Goal: Task Accomplishment & Management: Use online tool/utility

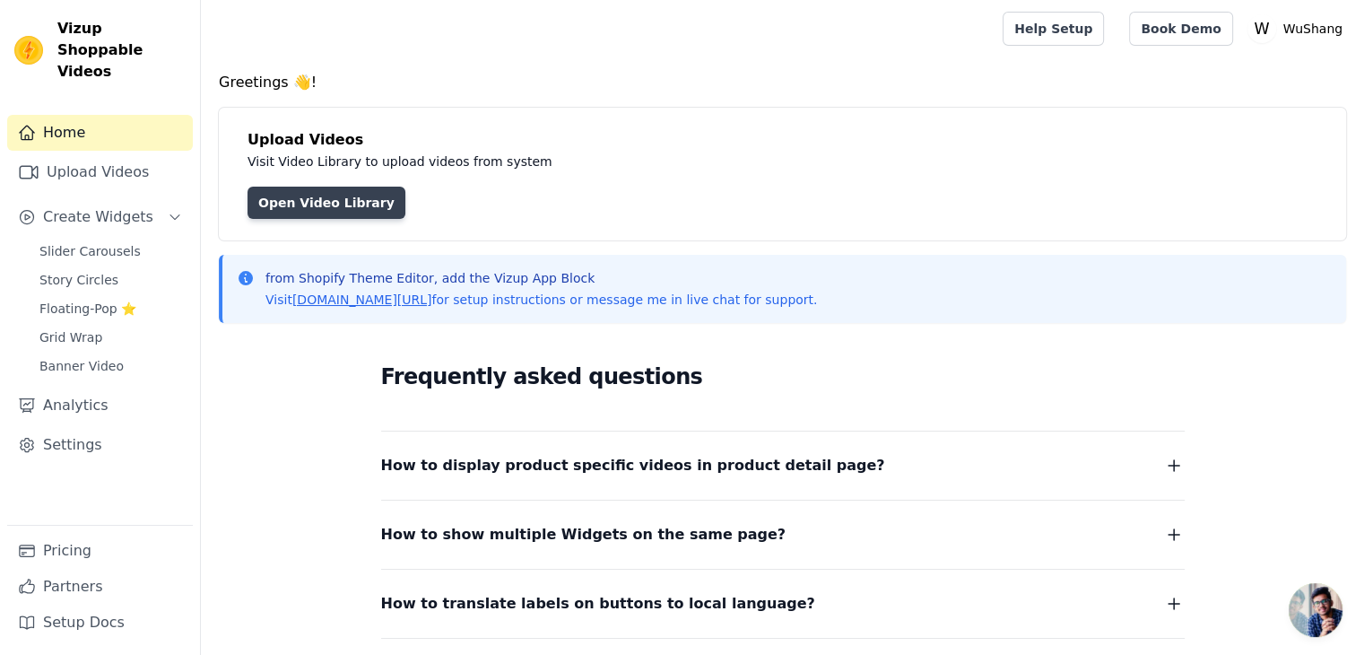
click at [332, 201] on link "Open Video Library" at bounding box center [327, 203] width 158 height 32
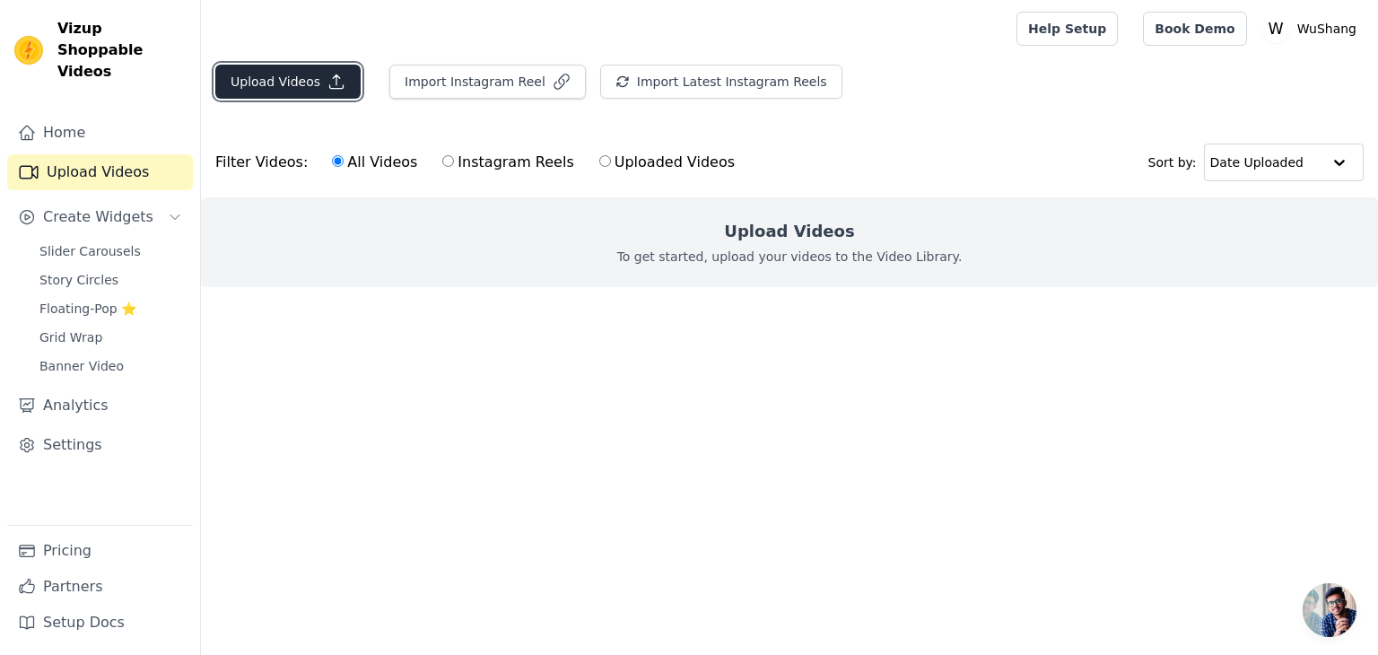
click at [330, 83] on icon "button" at bounding box center [336, 81] width 13 height 13
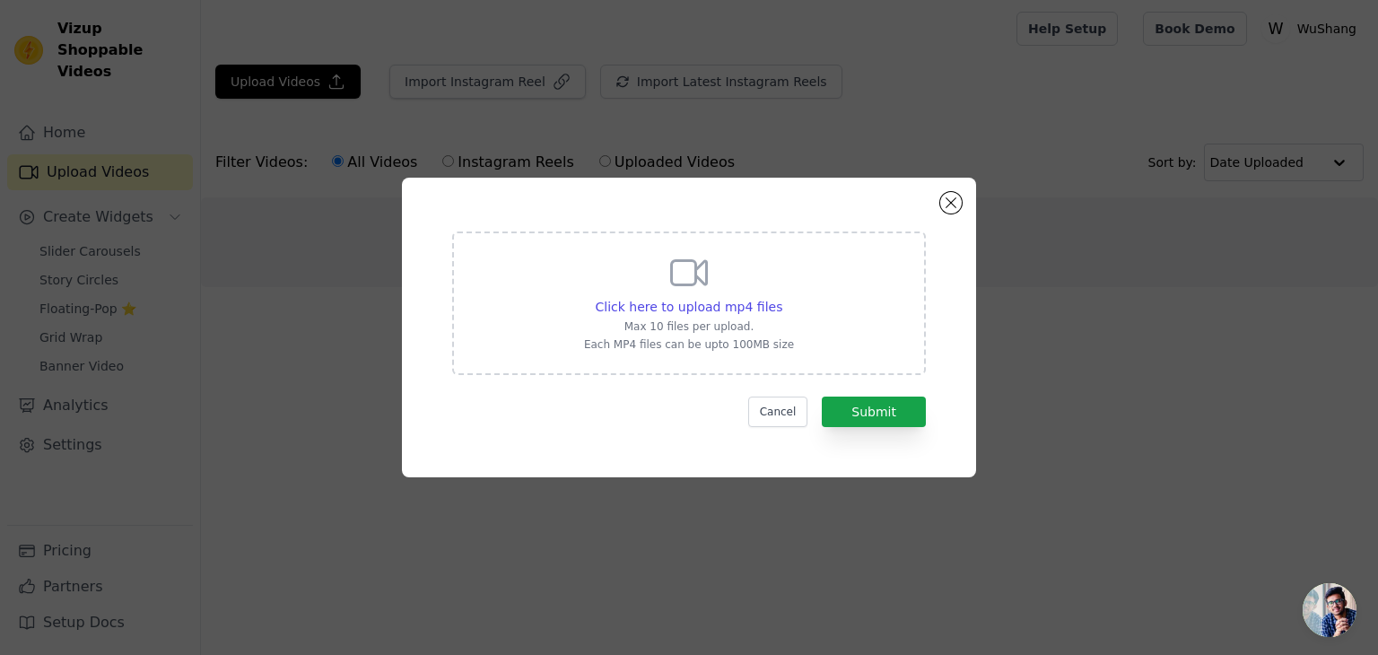
click at [777, 334] on div "Click here to upload mp4 files Max 10 files per upload. Each MP4 files can be u…" at bounding box center [689, 301] width 210 height 100
click at [781, 298] on input "Click here to upload mp4 files Max 10 files per upload. Each MP4 files can be u…" at bounding box center [781, 297] width 1 height 1
type input "C:\fakepath\goku eyes.mp4"
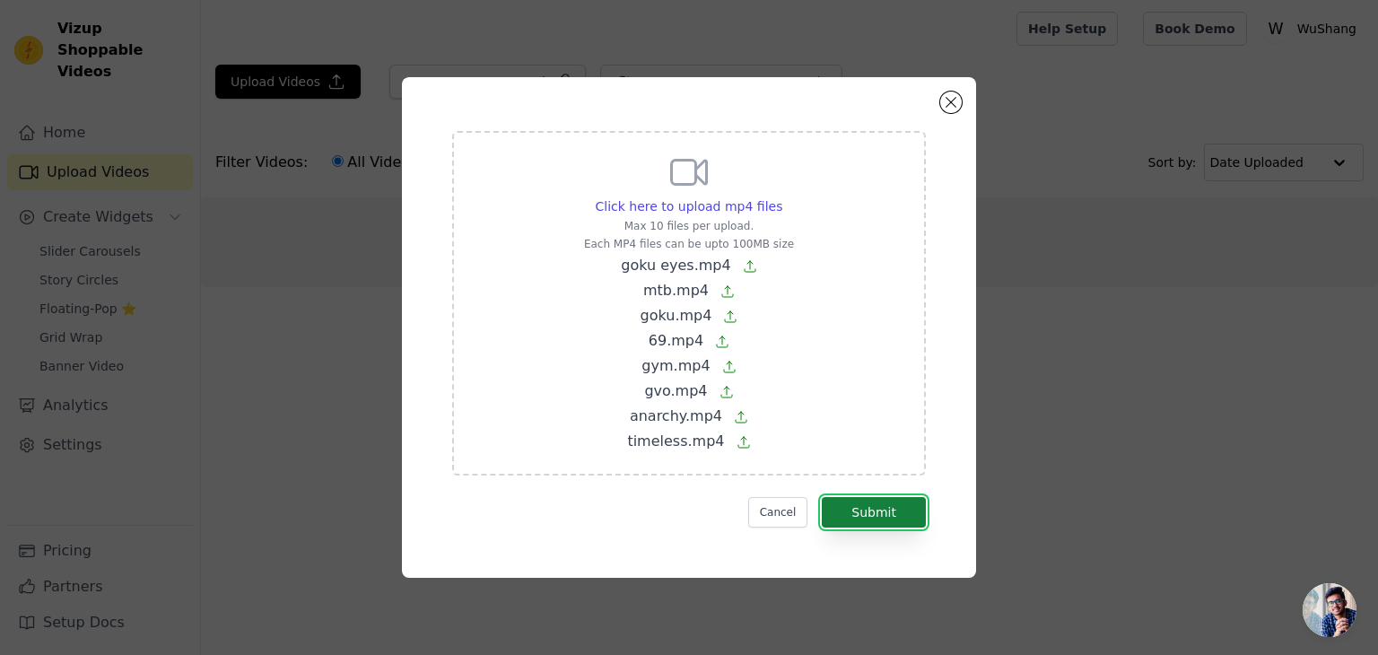
click at [888, 518] on button "Submit" at bounding box center [874, 512] width 104 height 30
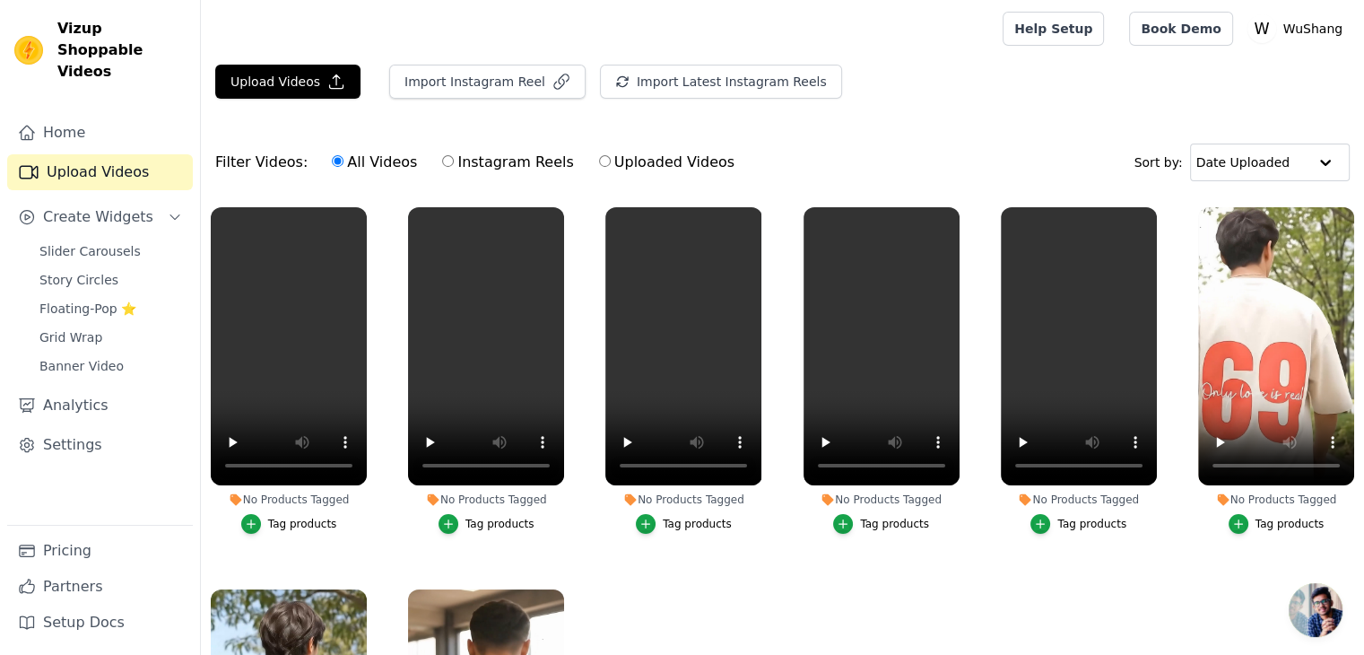
click at [295, 523] on div "Tag products" at bounding box center [302, 524] width 69 height 14
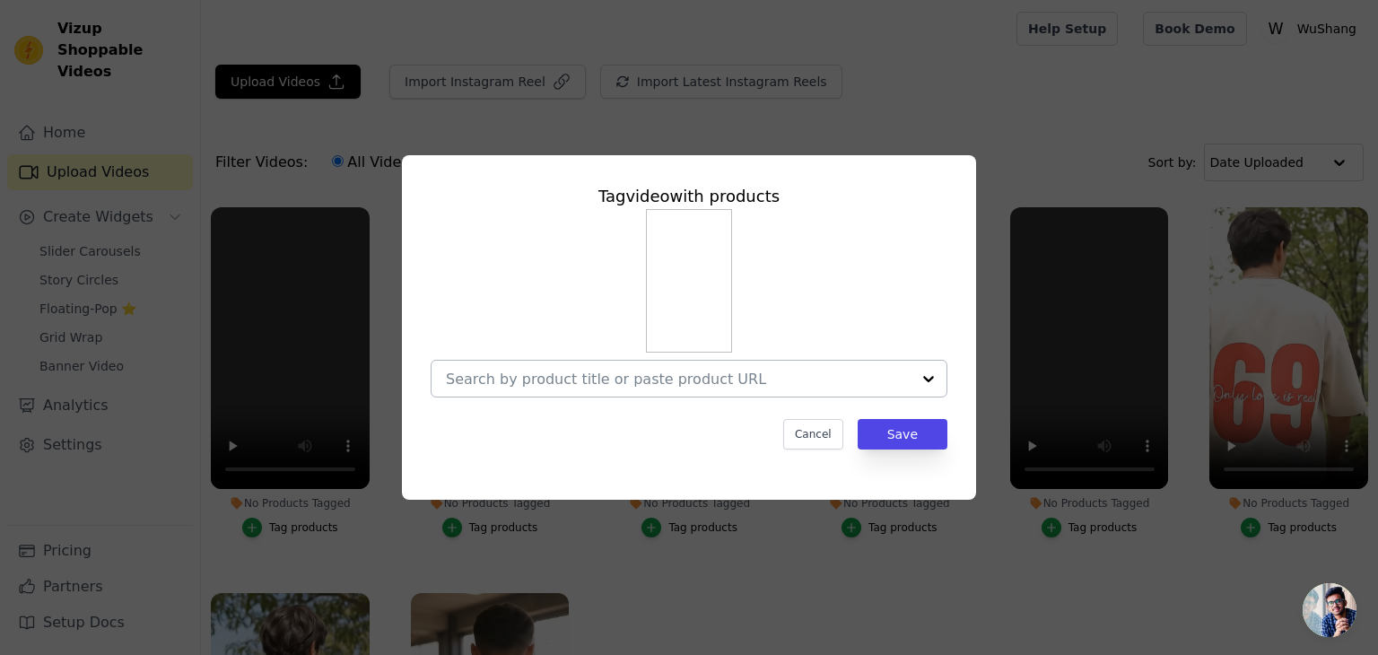
click at [788, 362] on div at bounding box center [678, 379] width 465 height 36
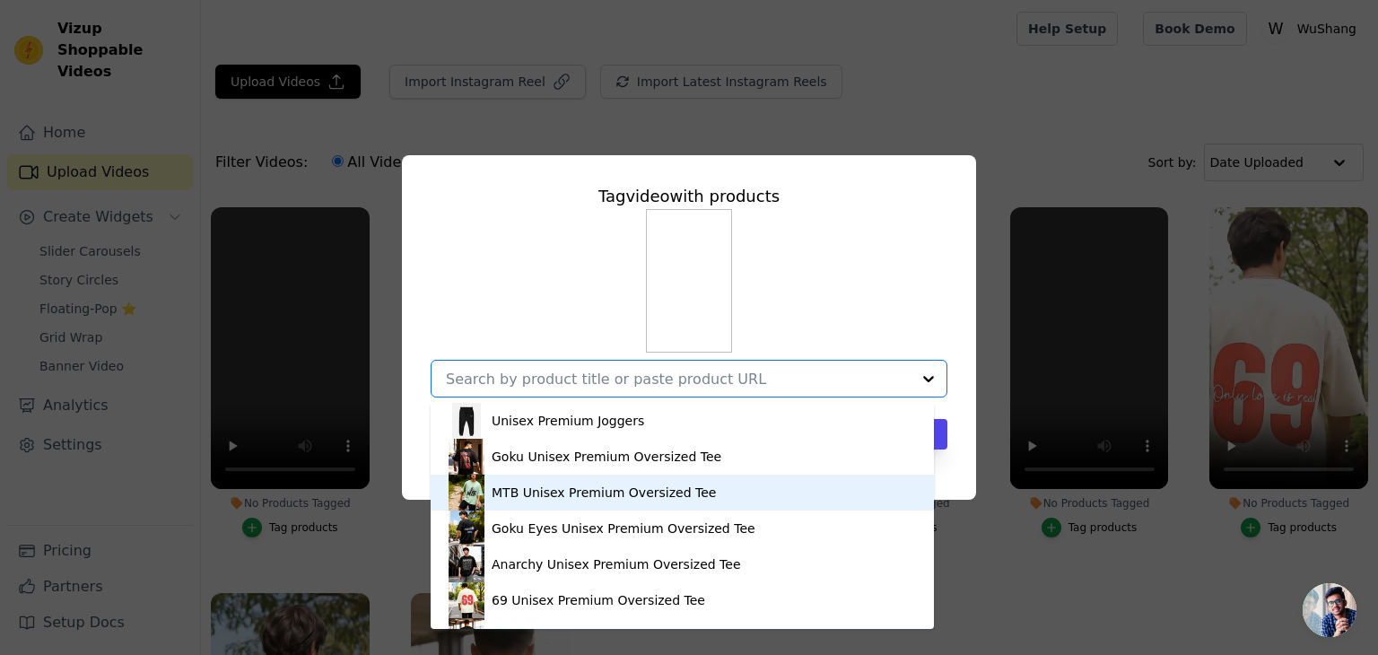
scroll to position [97, 0]
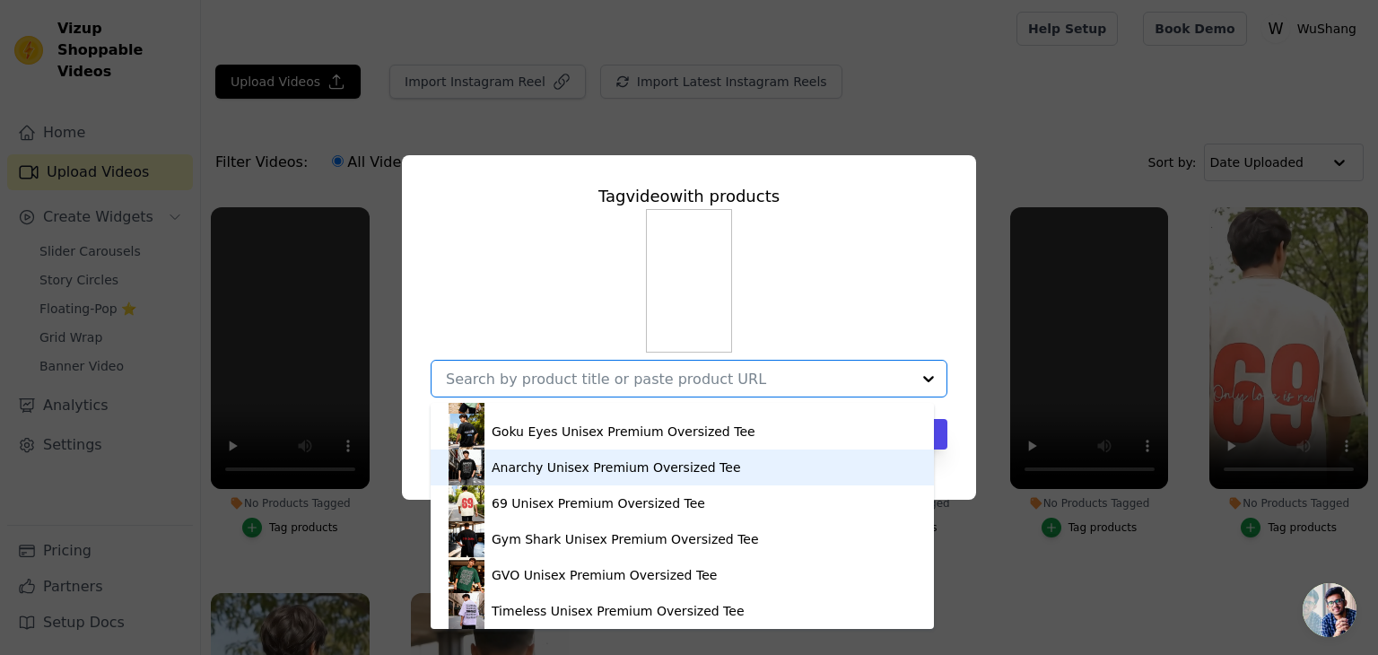
click at [664, 470] on div "Anarchy Unisex Premium Oversized Tee" at bounding box center [616, 467] width 249 height 18
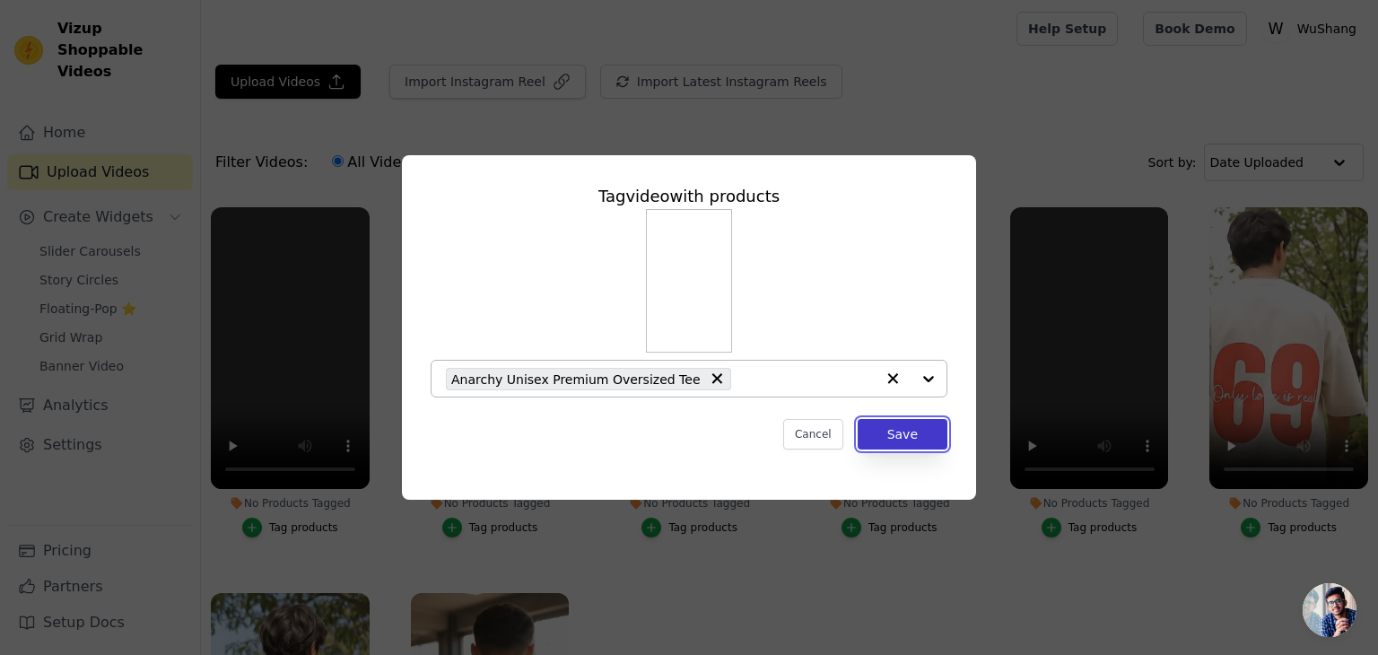
click at [926, 429] on button "Save" at bounding box center [903, 434] width 90 height 30
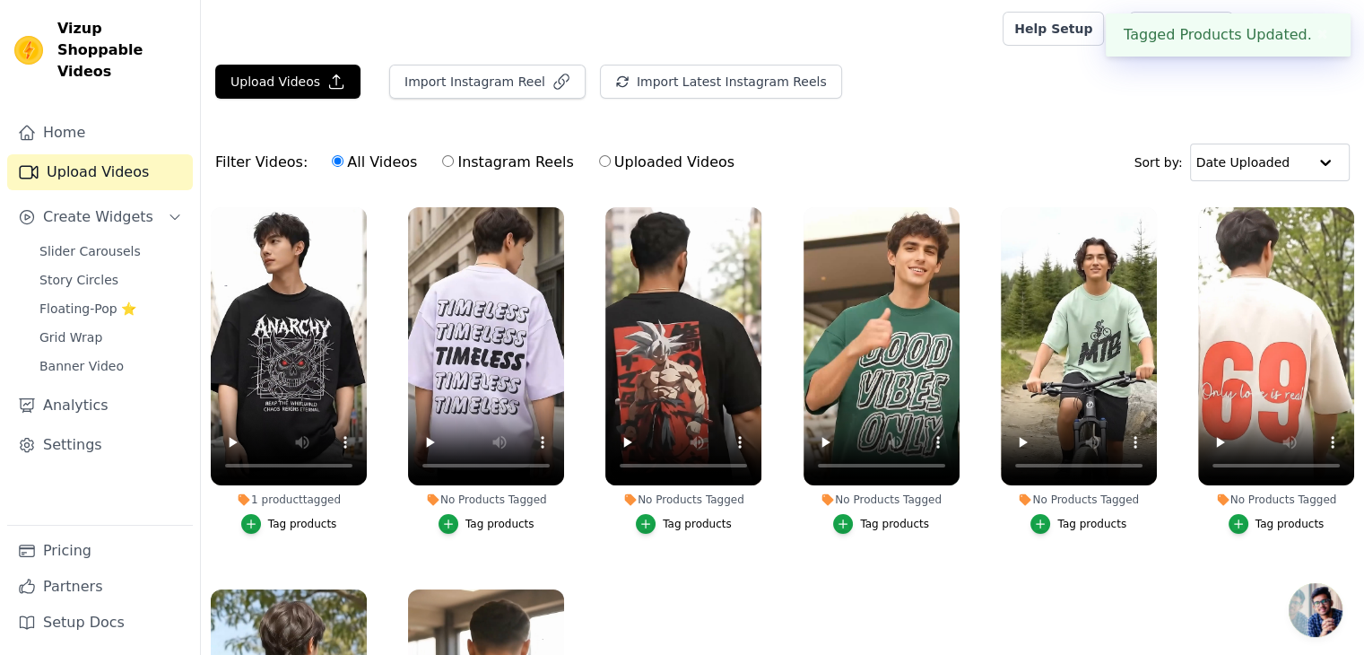
click at [481, 523] on div "Tag products" at bounding box center [500, 524] width 69 height 14
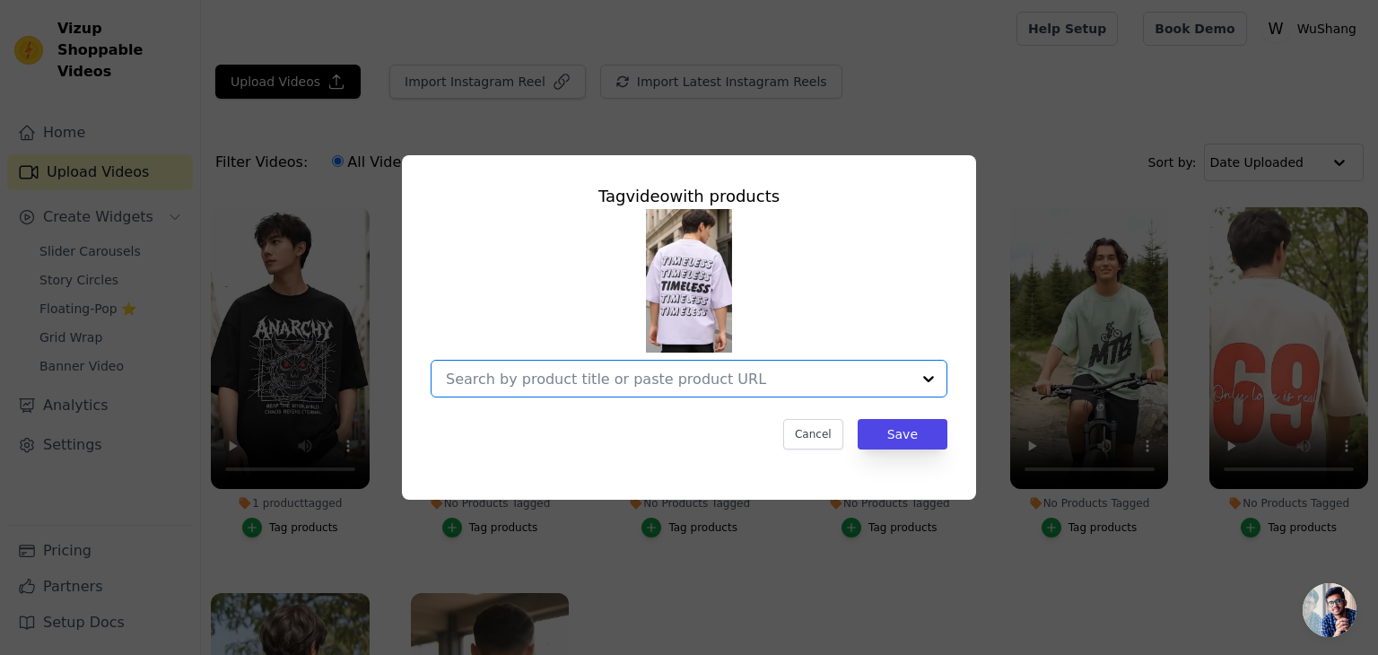
click at [692, 379] on input "No Products Tagged Tag video with products Option undefined, selected. Select i…" at bounding box center [678, 378] width 465 height 17
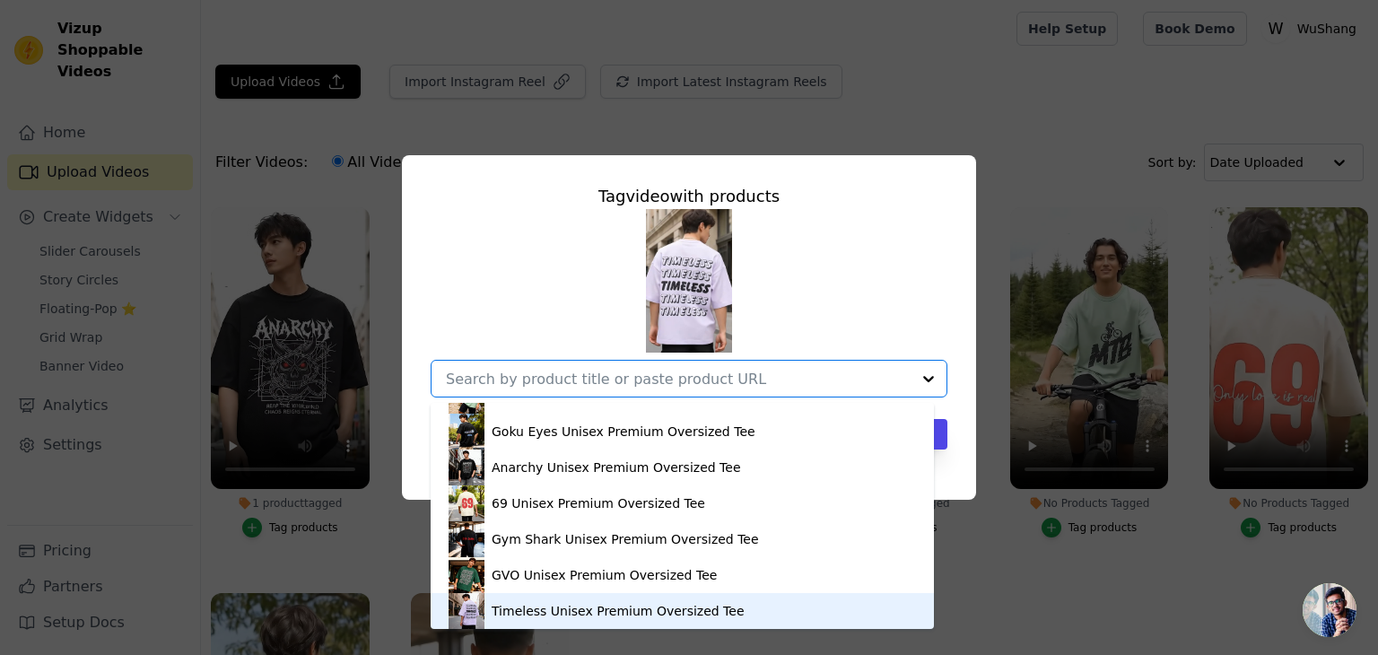
click at [588, 624] on div "Timeless Unisex Premium Oversized Tee" at bounding box center [681, 611] width 467 height 36
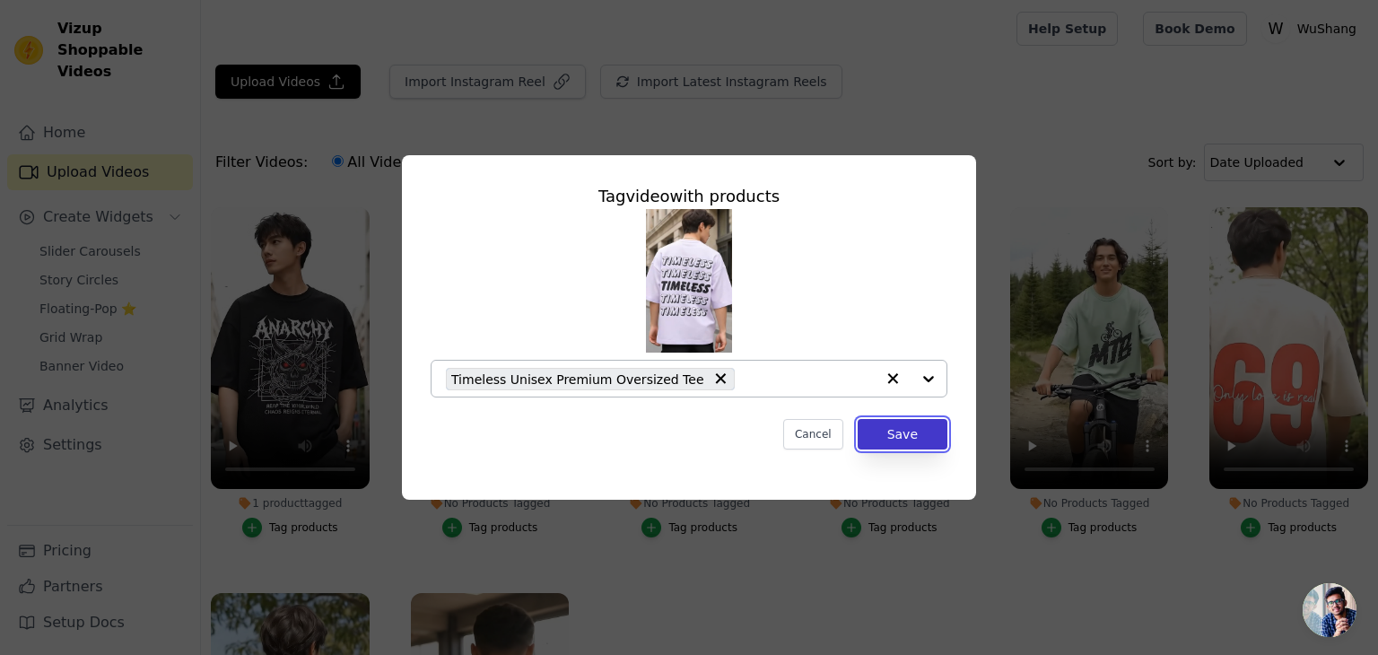
click at [918, 438] on button "Save" at bounding box center [903, 434] width 90 height 30
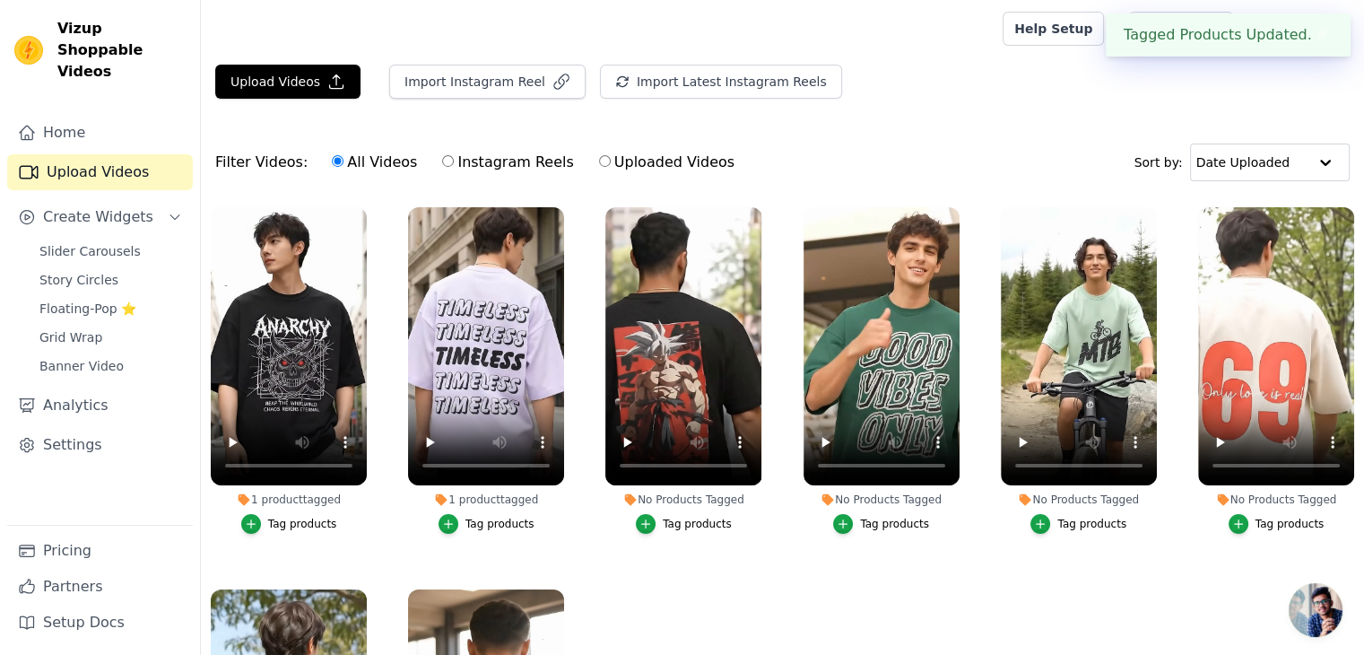
click at [657, 521] on button "Tag products" at bounding box center [684, 524] width 96 height 20
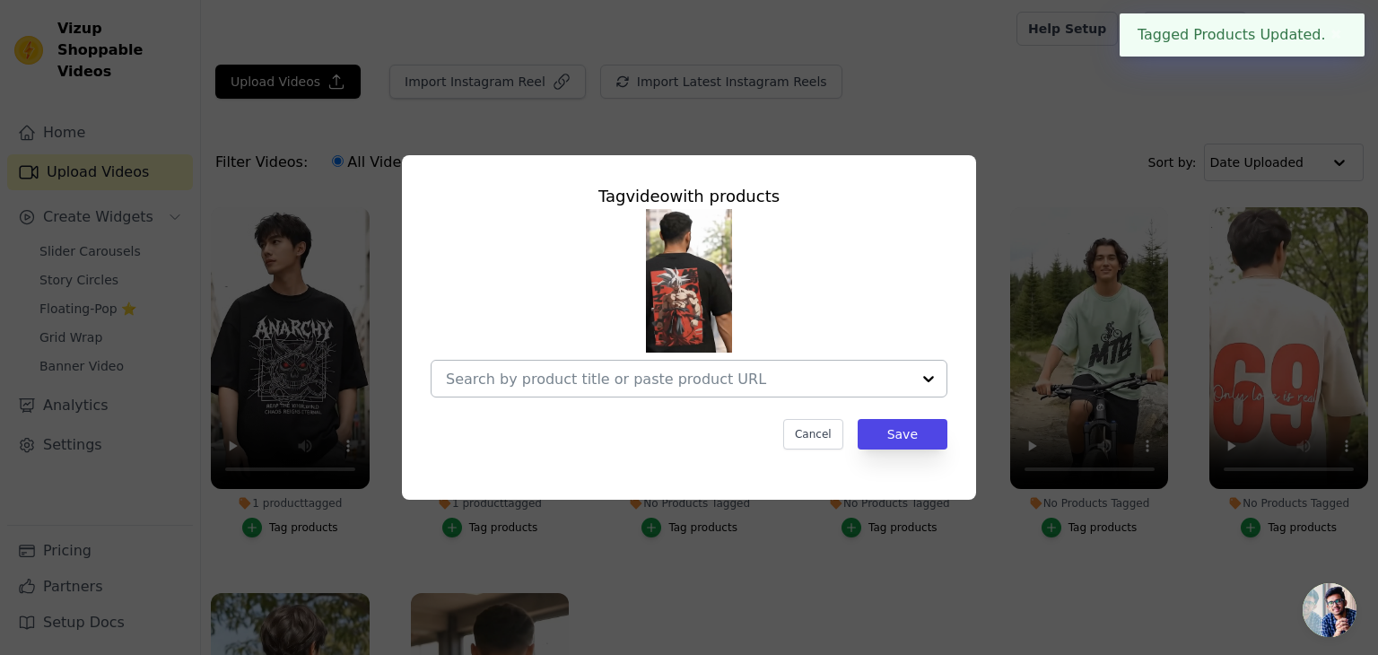
click at [696, 378] on input "No Products Tagged Tag video with products Cancel Save Tag products" at bounding box center [678, 378] width 465 height 17
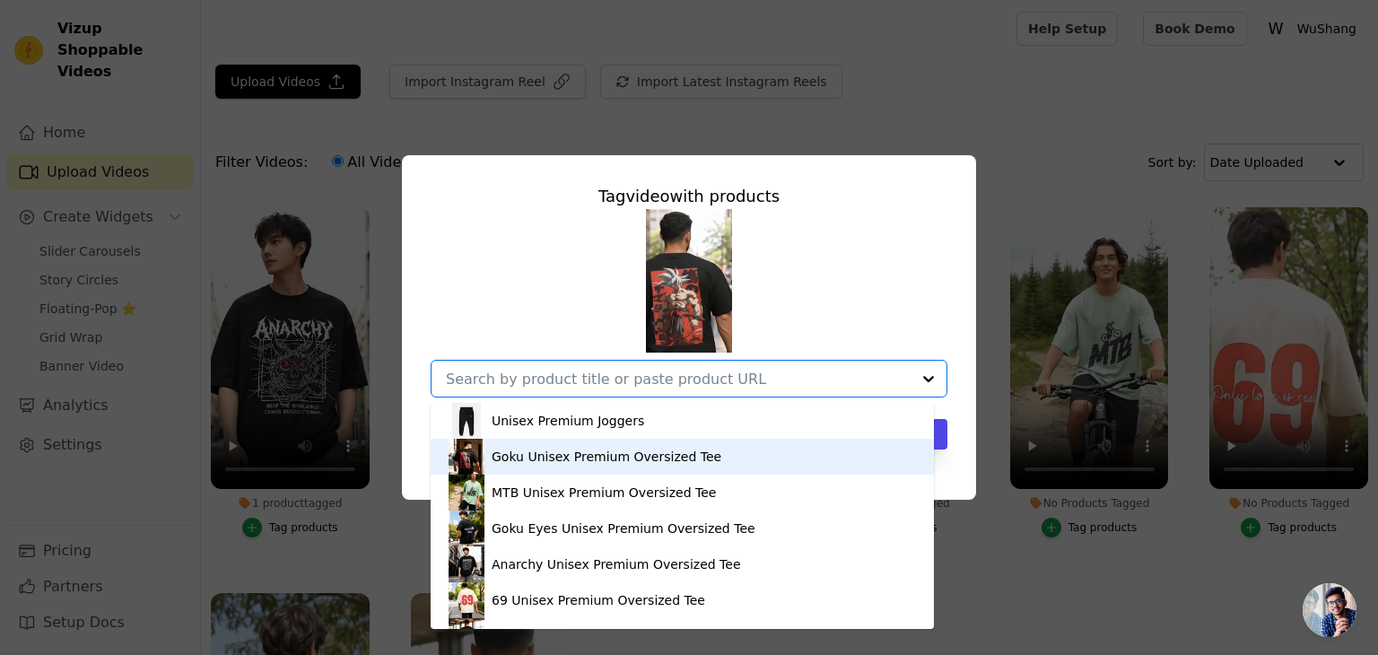
click at [619, 448] on div "Goku Unisex Premium Oversized Tee" at bounding box center [607, 457] width 230 height 18
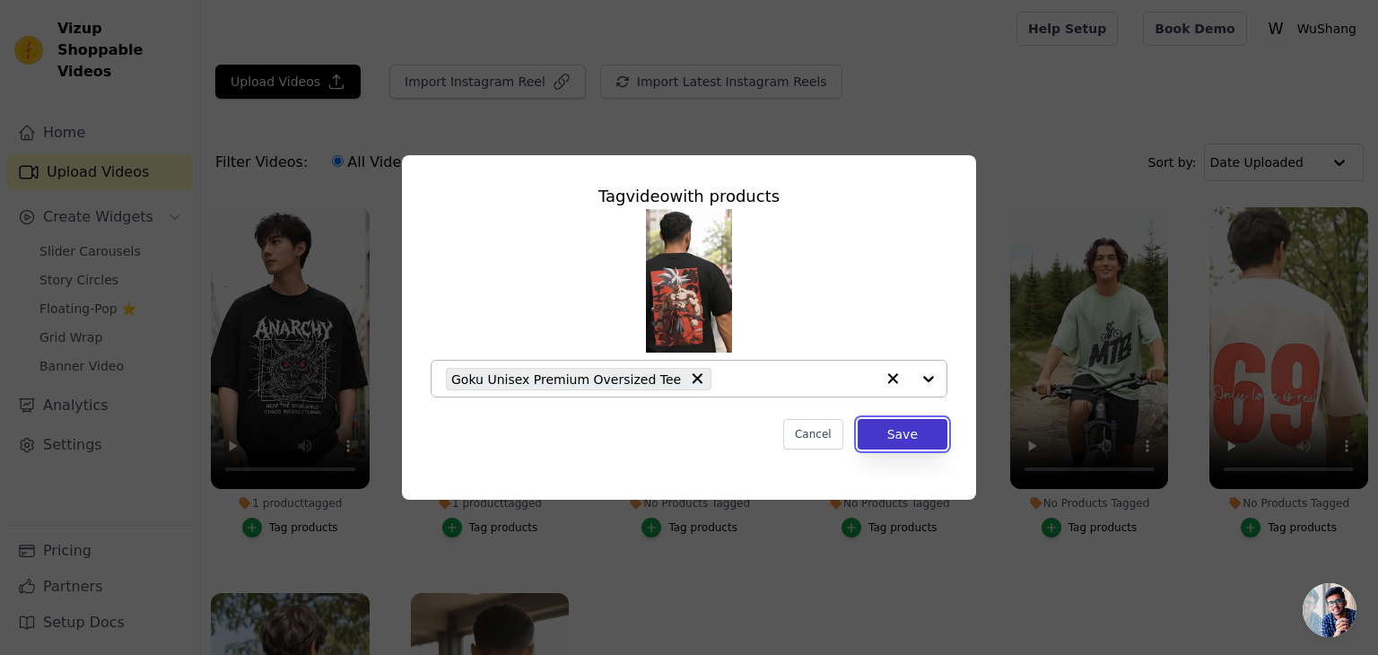
click at [897, 442] on button "Save" at bounding box center [903, 434] width 90 height 30
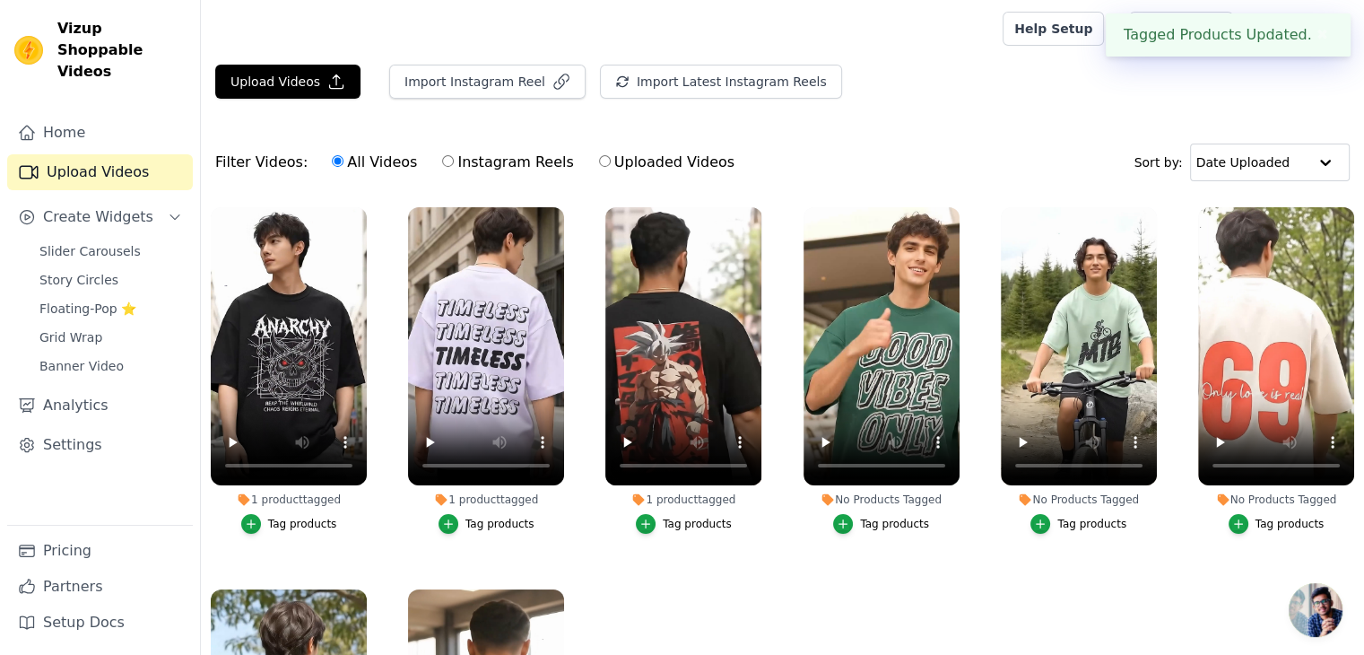
click at [865, 521] on div "Tag products" at bounding box center [894, 524] width 69 height 14
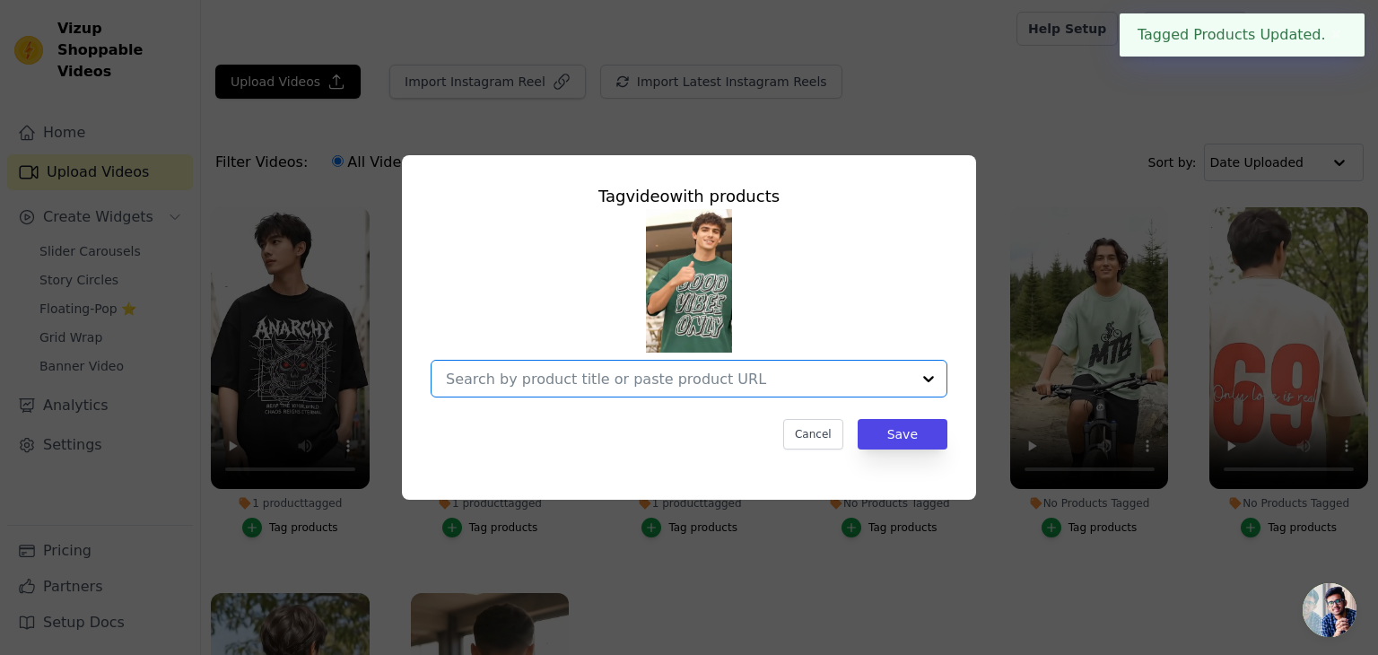
click at [789, 383] on input "No Products Tagged Tag video with products Option undefined, selected. Select i…" at bounding box center [678, 378] width 465 height 17
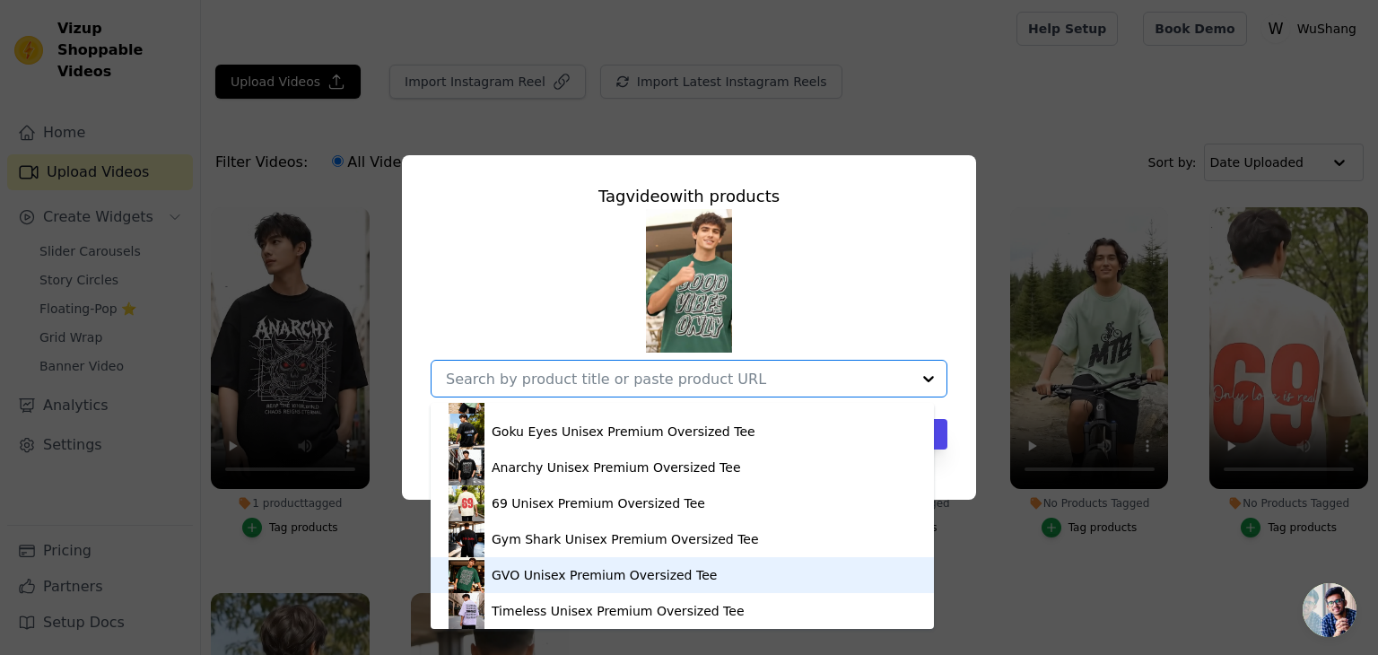
click at [591, 582] on div "GVO Unisex Premium Oversized Tee" at bounding box center [604, 575] width 225 height 18
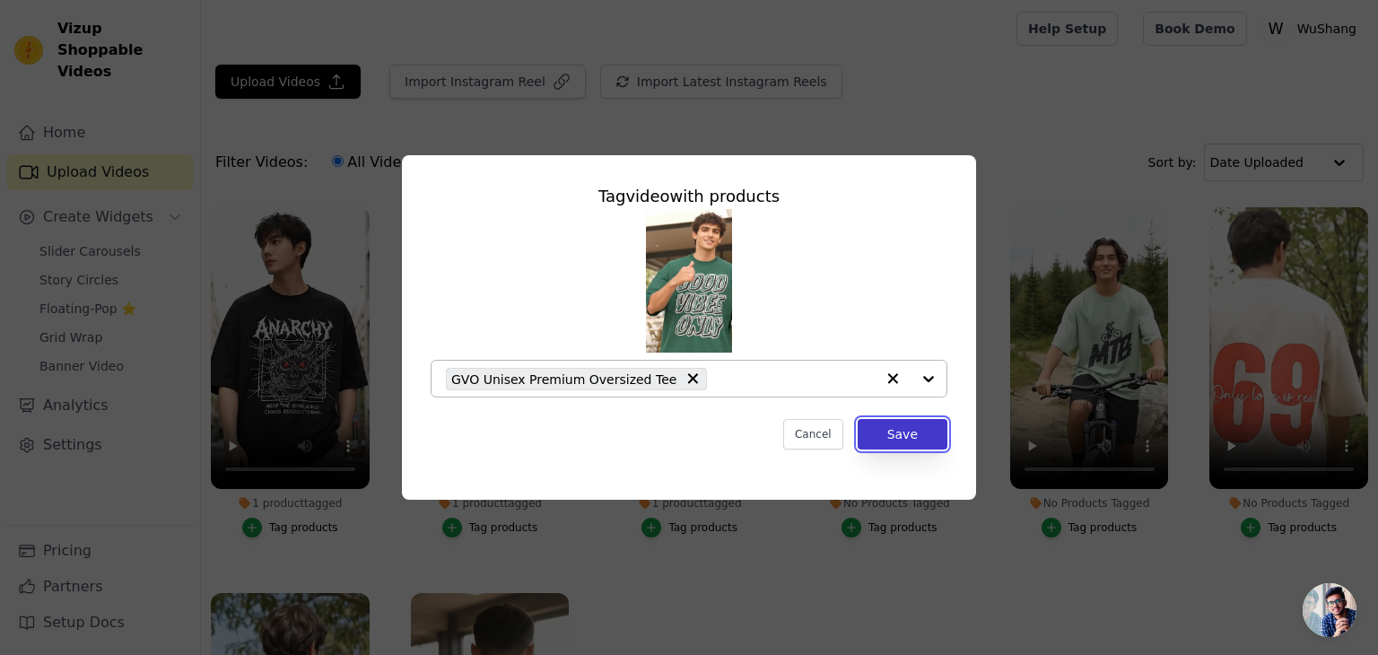
click at [919, 435] on button "Save" at bounding box center [903, 434] width 90 height 30
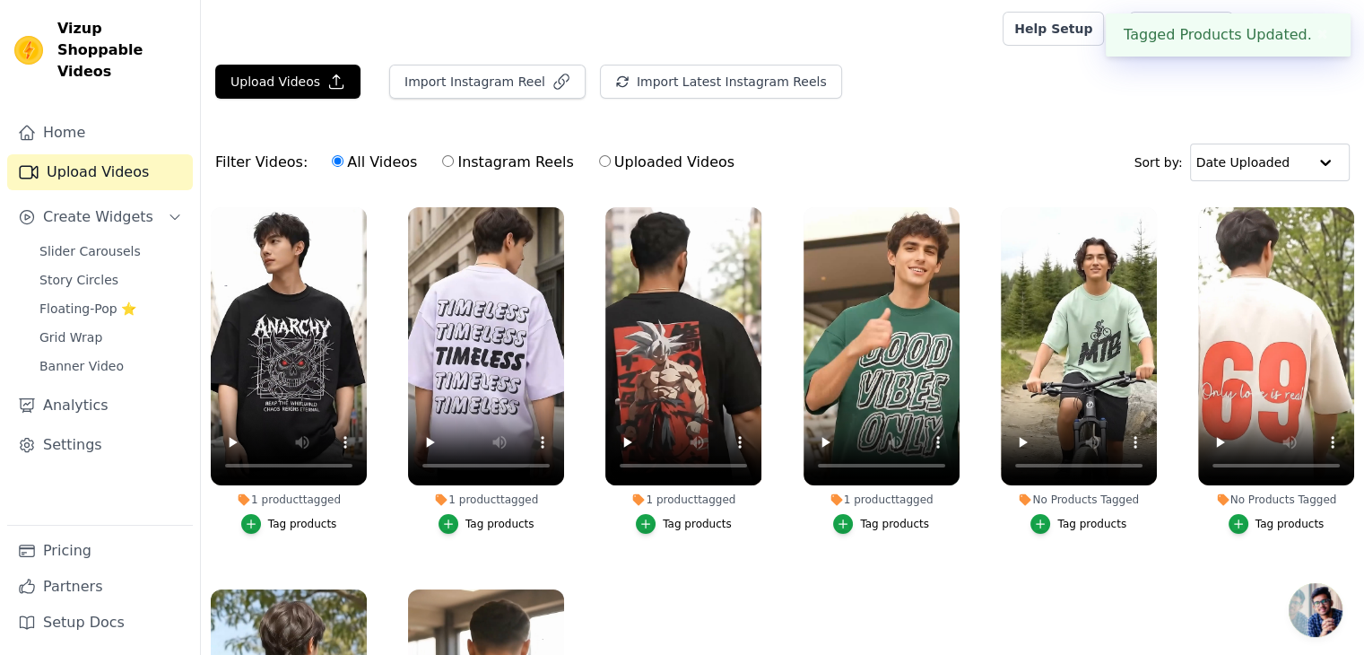
click at [1047, 528] on button "Tag products" at bounding box center [1079, 524] width 96 height 20
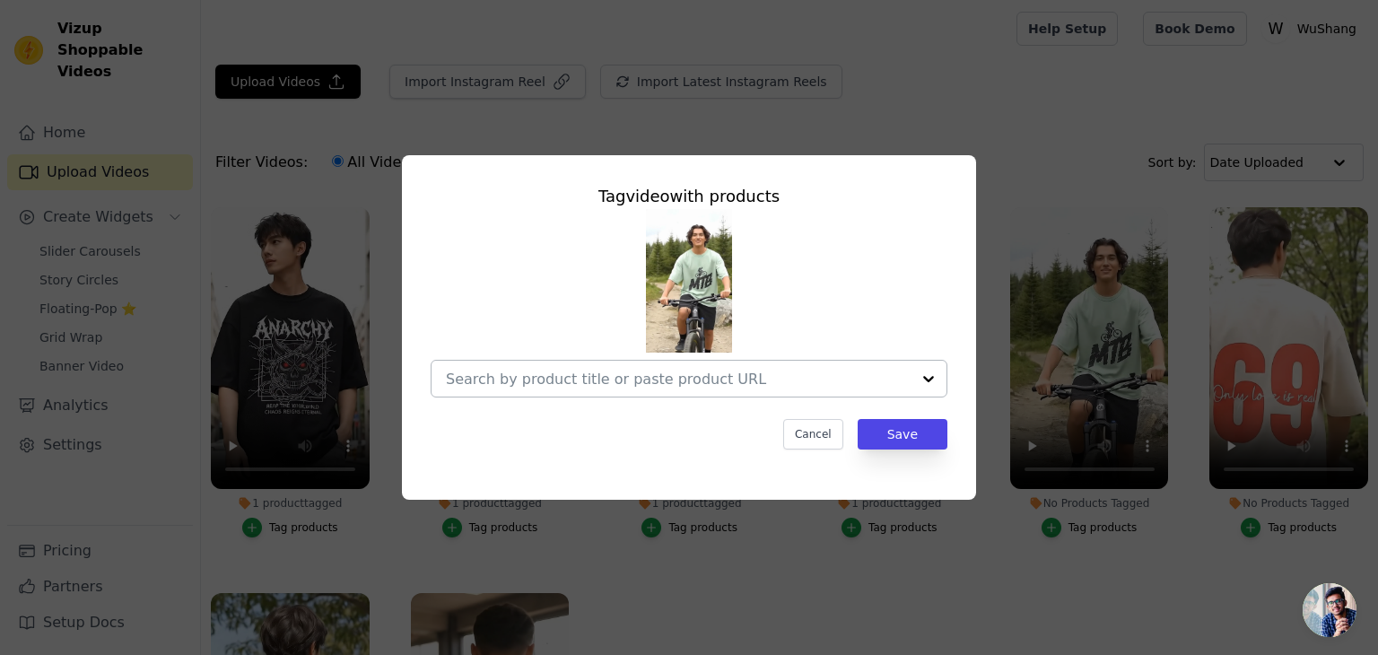
click at [742, 370] on input "No Products Tagged Tag video with products Cancel Save Tag products" at bounding box center [678, 378] width 465 height 17
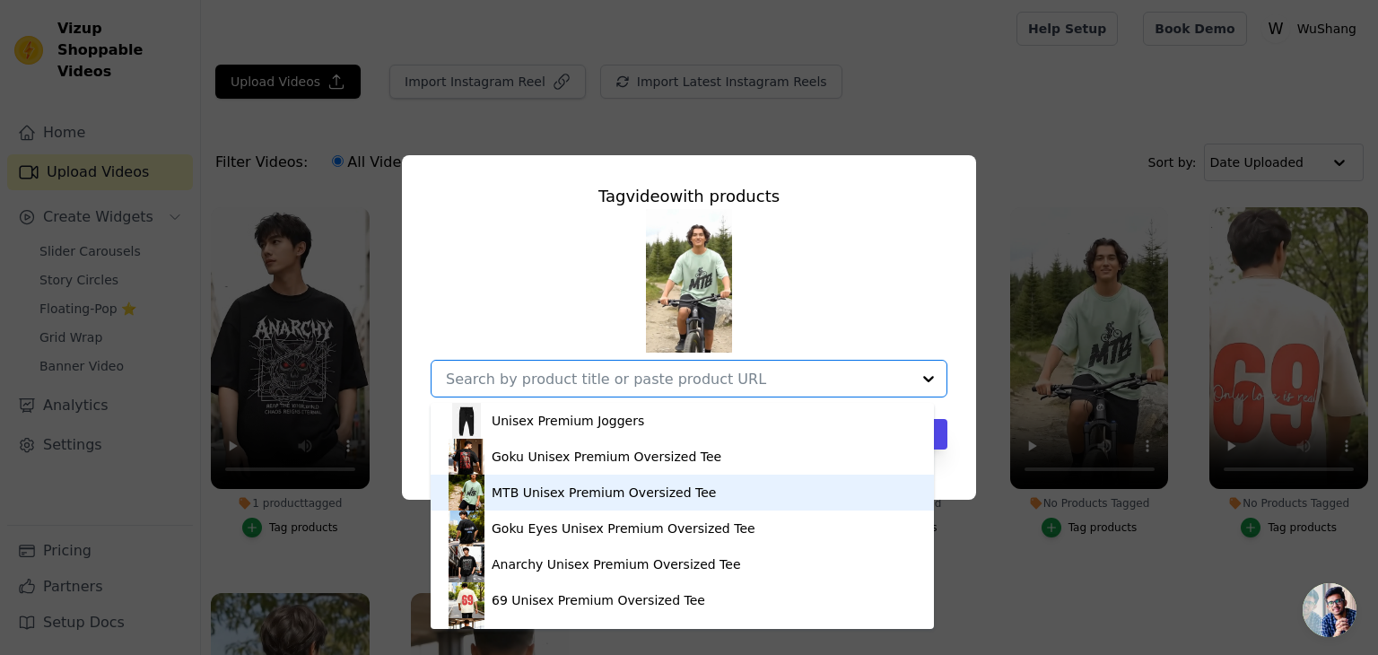
click at [538, 489] on div "MTB Unisex Premium Oversized Tee" at bounding box center [604, 492] width 224 height 18
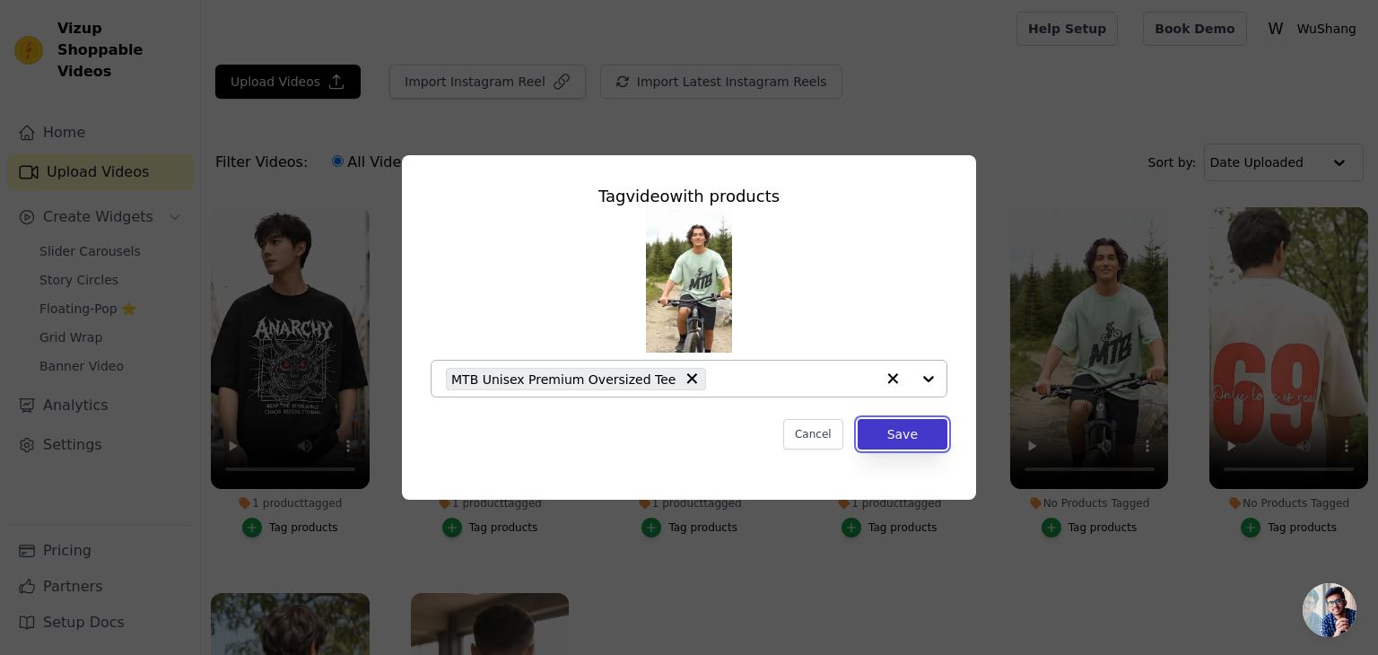
click at [897, 428] on button "Save" at bounding box center [903, 434] width 90 height 30
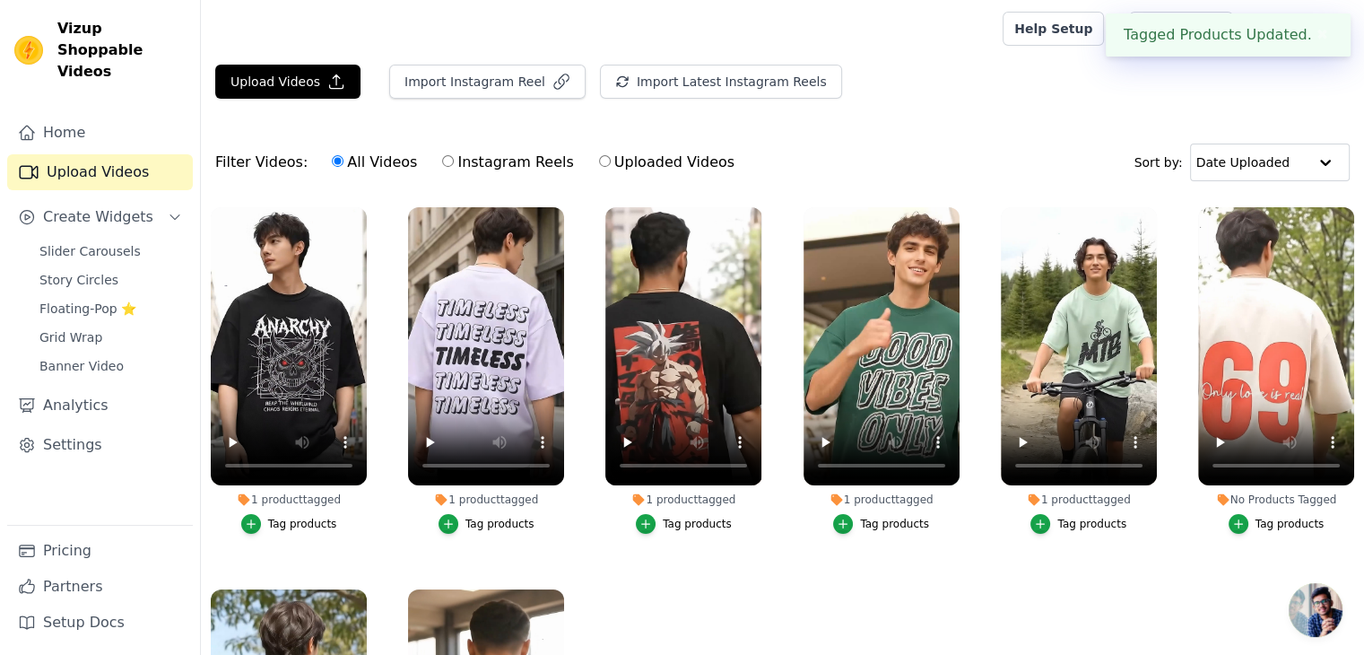
click at [1277, 518] on div "Tag products" at bounding box center [1290, 524] width 69 height 14
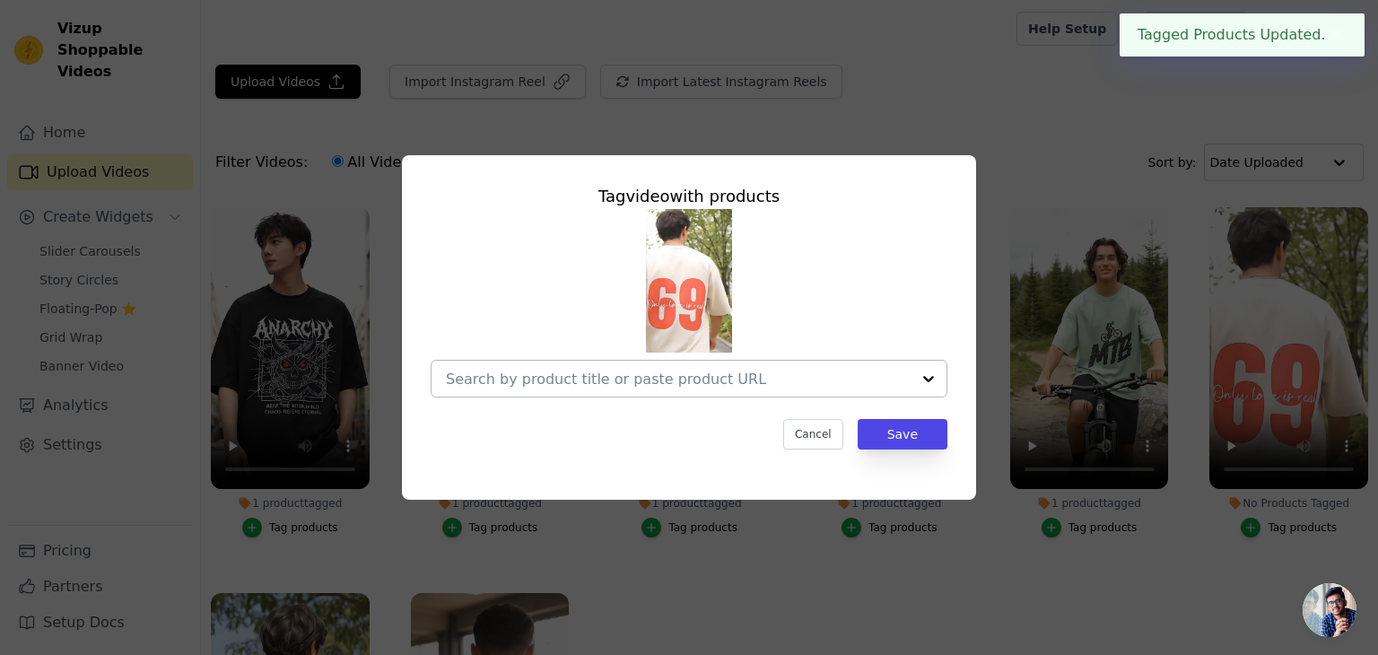
click at [932, 381] on div at bounding box center [928, 379] width 36 height 36
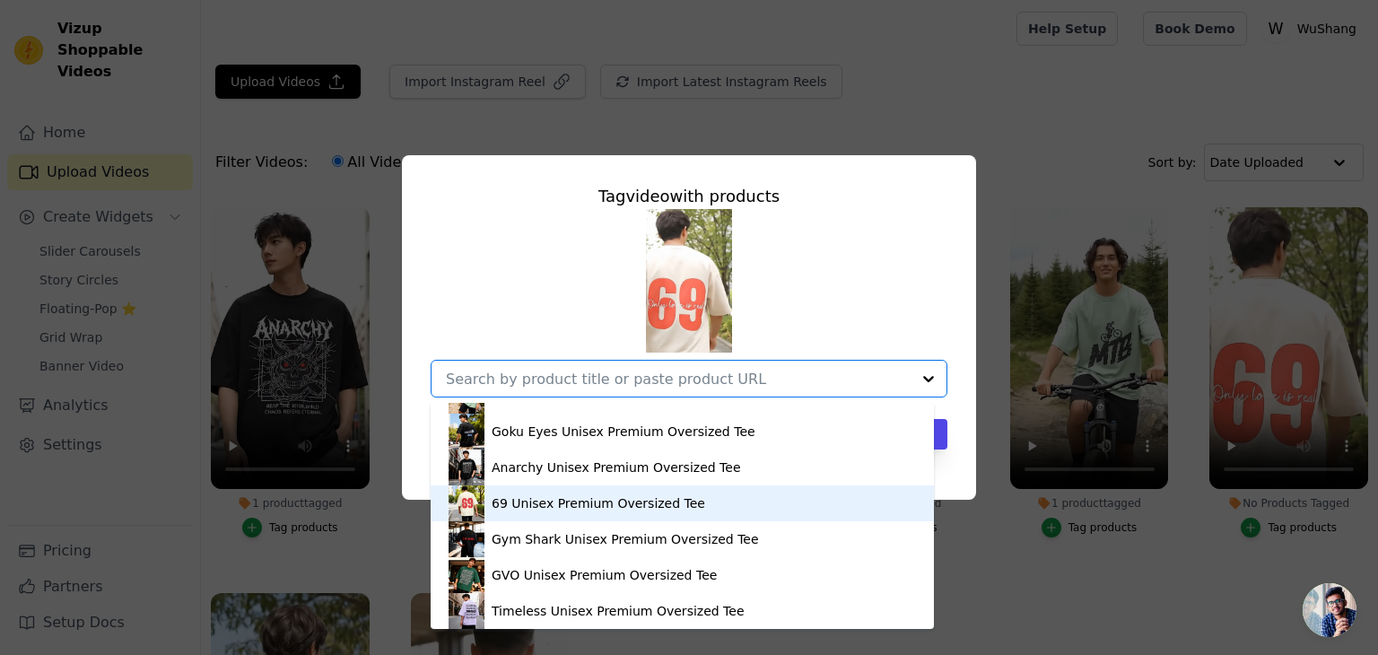
click at [619, 494] on div "69 Unisex Premium Oversized Tee" at bounding box center [598, 503] width 213 height 18
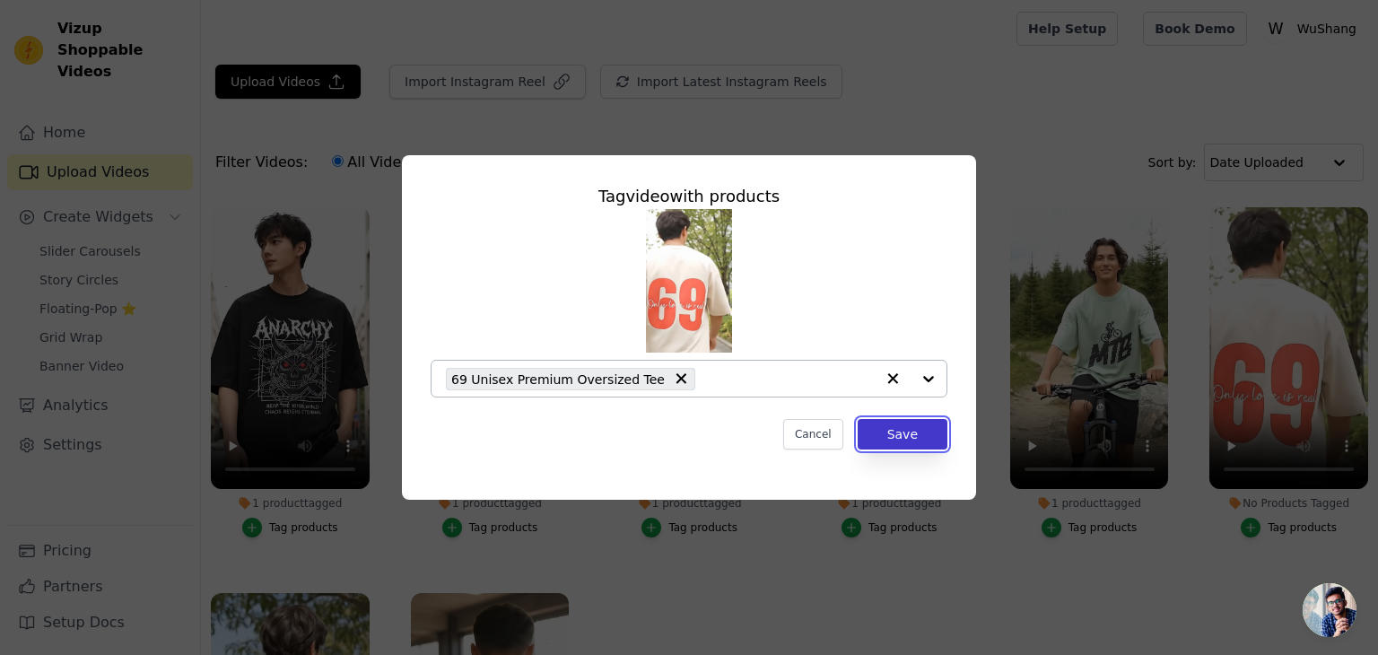
click at [899, 433] on button "Save" at bounding box center [903, 434] width 90 height 30
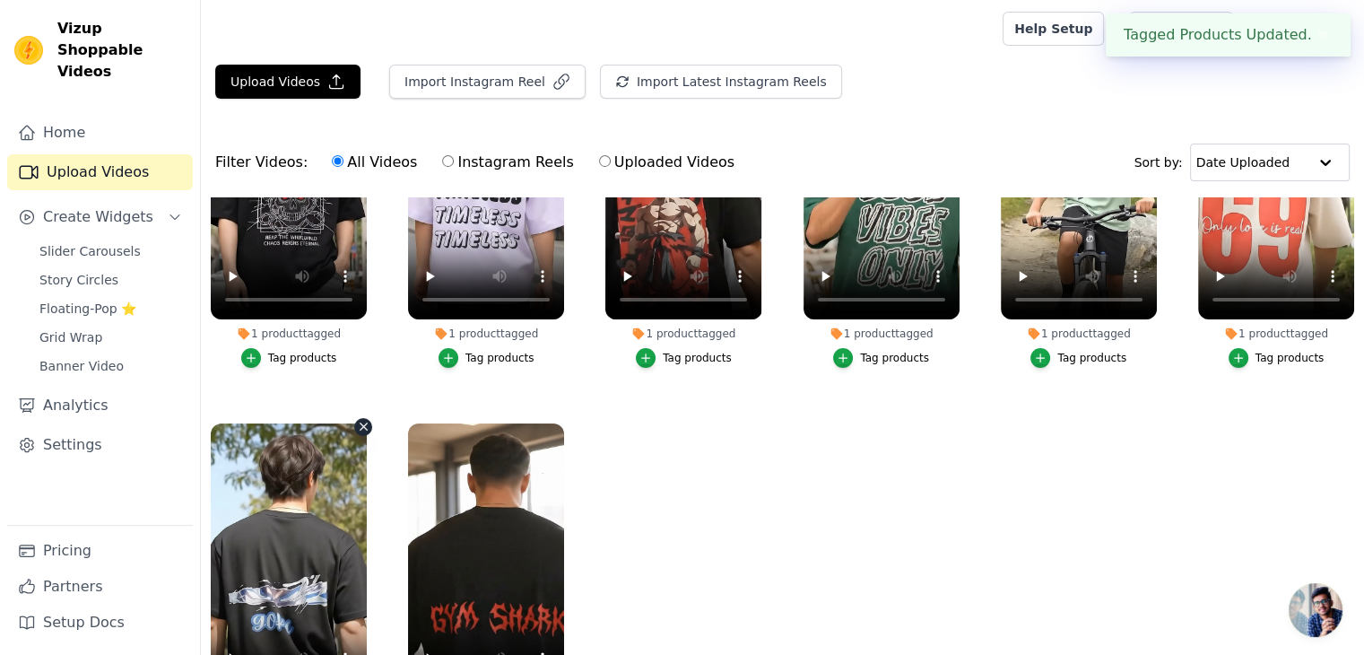
scroll to position [182, 0]
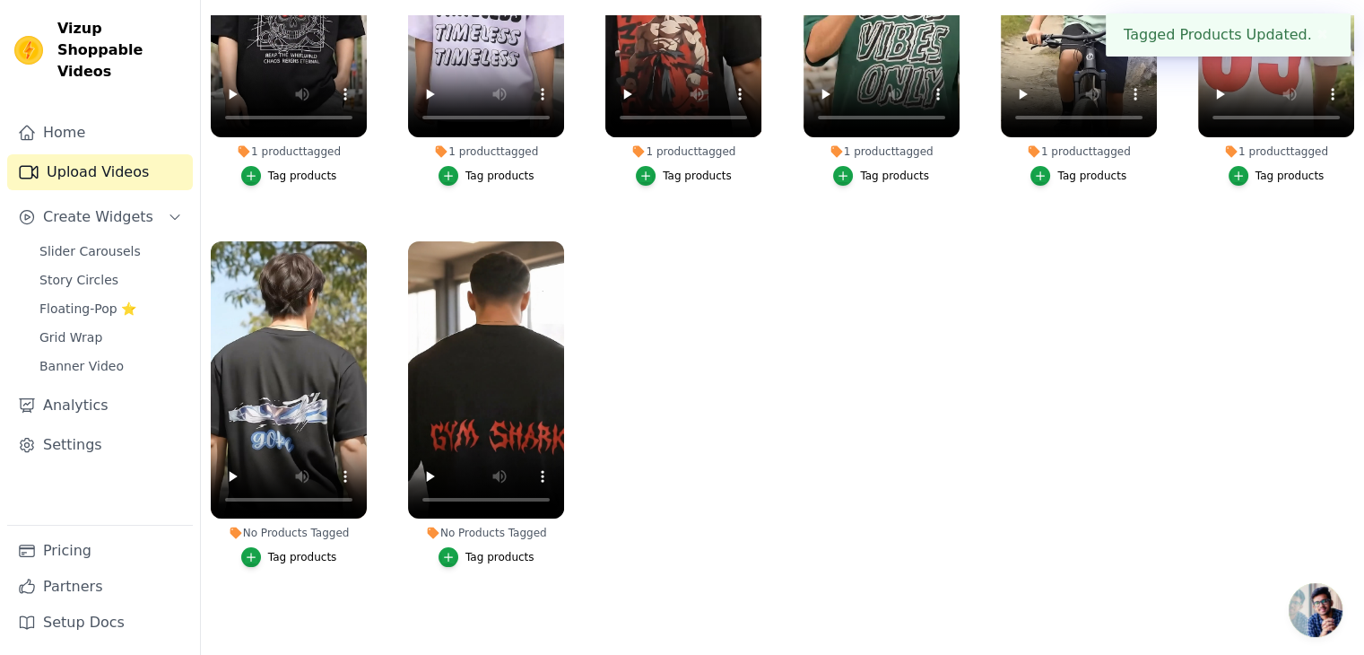
click at [293, 550] on div "Tag products" at bounding box center [302, 557] width 69 height 14
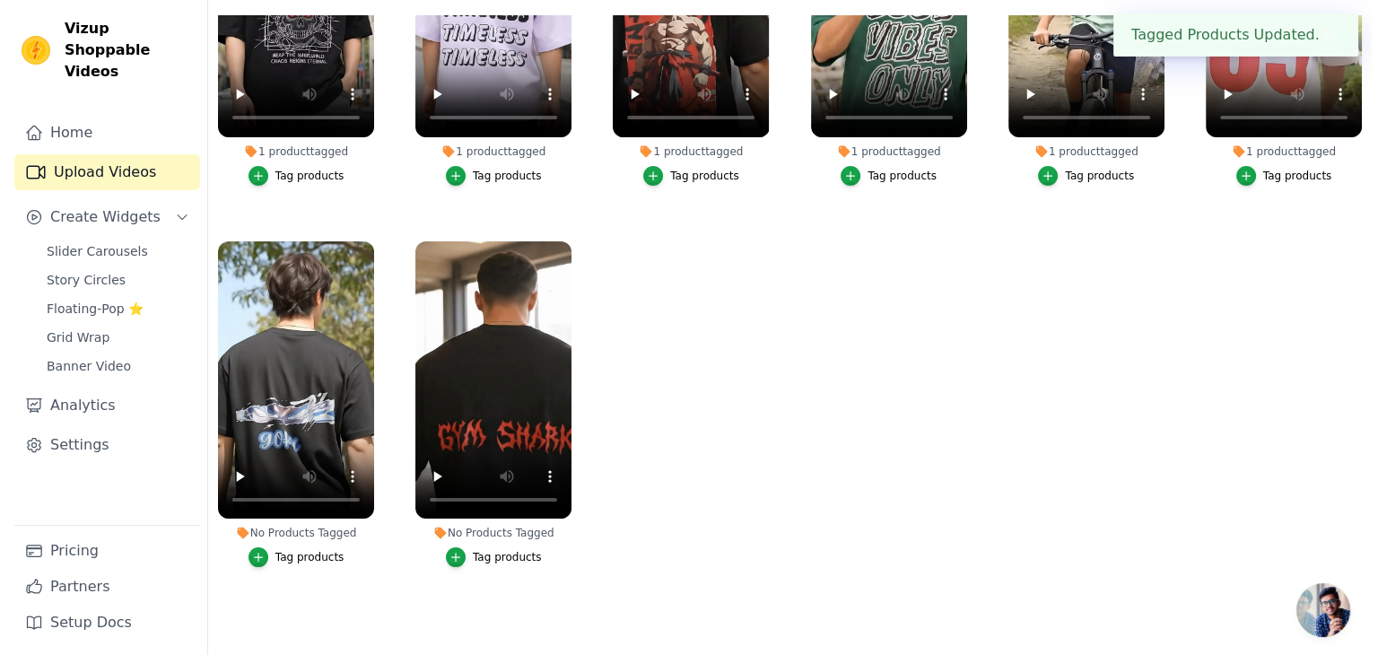
scroll to position [0, 0]
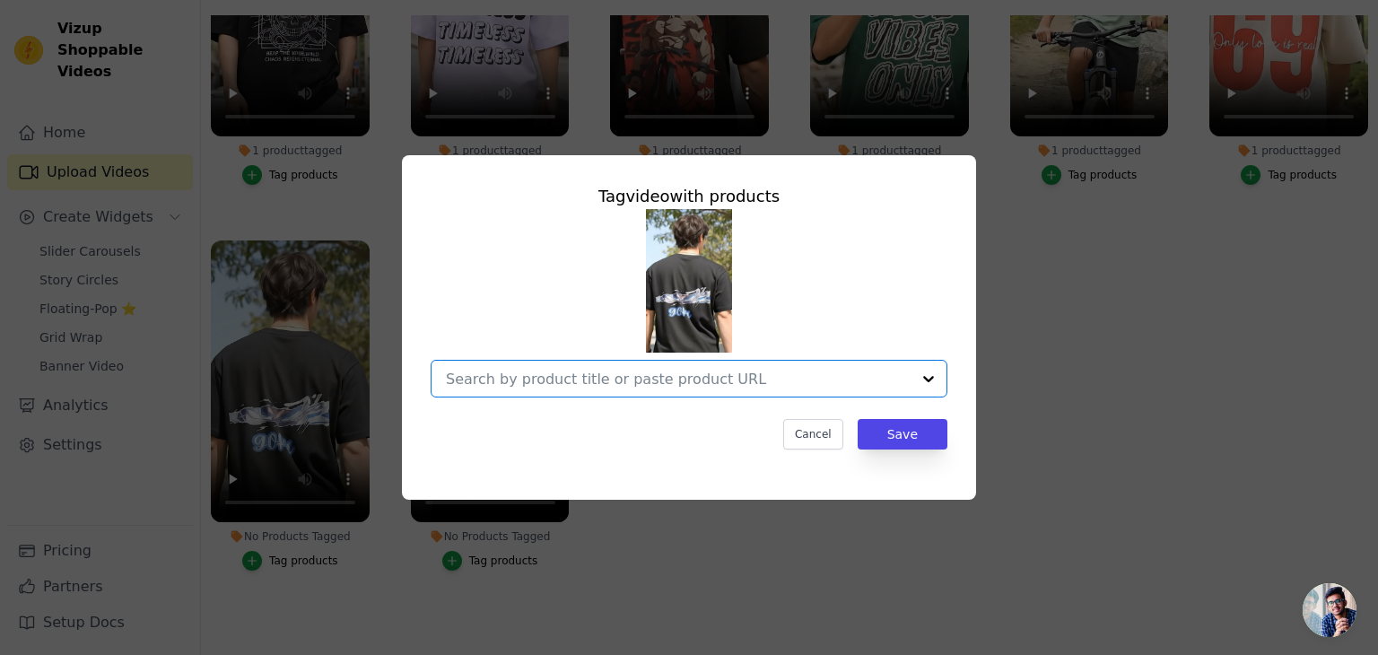
click at [606, 373] on input "No Products Tagged Tag video with products Option undefined, selected. Select i…" at bounding box center [678, 378] width 465 height 17
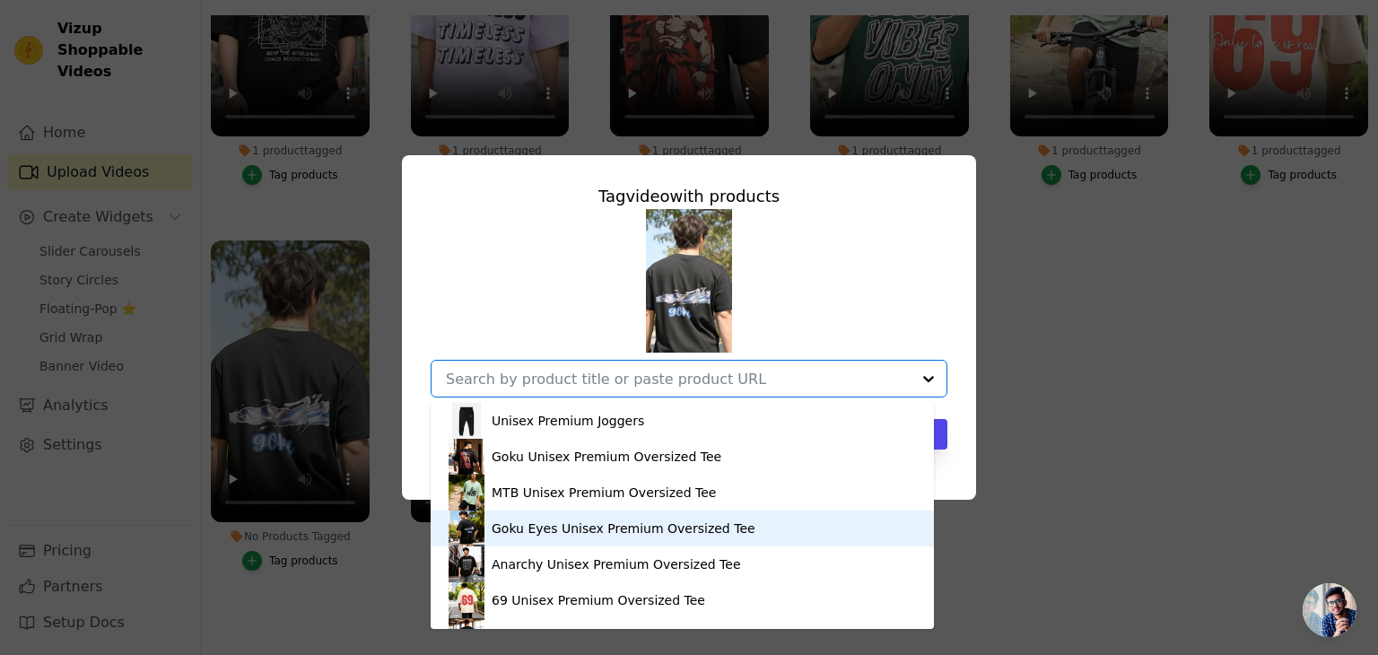
click at [625, 519] on div "Goku Eyes Unisex Premium Oversized Tee" at bounding box center [624, 528] width 264 height 18
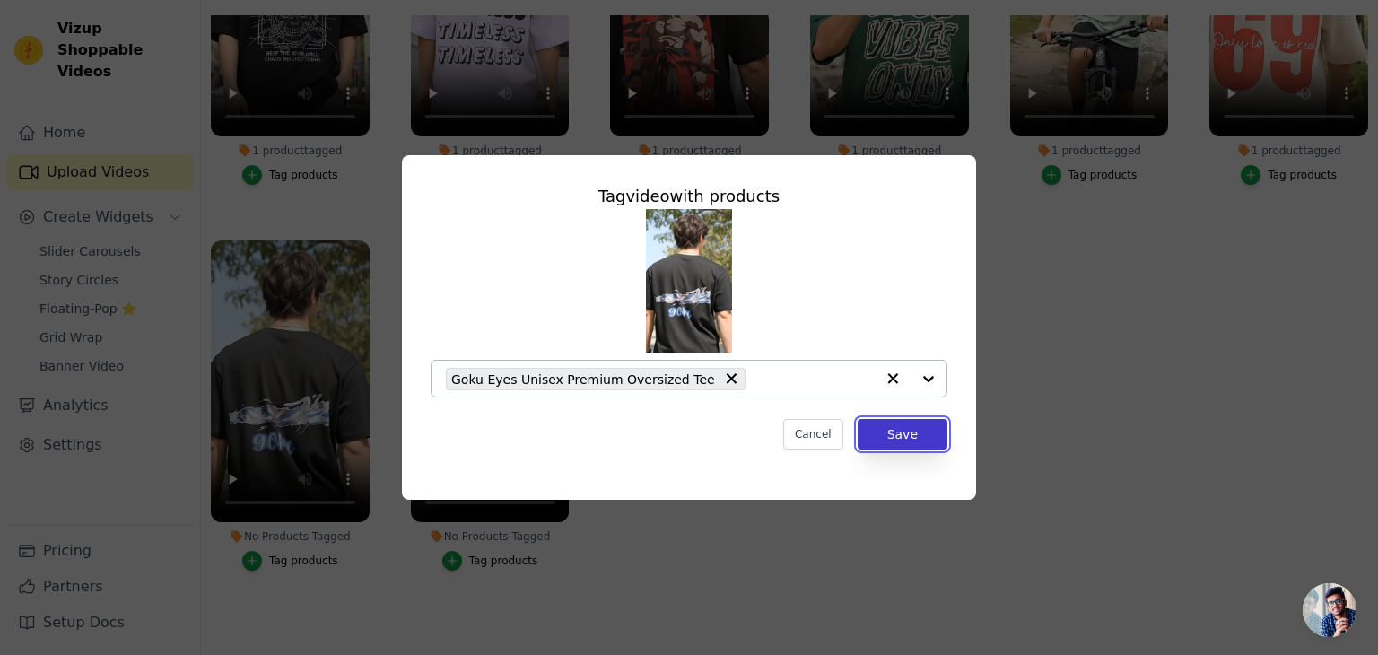
click at [897, 446] on button "Save" at bounding box center [903, 434] width 90 height 30
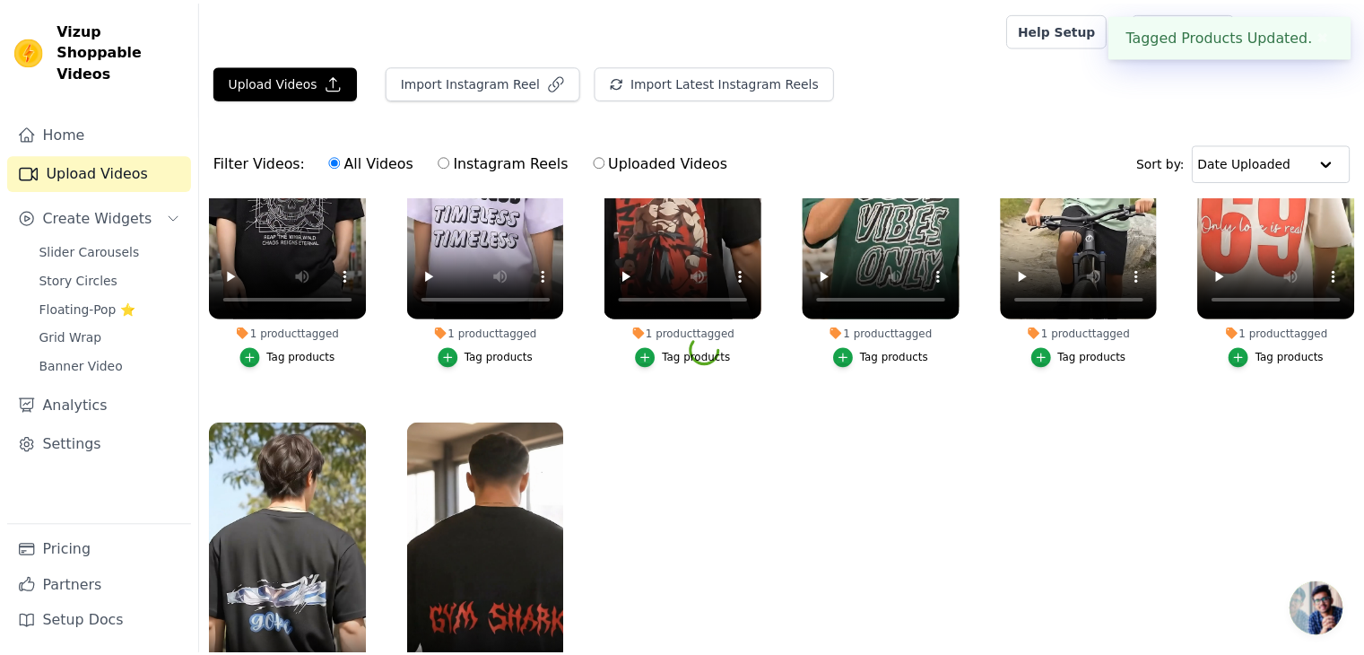
scroll to position [182, 0]
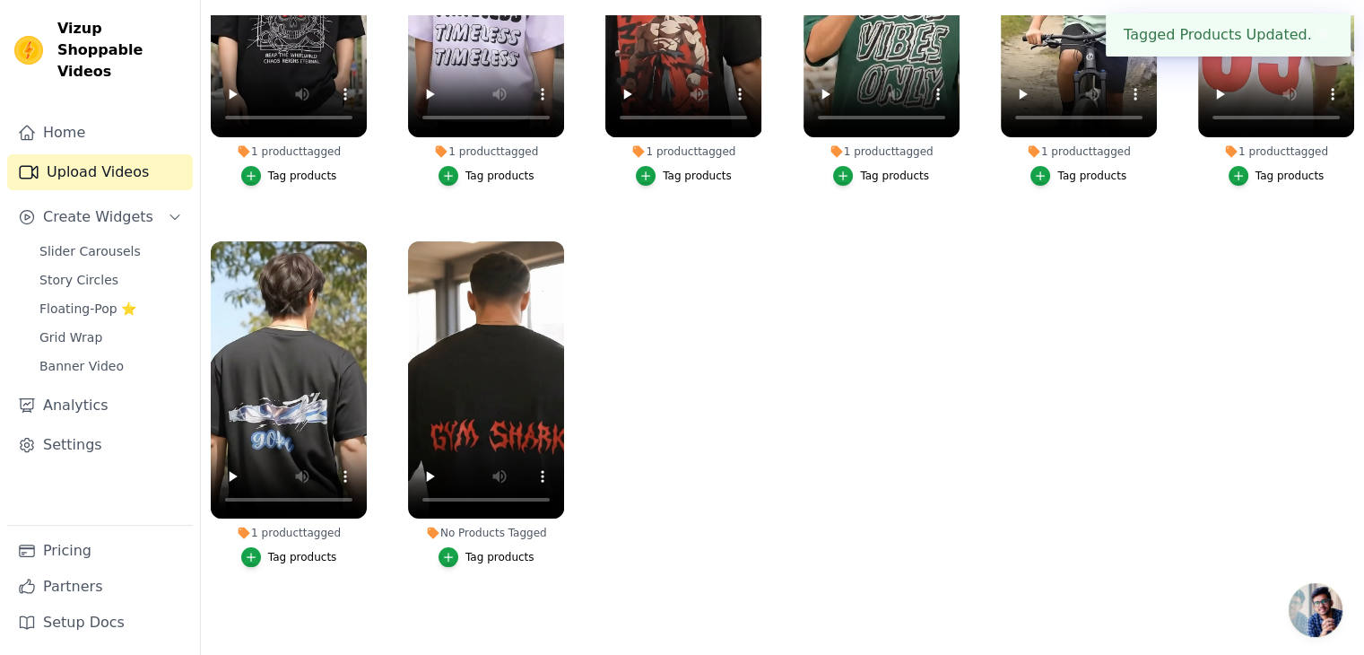
click at [488, 550] on div "Tag products" at bounding box center [500, 557] width 69 height 14
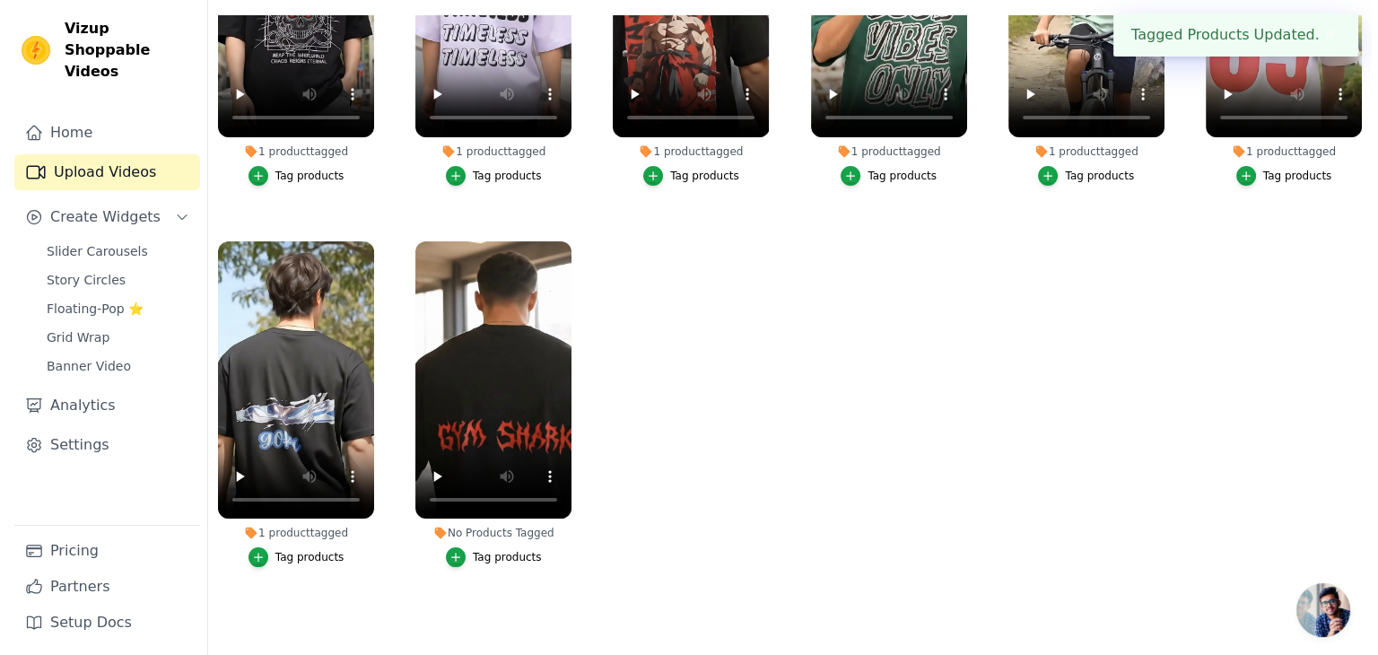
scroll to position [0, 0]
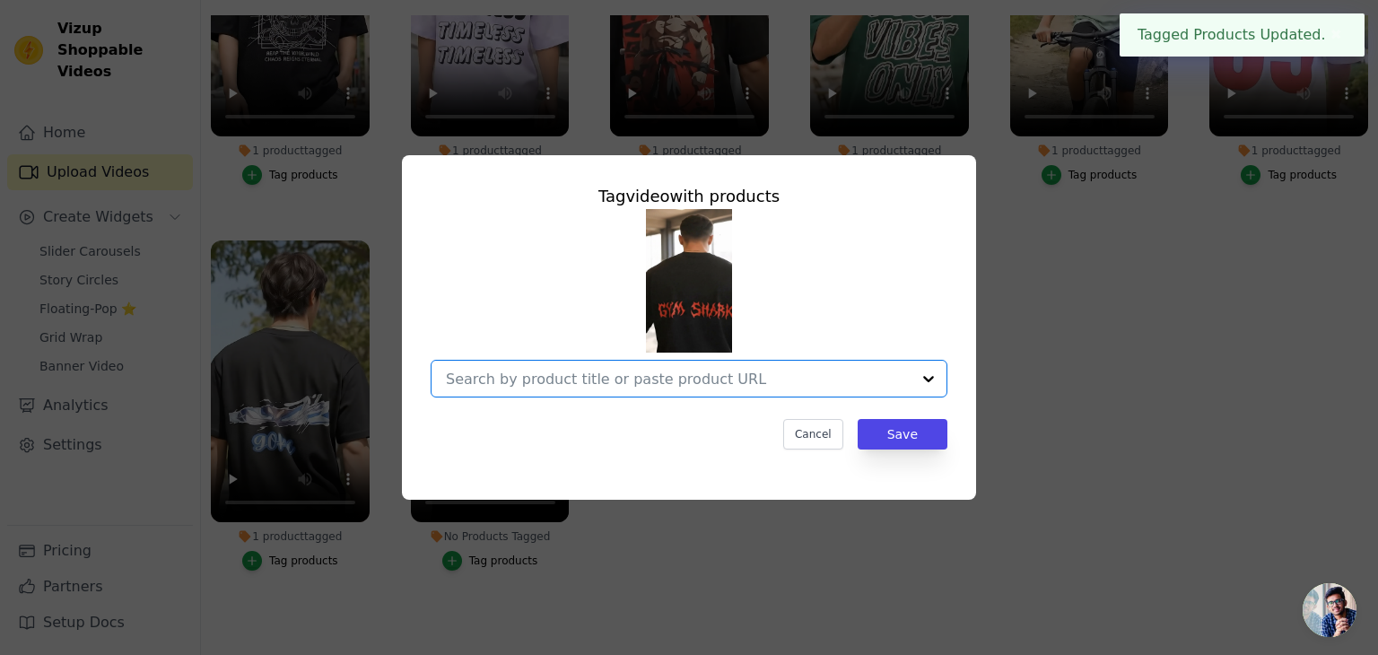
click at [771, 370] on input "No Products Tagged Tag video with products Option undefined, selected. Select i…" at bounding box center [678, 378] width 465 height 17
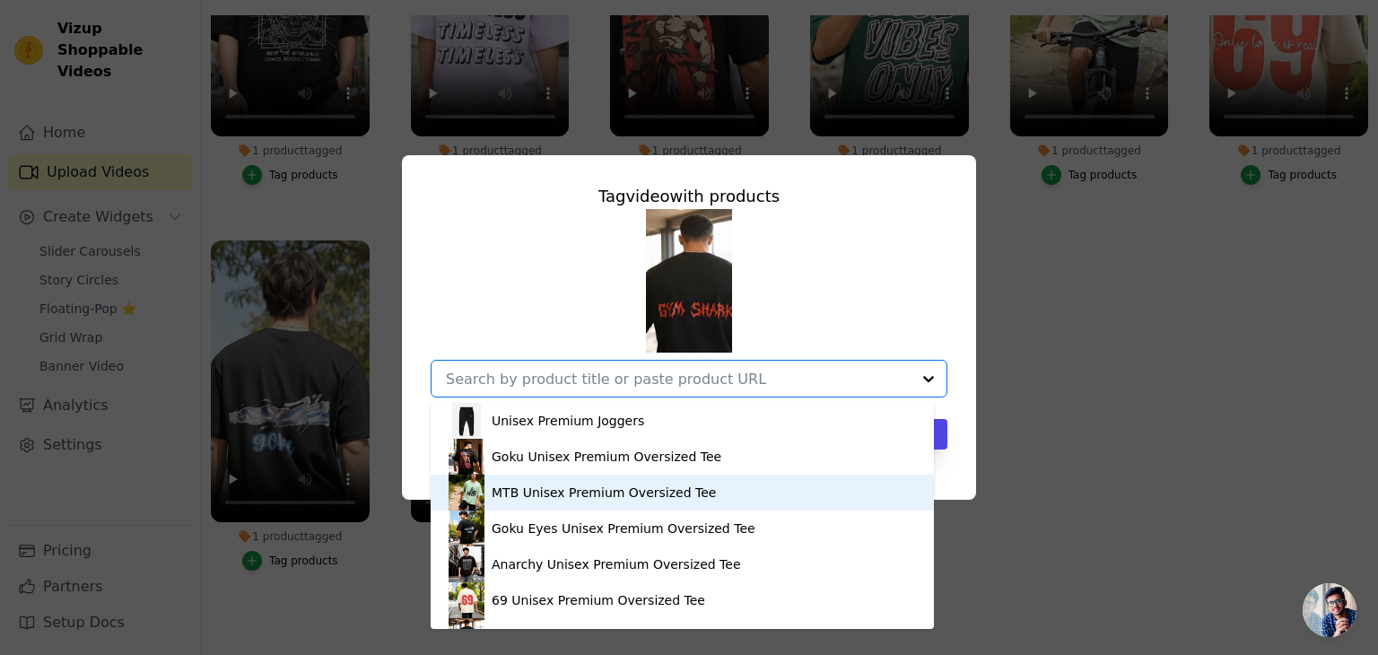
scroll to position [97, 0]
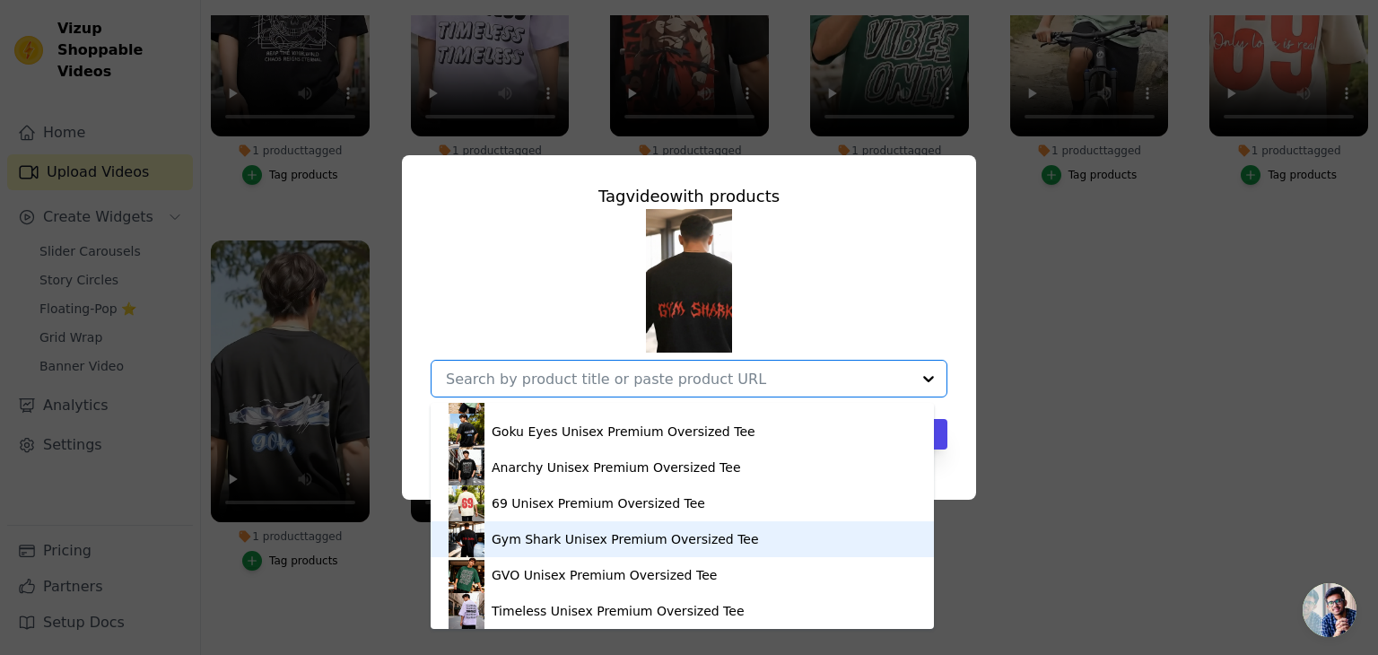
click at [645, 538] on div "Gym Shark Unisex Premium Oversized Tee" at bounding box center [625, 539] width 267 height 18
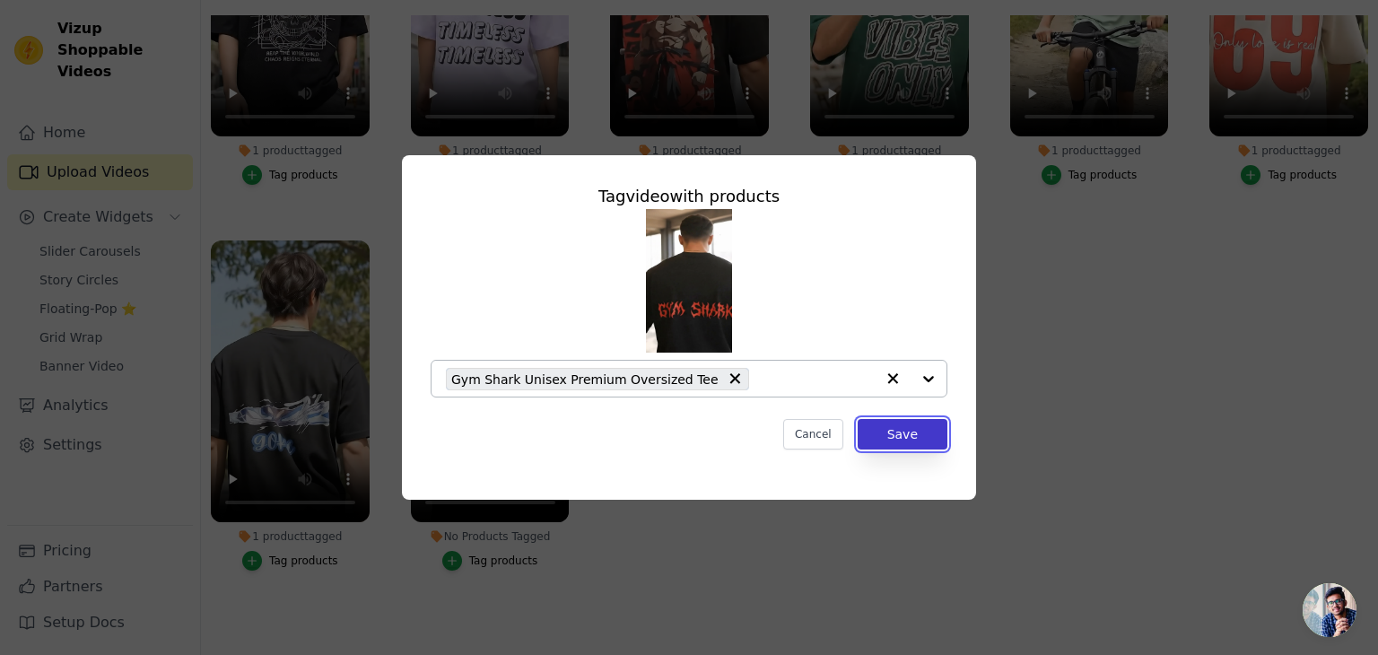
click at [905, 436] on button "Save" at bounding box center [903, 434] width 90 height 30
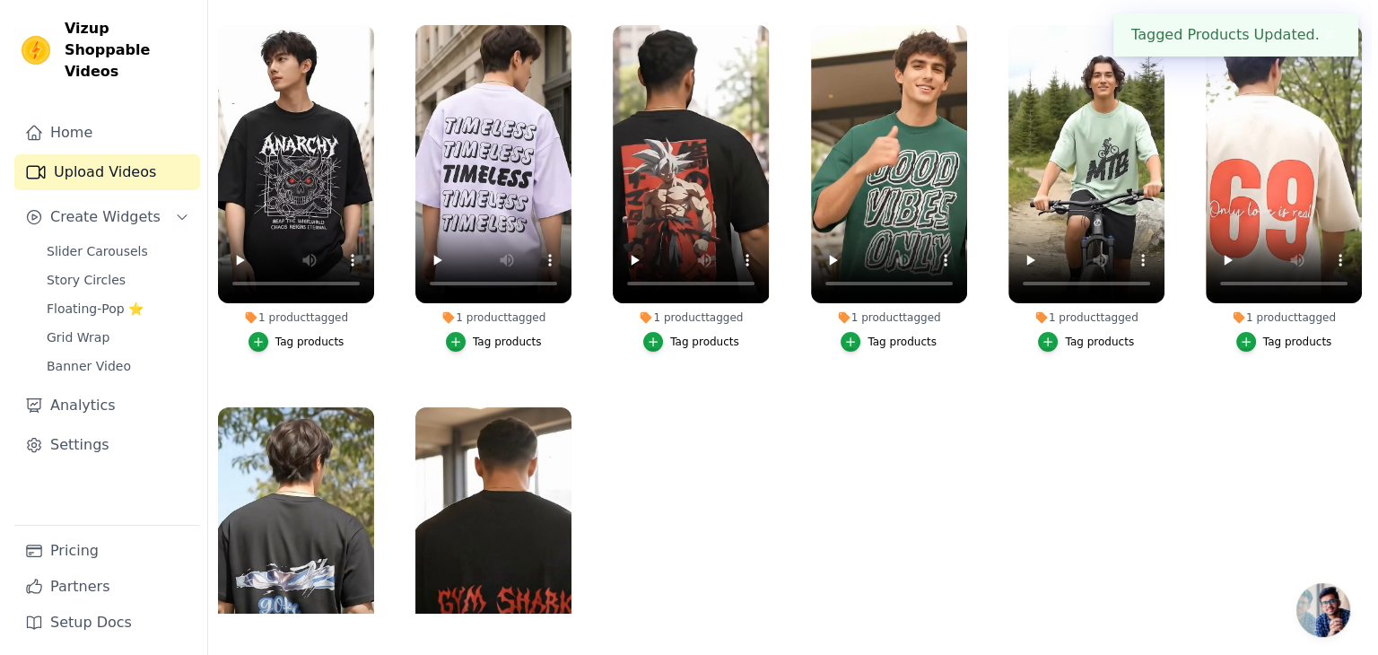
scroll to position [0, 0]
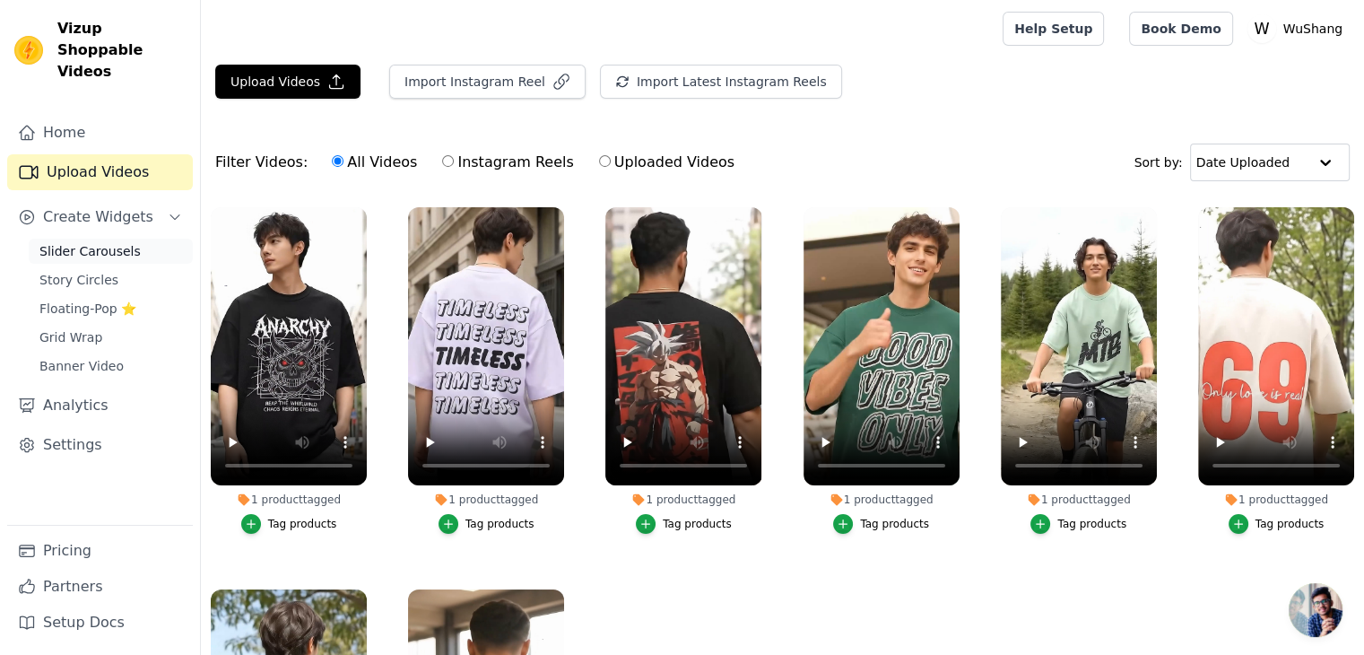
click at [118, 239] on link "Slider Carousels" at bounding box center [111, 251] width 164 height 25
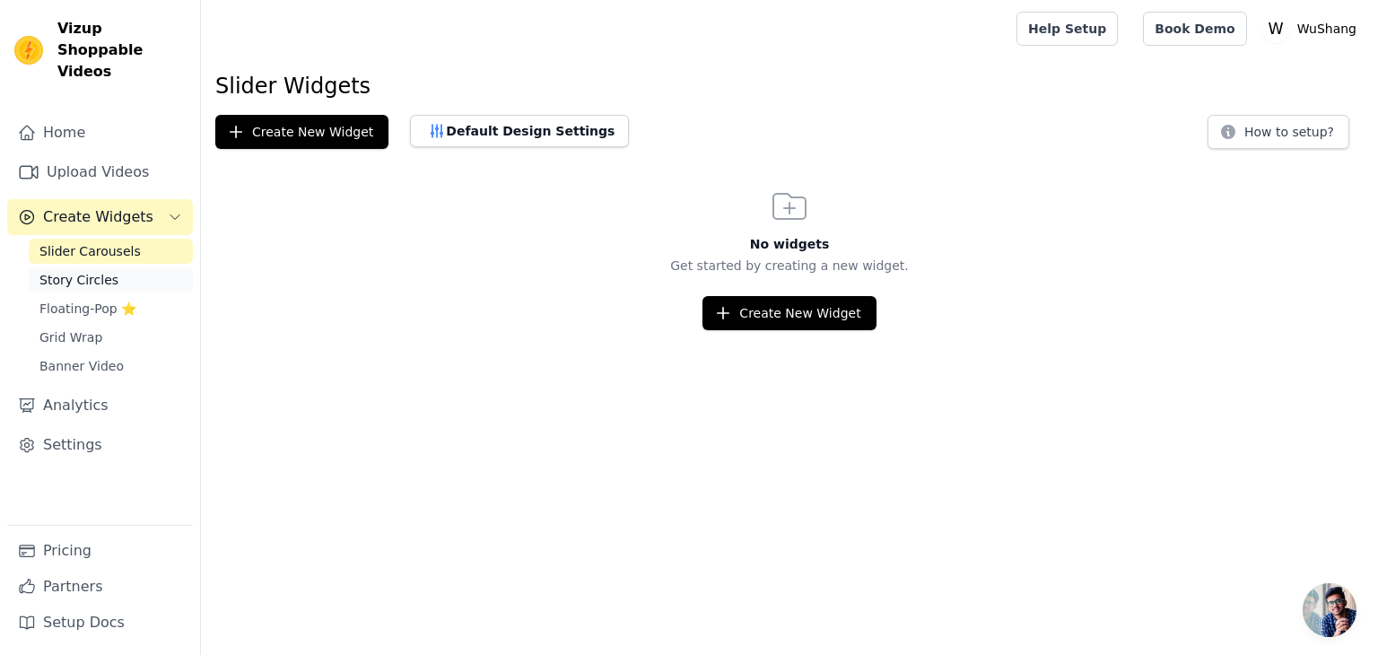
click at [139, 267] on link "Story Circles" at bounding box center [111, 279] width 164 height 25
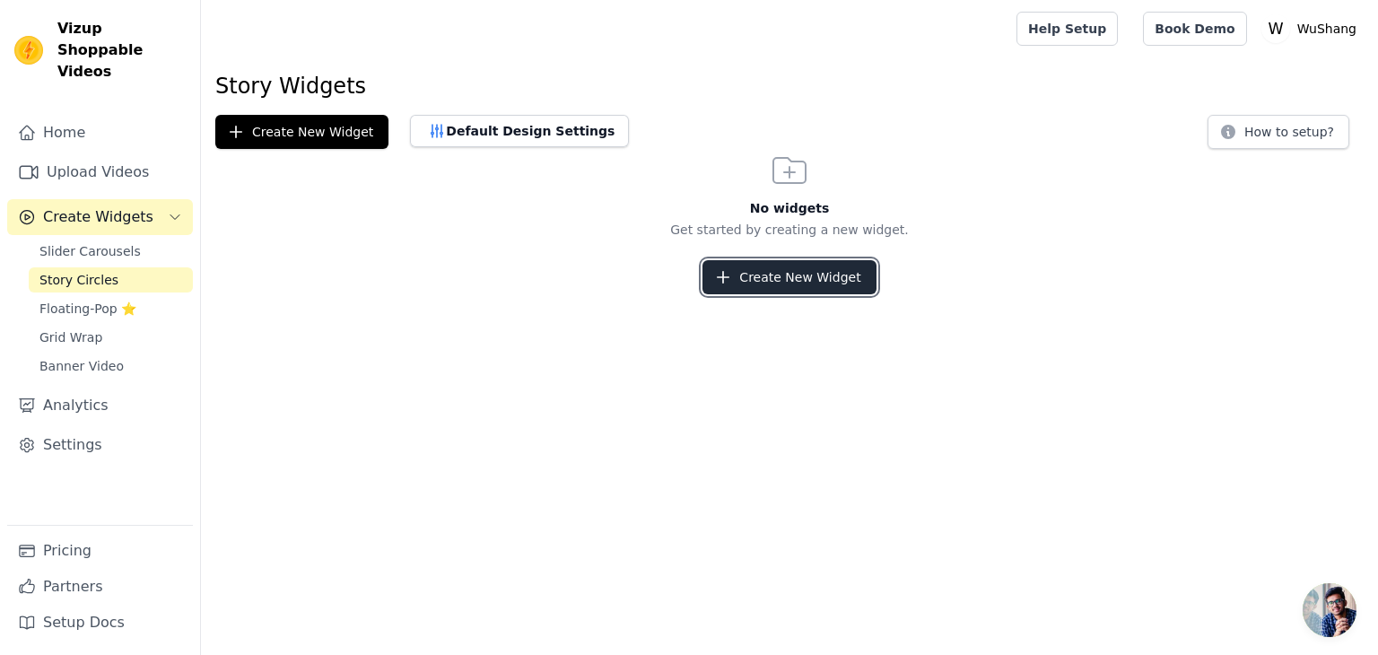
click at [767, 286] on button "Create New Widget" at bounding box center [788, 277] width 173 height 34
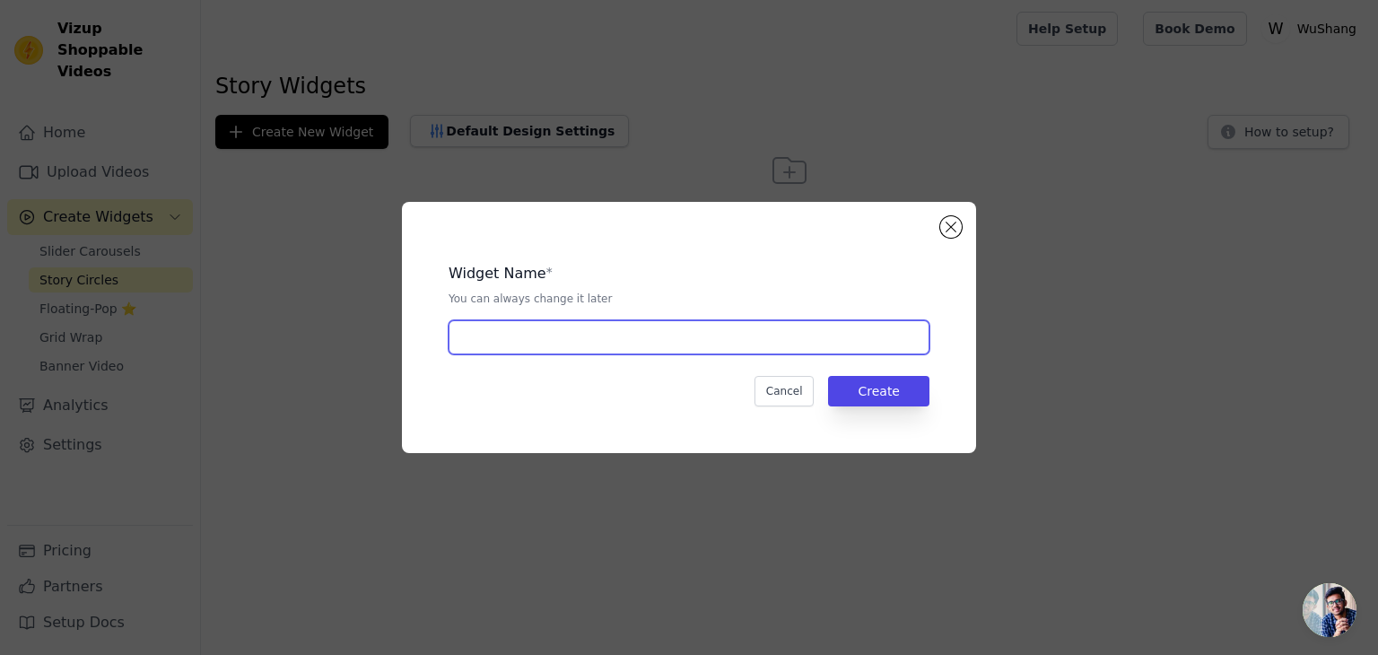
click at [700, 335] on input "text" at bounding box center [688, 337] width 481 height 34
type input "story circles"
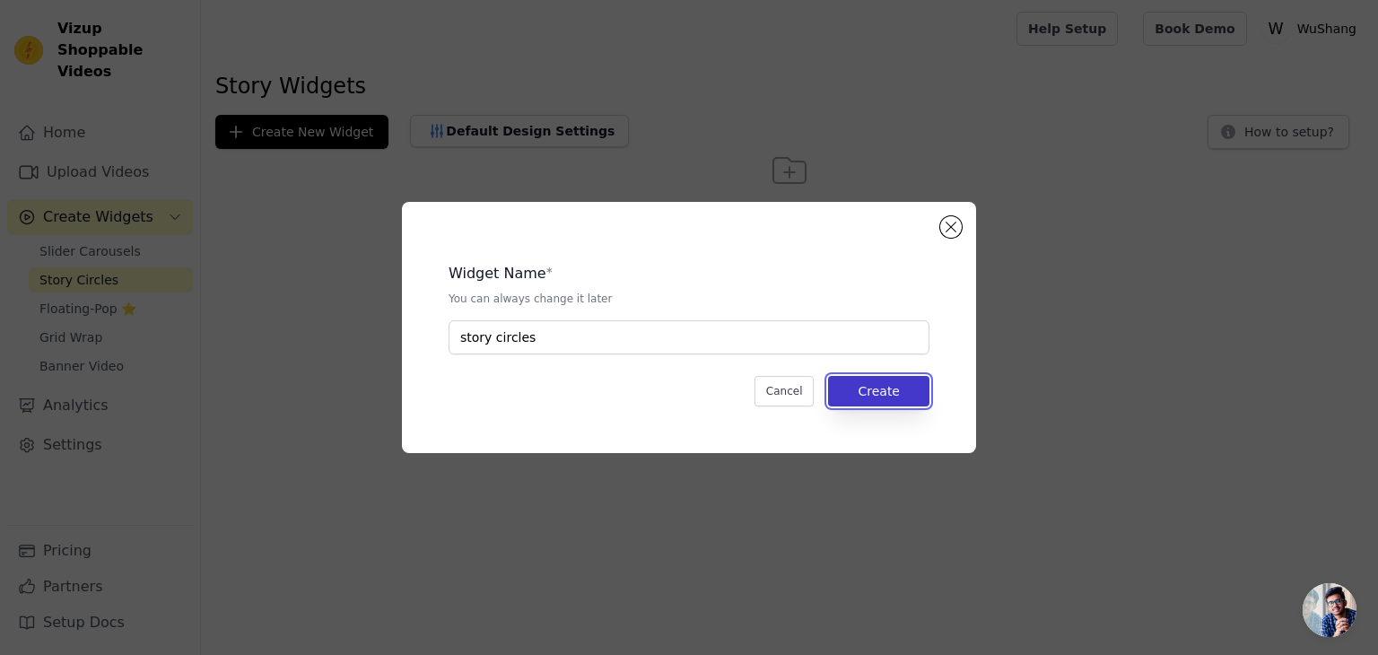
click at [847, 396] on button "Create" at bounding box center [878, 391] width 101 height 30
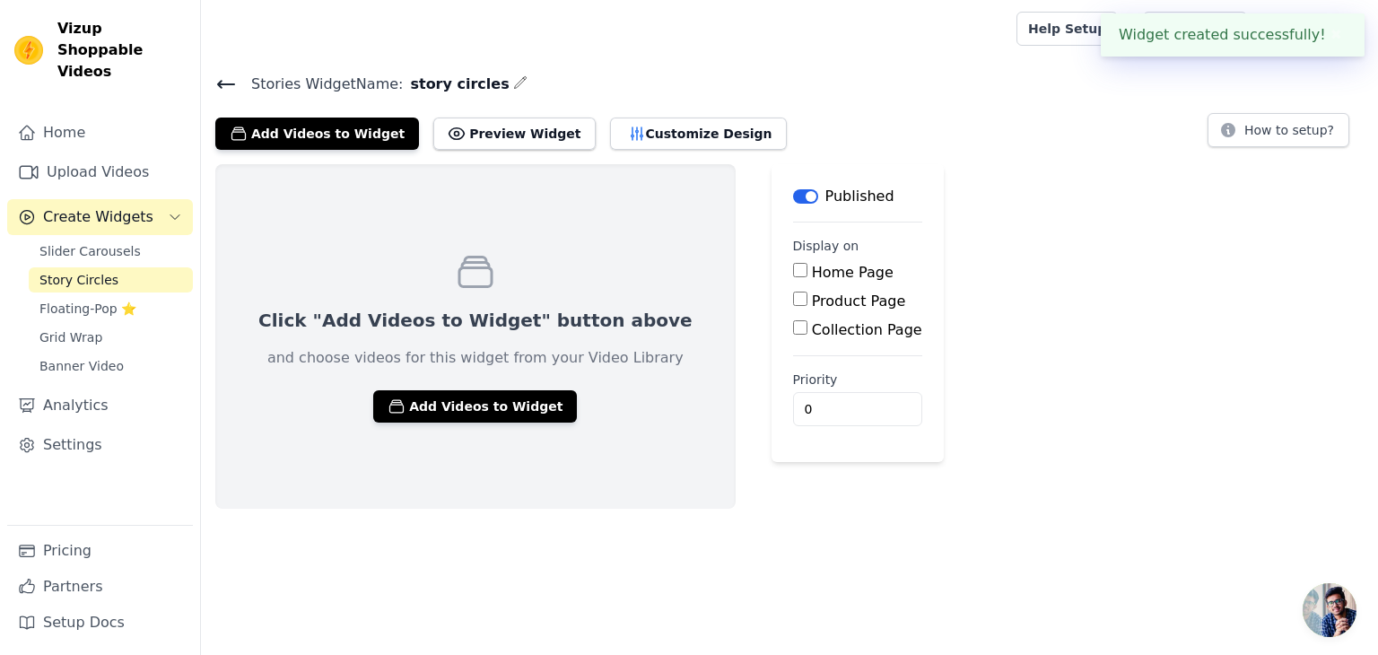
click at [793, 263] on input "Home Page" at bounding box center [800, 270] width 14 height 14
checkbox input "true"
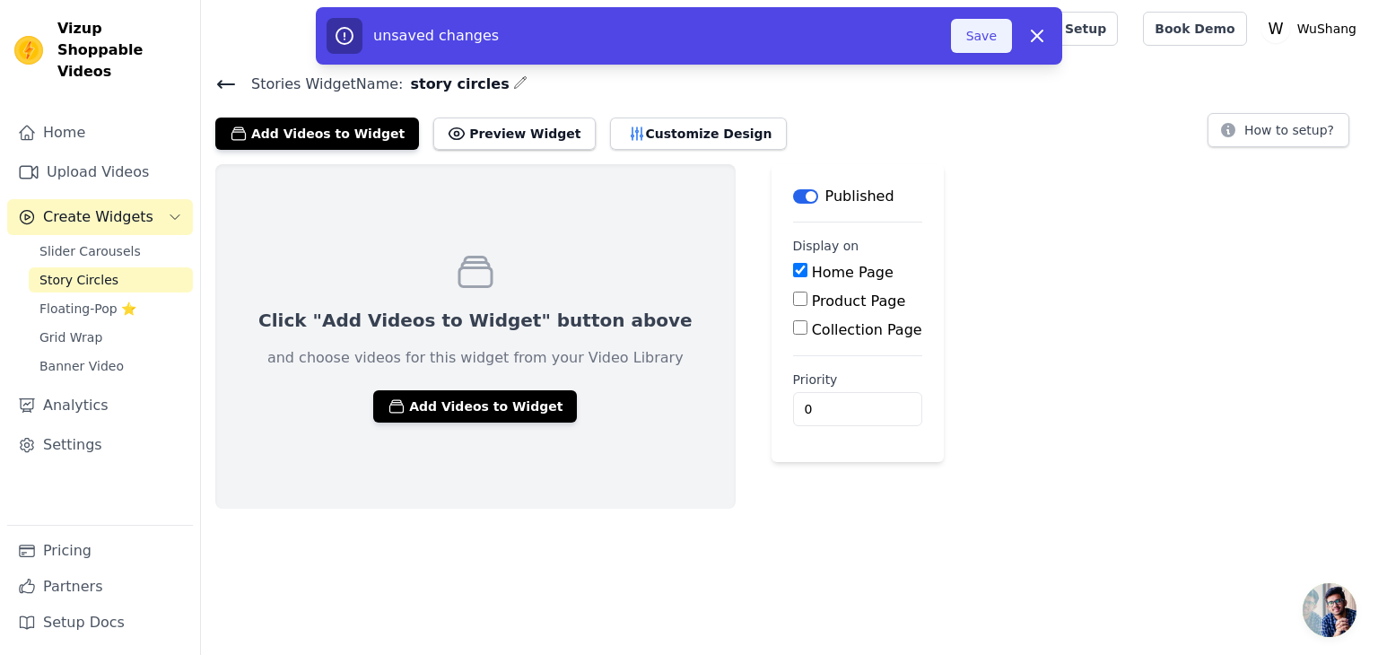
click at [972, 36] on button "Save" at bounding box center [981, 36] width 61 height 34
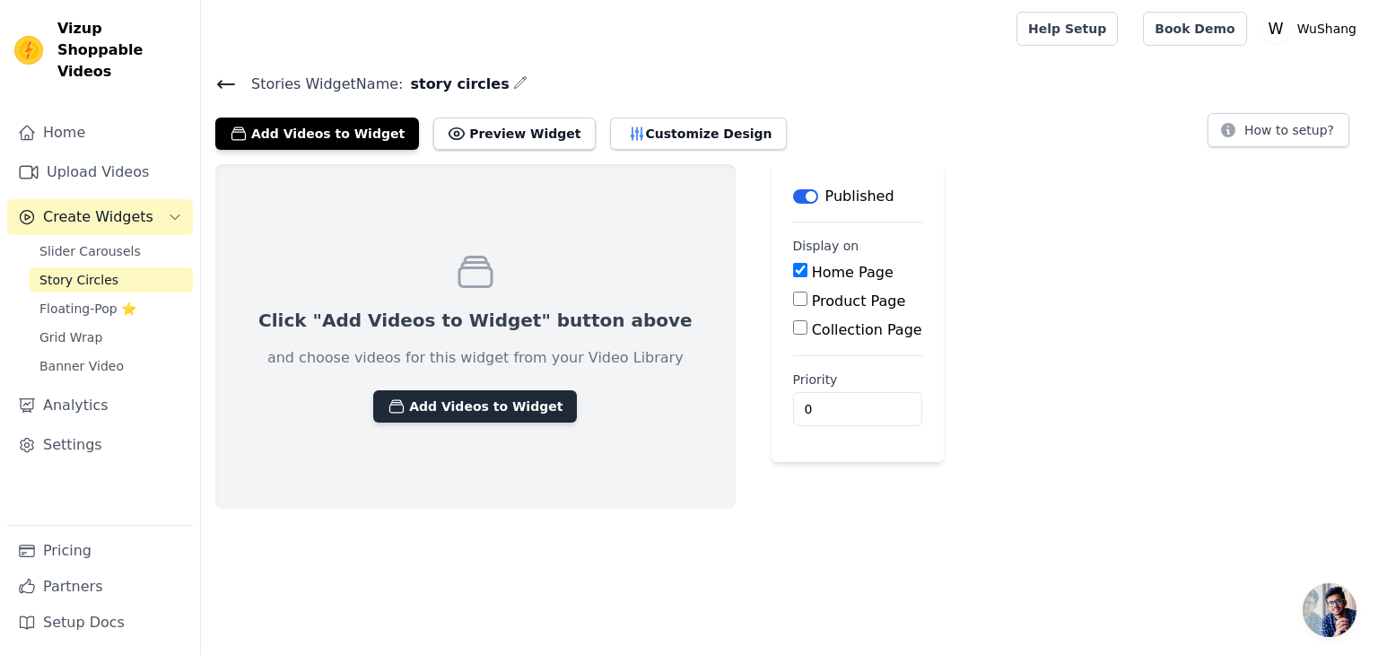
click at [475, 420] on button "Add Videos to Widget" at bounding box center [475, 406] width 204 height 32
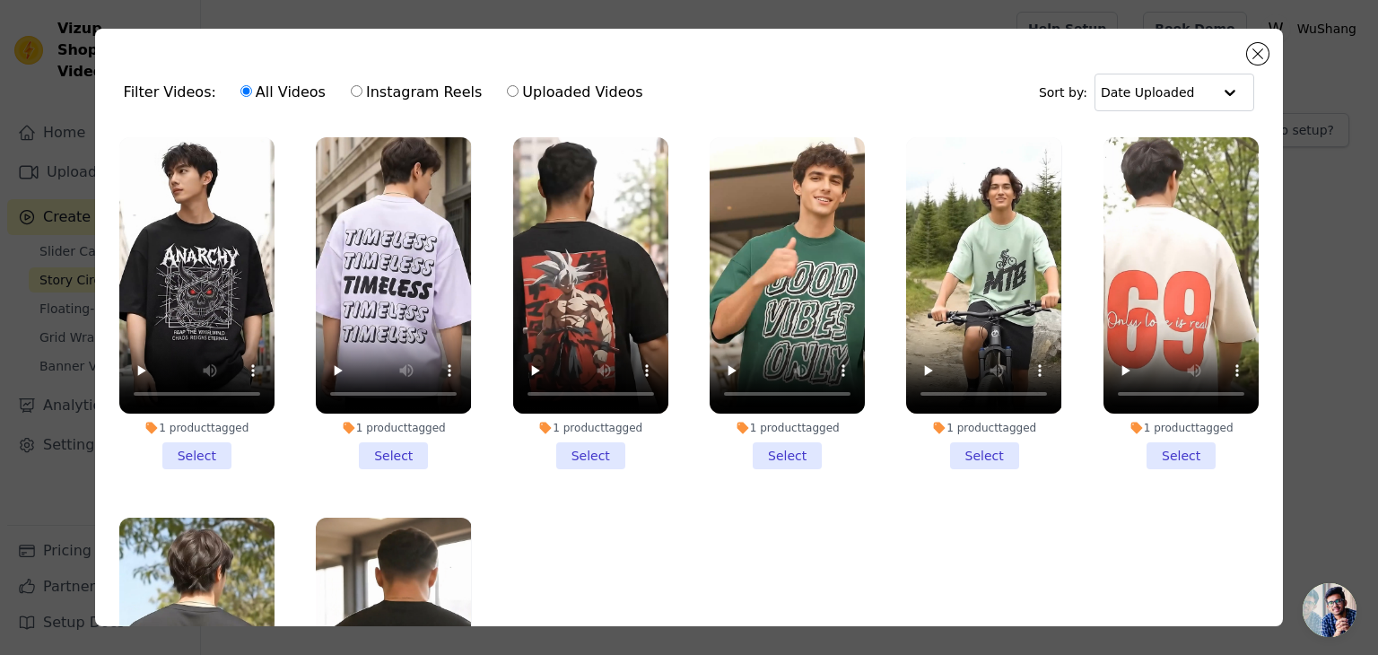
click at [186, 448] on li "1 product tagged Select" at bounding box center [196, 303] width 155 height 332
click at [0, 0] on input "1 product tagged Select" at bounding box center [0, 0] width 0 height 0
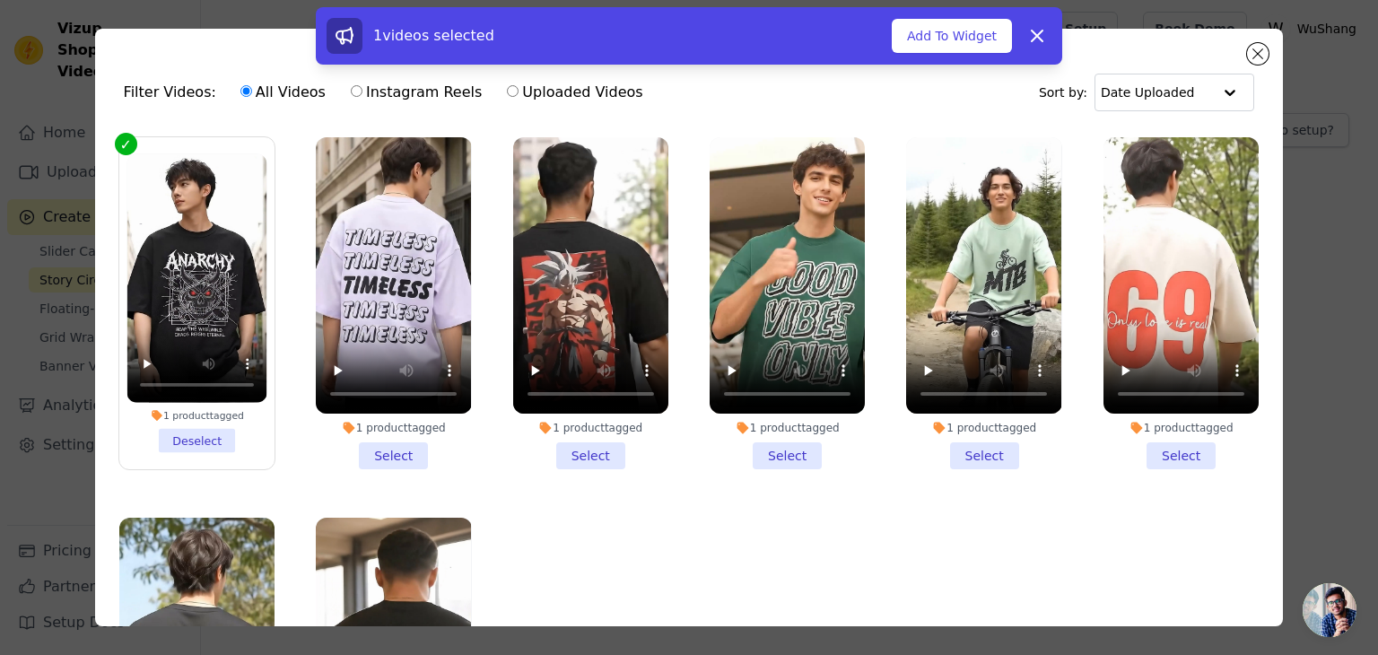
click at [398, 449] on li "1 product tagged Select" at bounding box center [393, 303] width 155 height 332
click at [0, 0] on input "1 product tagged Select" at bounding box center [0, 0] width 0 height 0
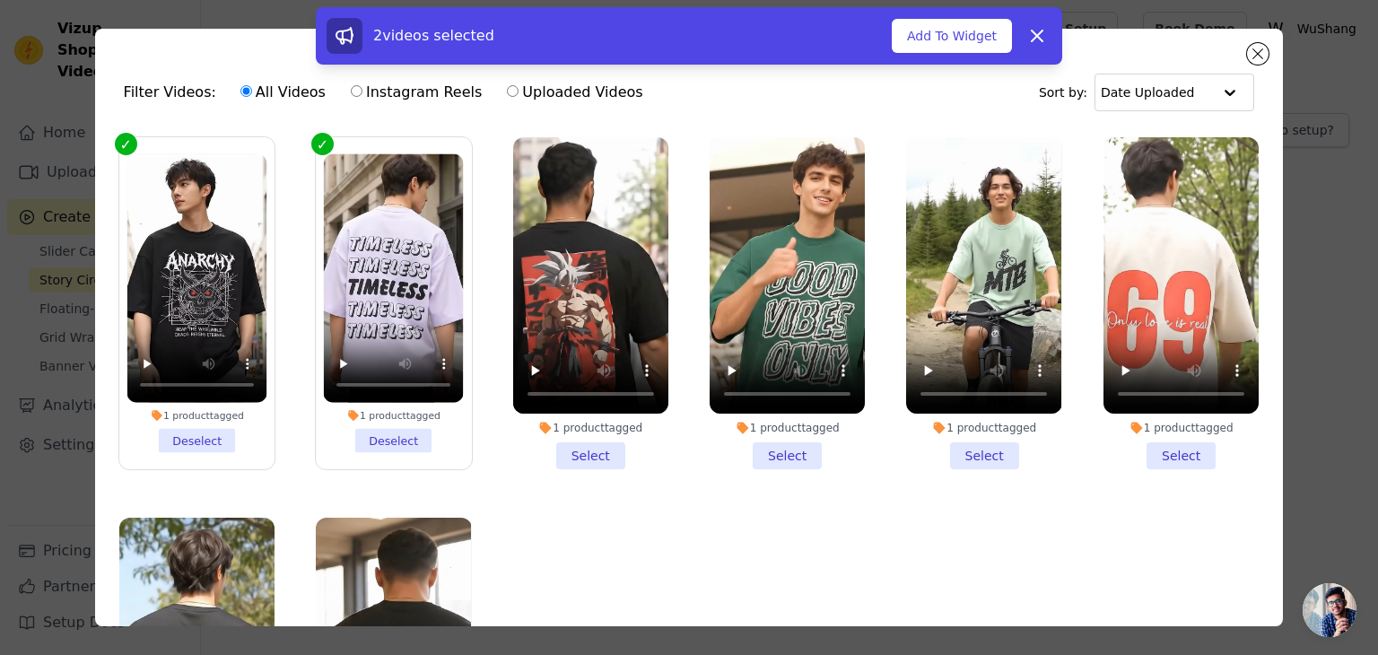
click at [564, 452] on li "1 product tagged Select" at bounding box center [590, 303] width 155 height 332
click at [0, 0] on input "1 product tagged Select" at bounding box center [0, 0] width 0 height 0
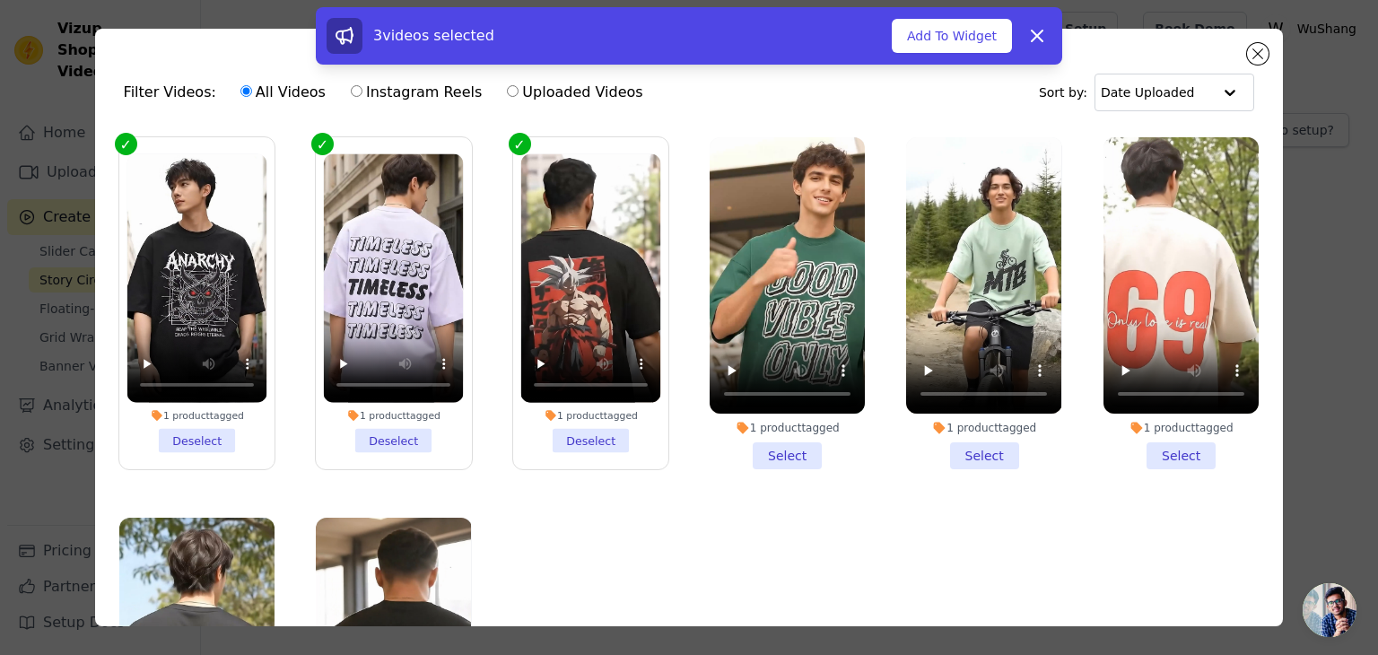
click at [771, 442] on li "1 product tagged Select" at bounding box center [787, 303] width 155 height 332
click at [0, 0] on input "1 product tagged Select" at bounding box center [0, 0] width 0 height 0
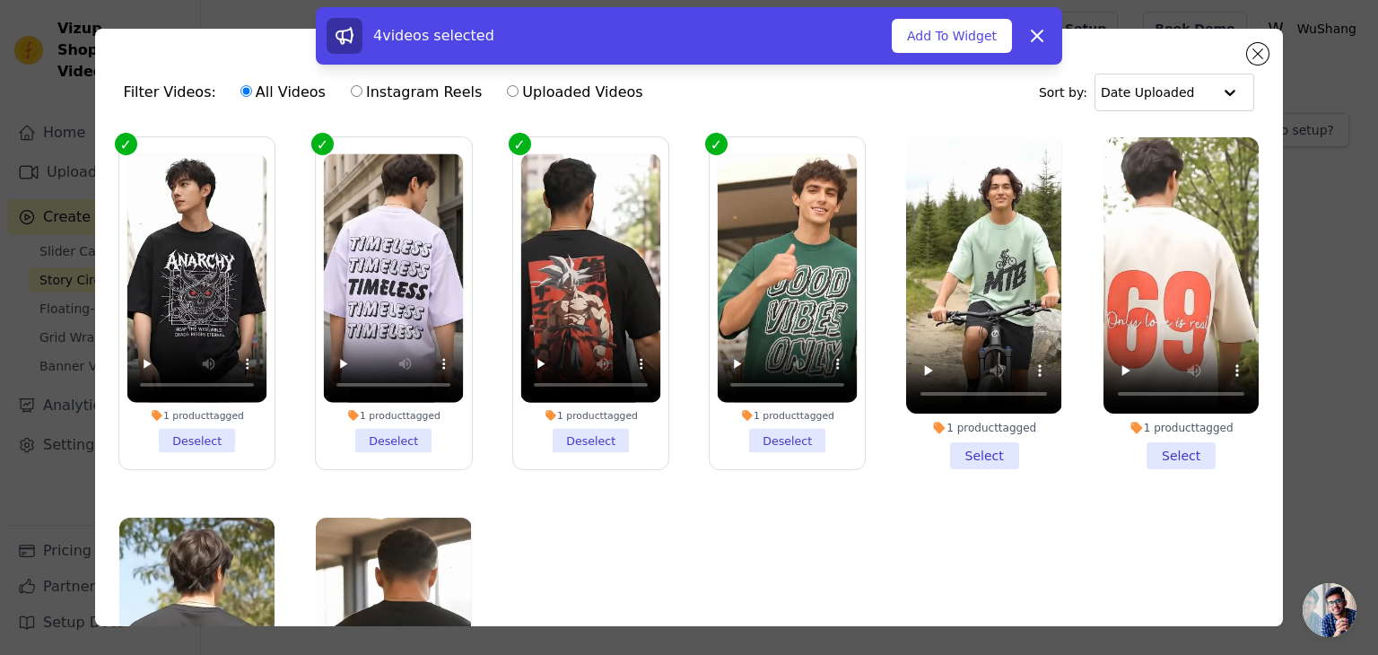
click at [951, 447] on li "1 product tagged Select" at bounding box center [983, 303] width 155 height 332
click at [0, 0] on input "1 product tagged Select" at bounding box center [0, 0] width 0 height 0
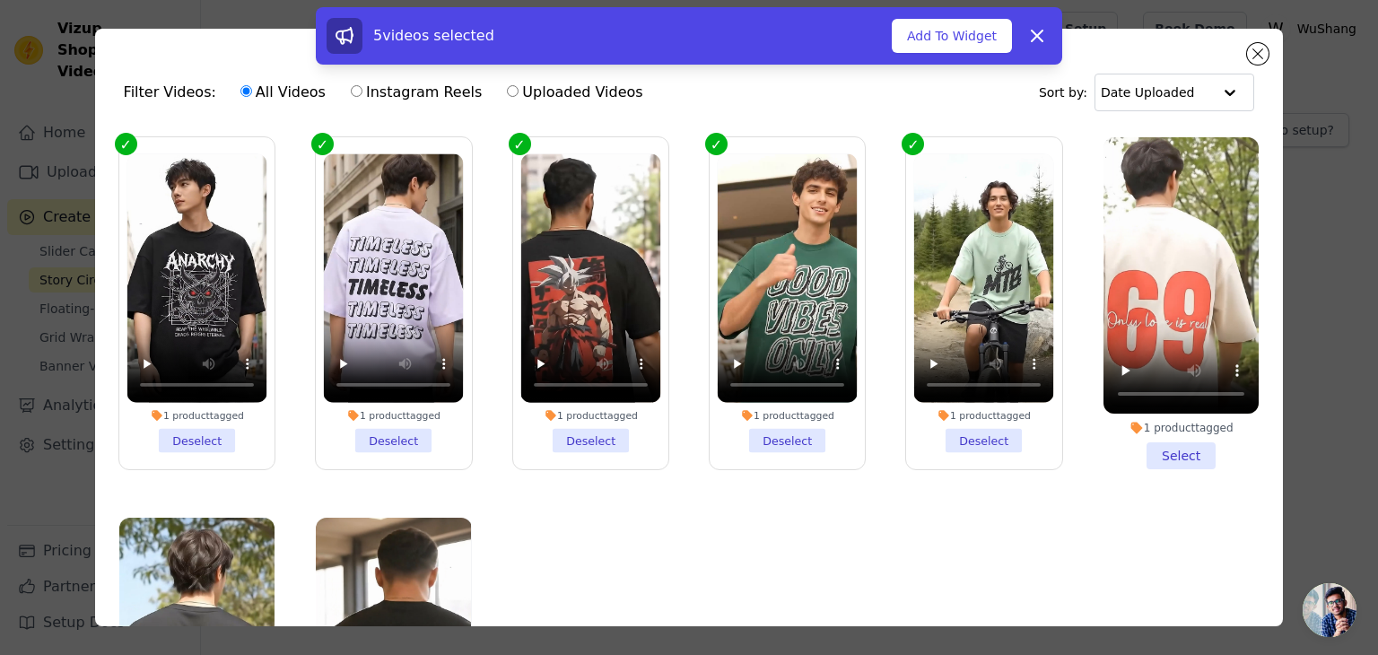
click at [1151, 448] on li "1 product tagged Select" at bounding box center [1180, 303] width 155 height 332
click at [0, 0] on input "1 product tagged Select" at bounding box center [0, 0] width 0 height 0
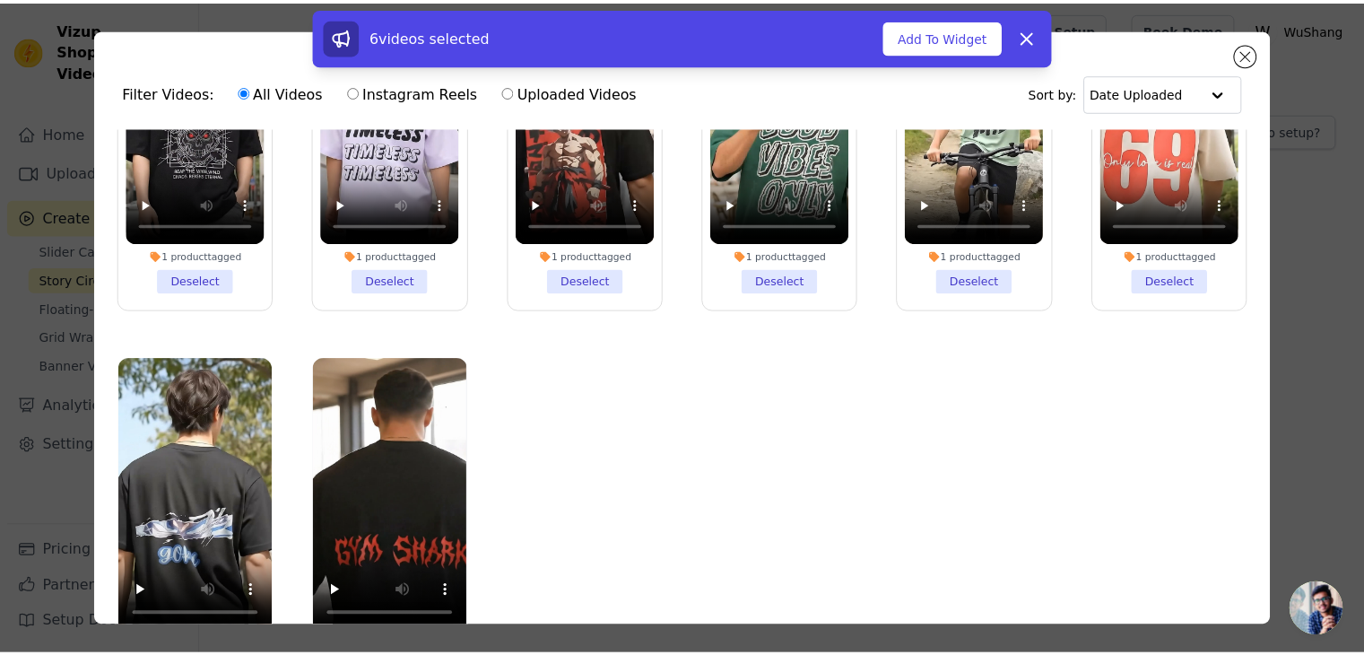
scroll to position [155, 0]
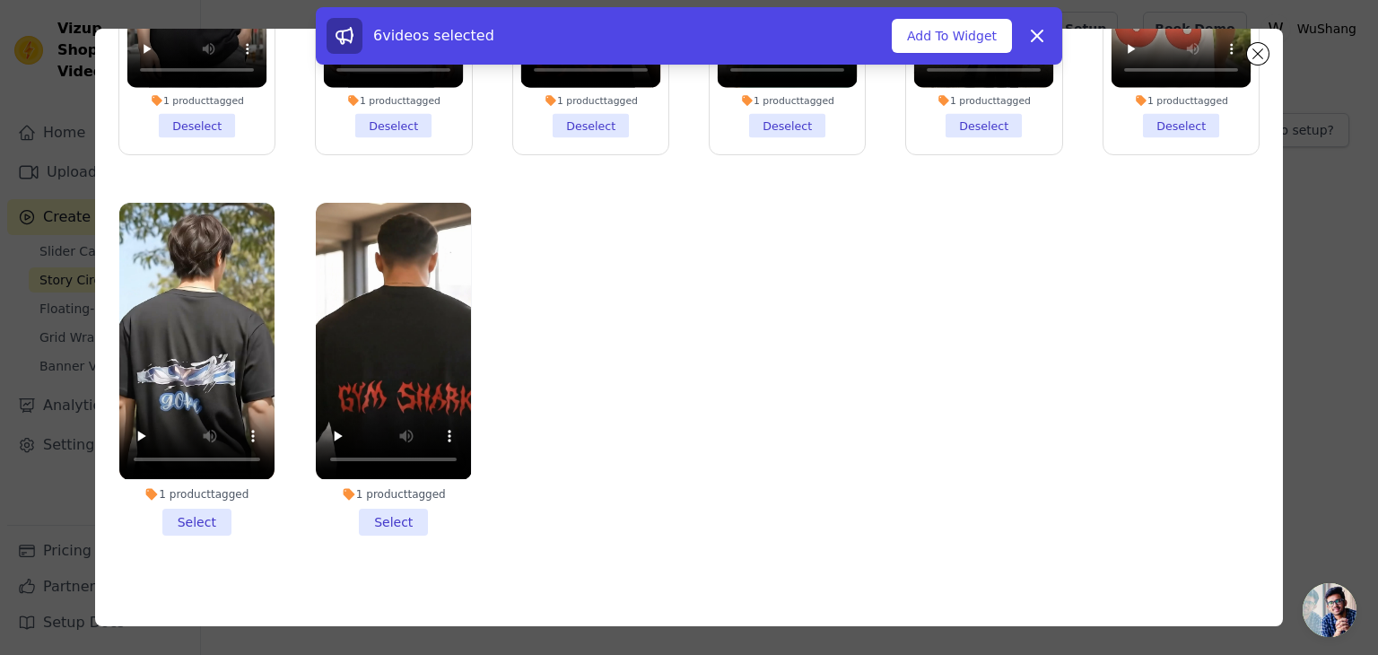
click at [391, 507] on li "1 product tagged Select" at bounding box center [393, 369] width 155 height 332
click at [0, 0] on input "1 product tagged Select" at bounding box center [0, 0] width 0 height 0
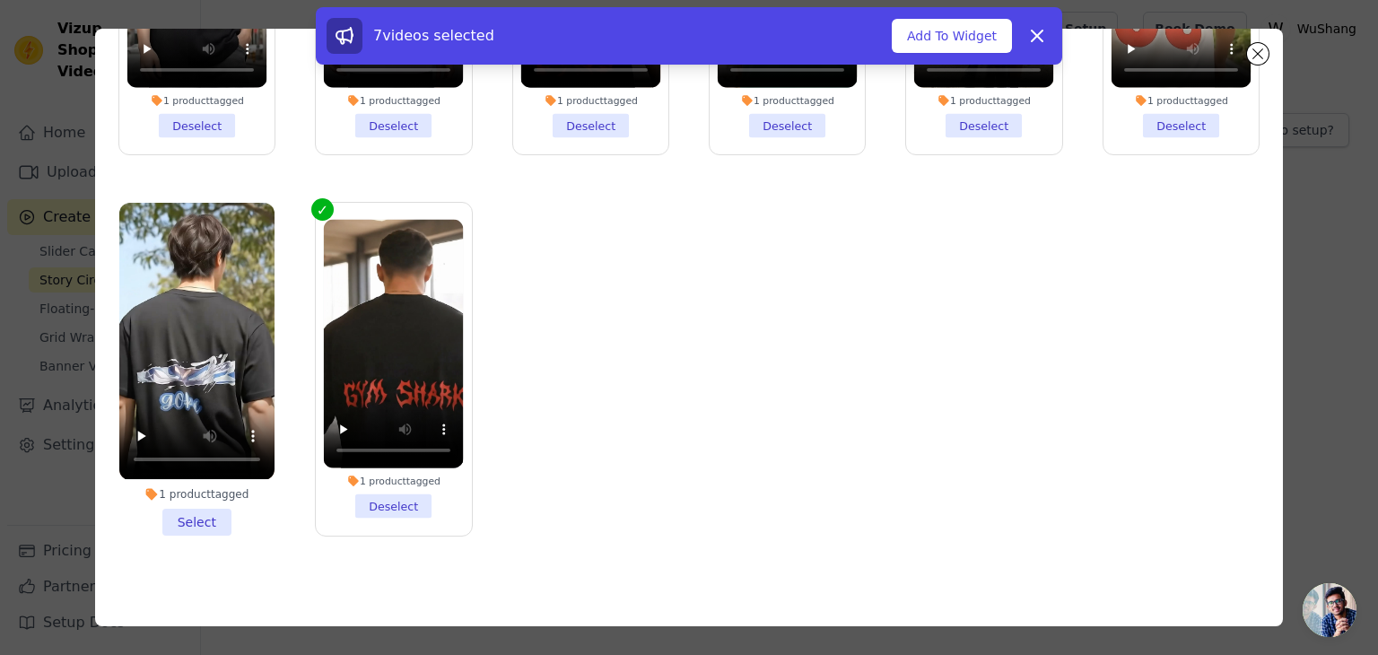
click at [196, 518] on li "1 product tagged Select" at bounding box center [196, 369] width 155 height 332
click at [0, 0] on input "1 product tagged Select" at bounding box center [0, 0] width 0 height 0
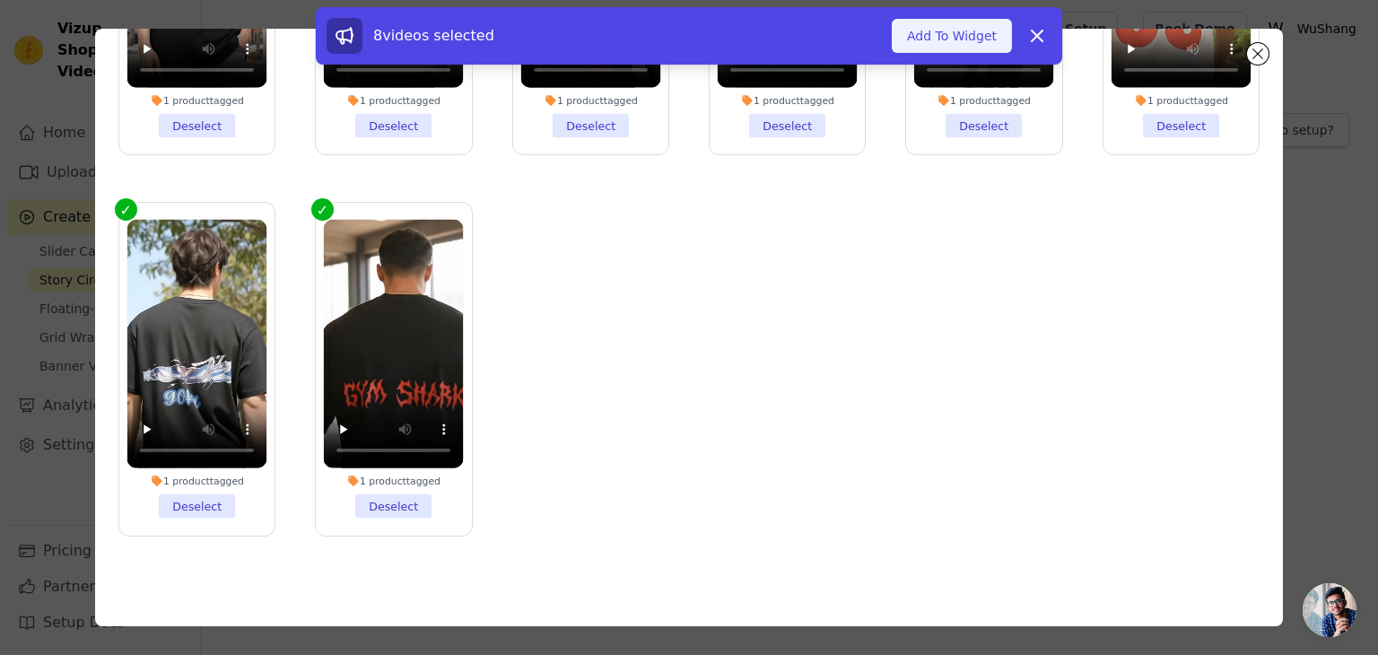
click at [970, 32] on button "Add To Widget" at bounding box center [952, 36] width 120 height 34
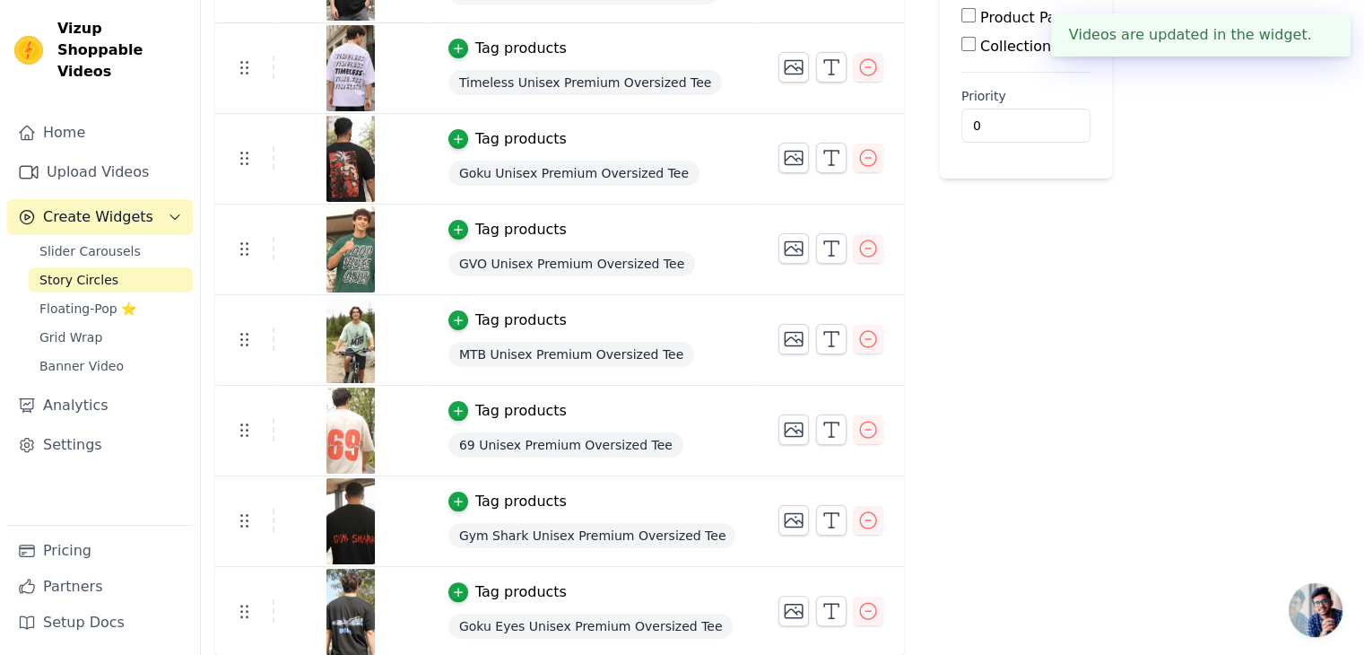
scroll to position [0, 0]
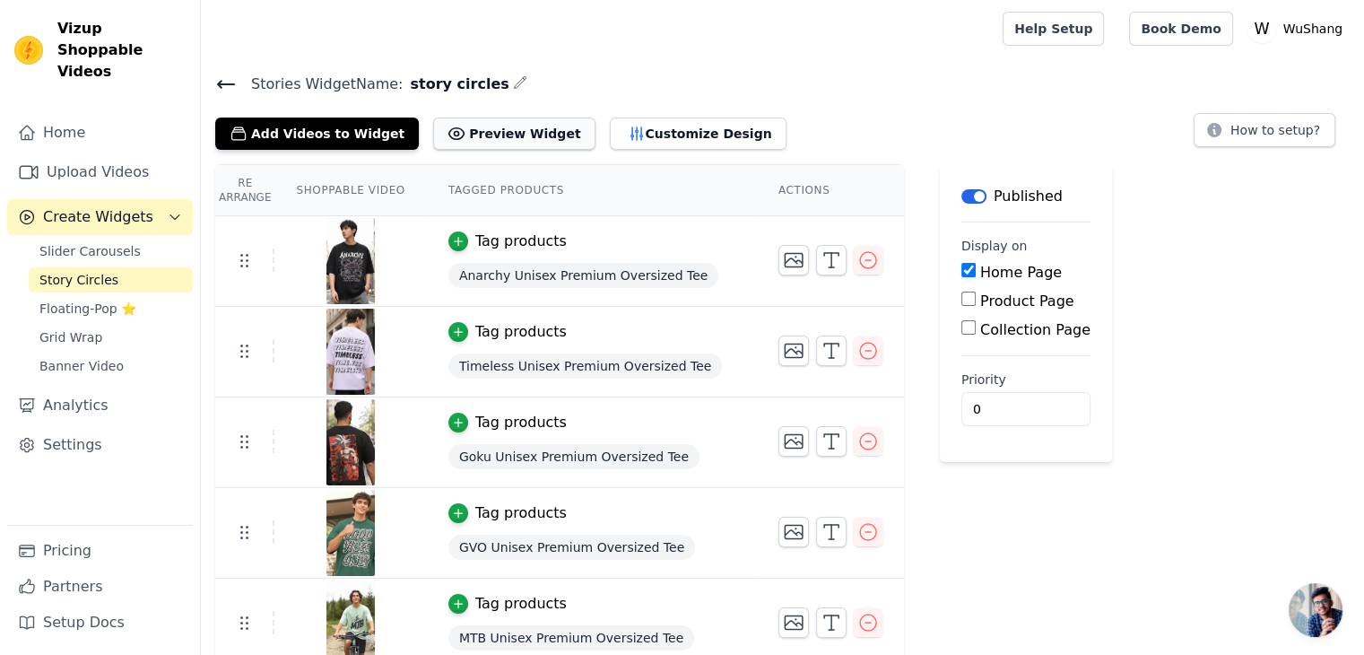
click at [503, 120] on button "Preview Widget" at bounding box center [513, 134] width 161 height 32
click at [962, 304] on input "Product Page" at bounding box center [969, 299] width 14 height 14
checkbox input "true"
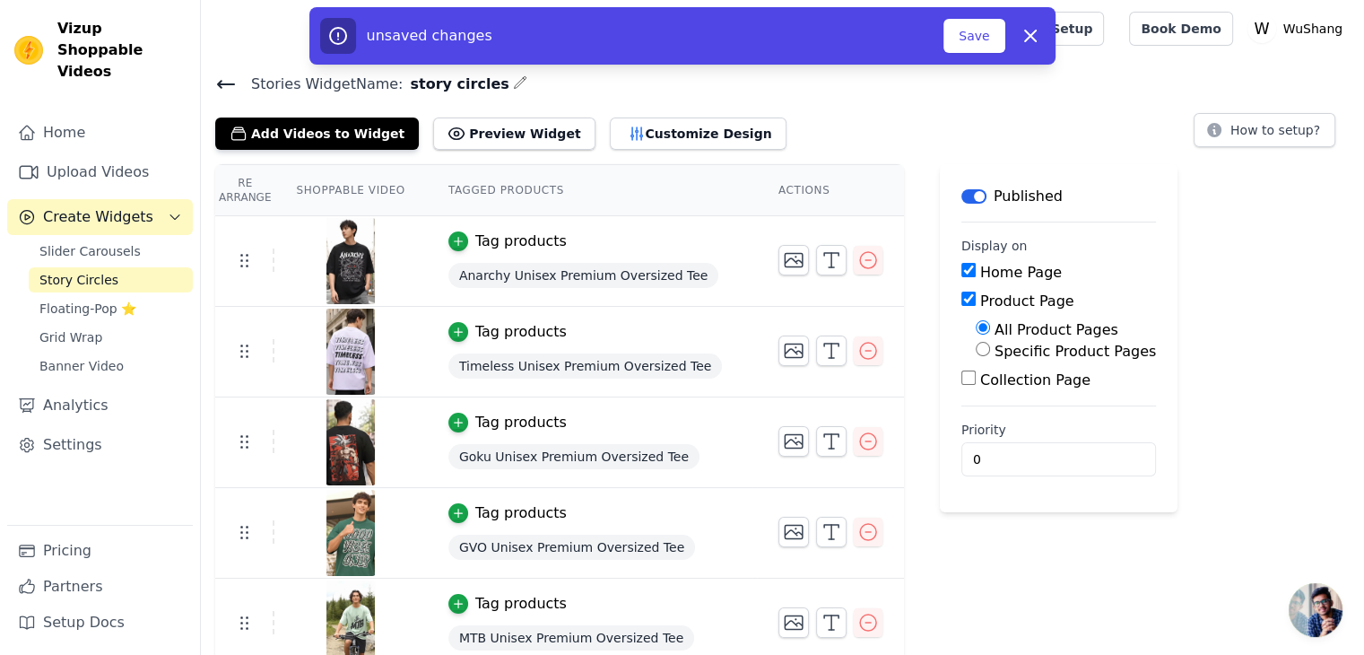
click at [962, 374] on input "Collection Page" at bounding box center [969, 377] width 14 height 14
checkbox input "true"
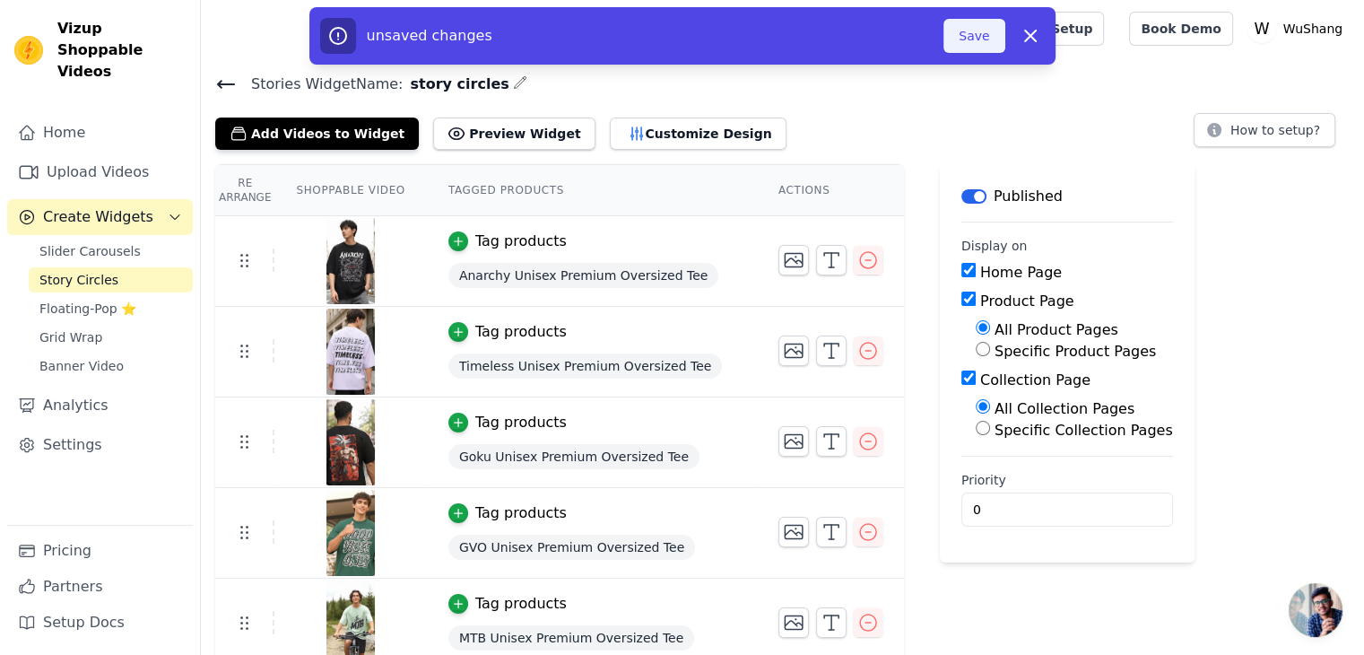
click at [976, 38] on button "Save" at bounding box center [974, 36] width 61 height 34
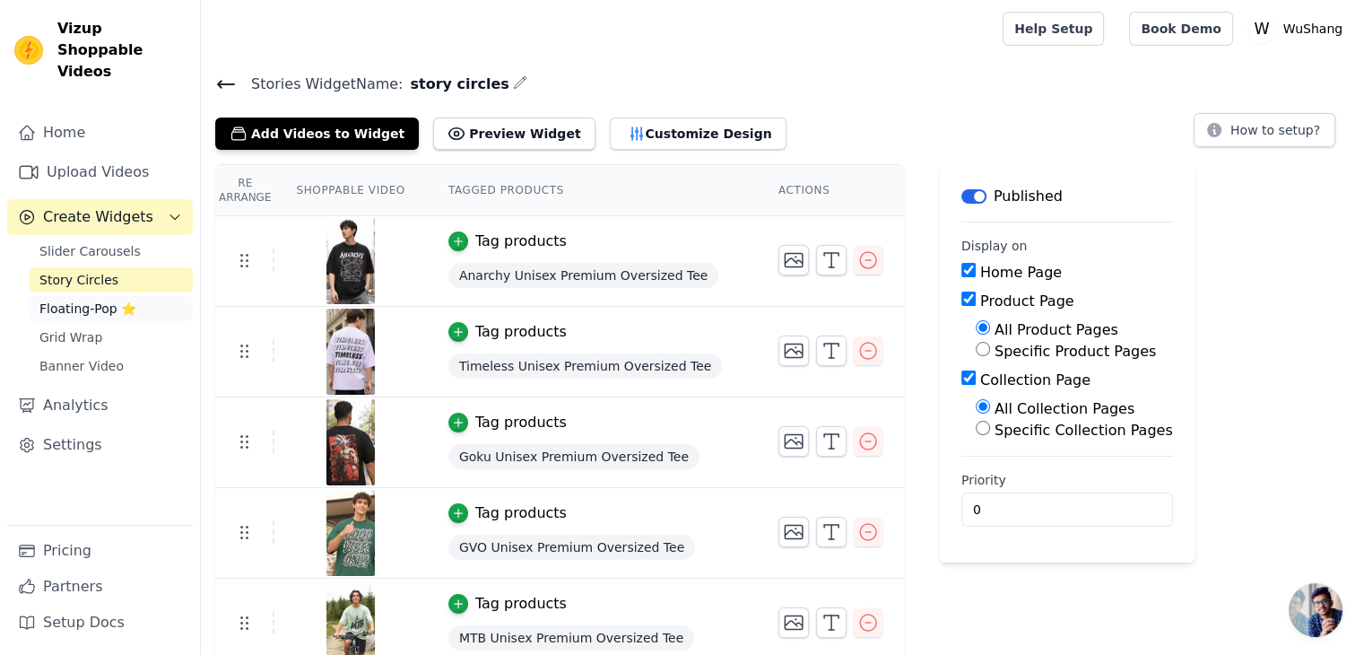
click at [118, 300] on span "Floating-Pop ⭐" at bounding box center [87, 309] width 97 height 18
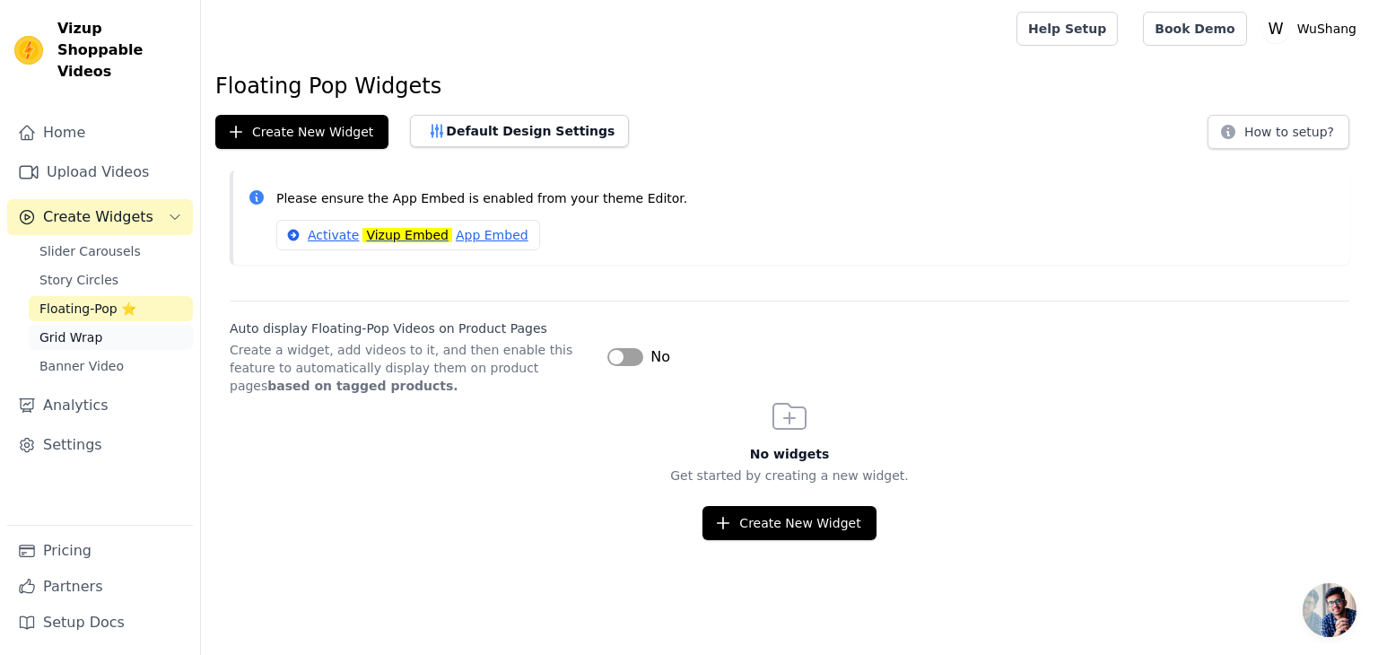
click at [138, 325] on link "Grid Wrap" at bounding box center [111, 337] width 164 height 25
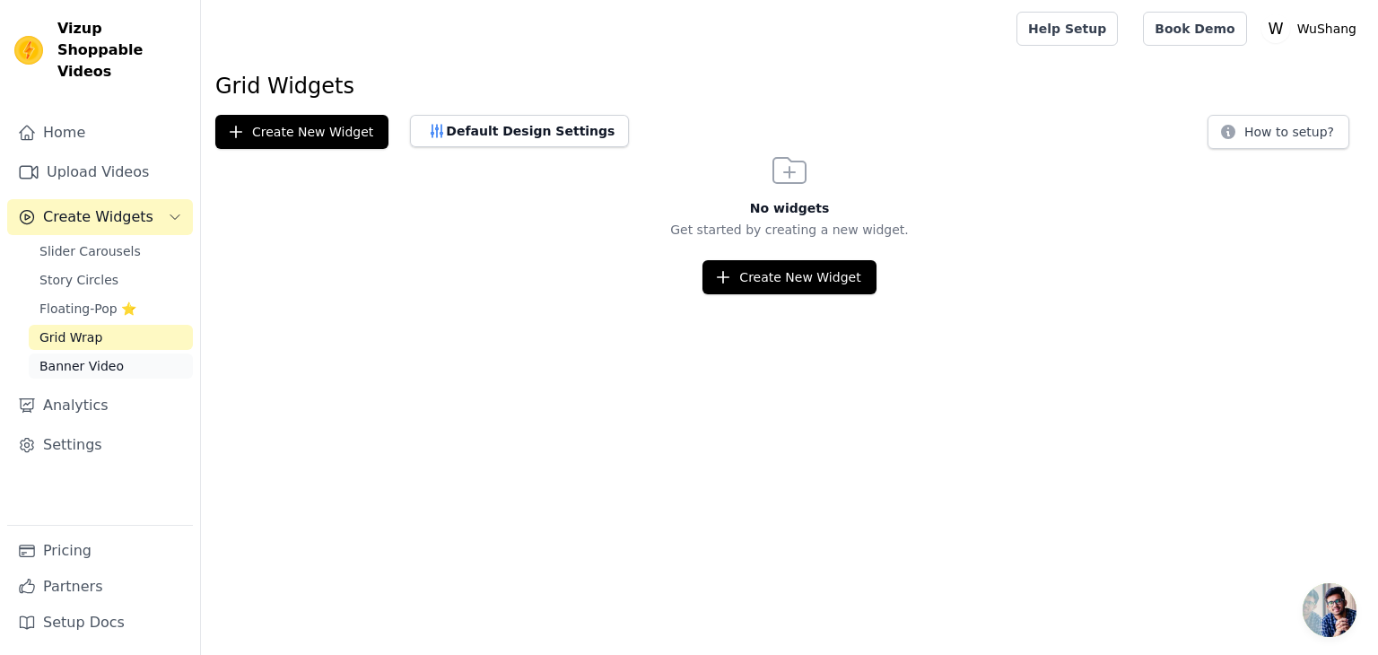
click at [121, 353] on link "Banner Video" at bounding box center [111, 365] width 164 height 25
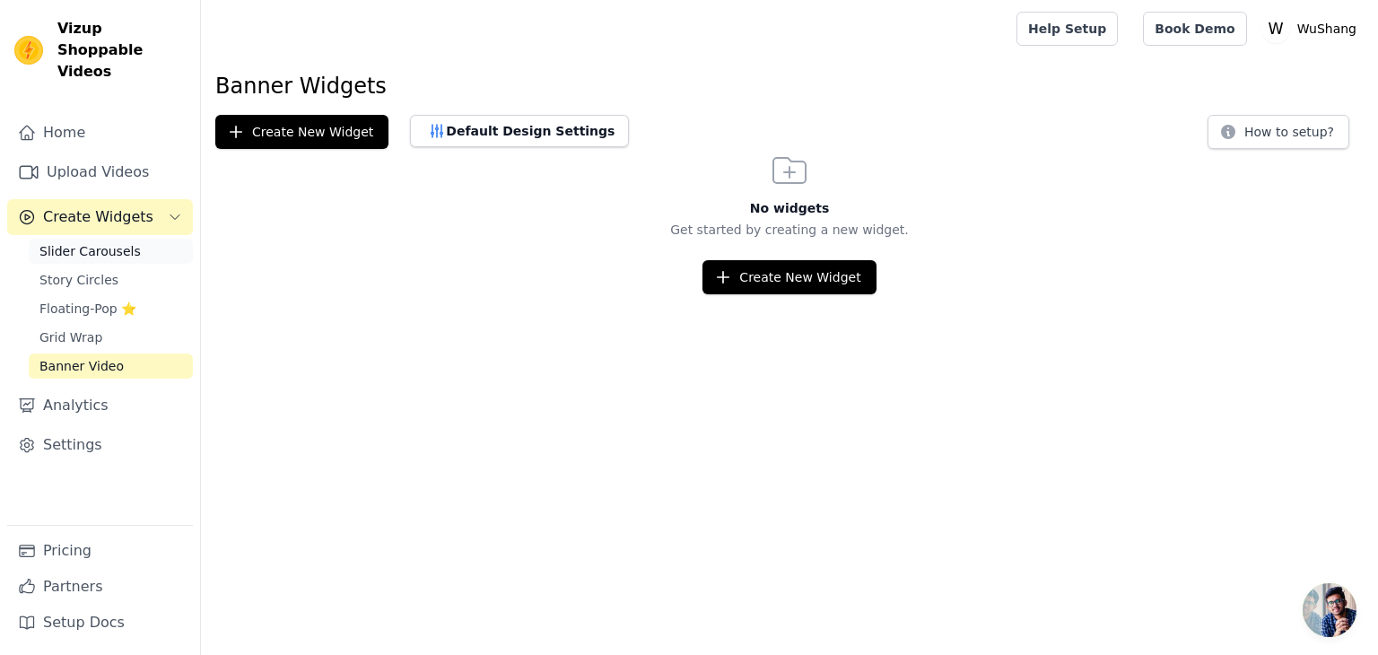
click at [129, 239] on link "Slider Carousels" at bounding box center [111, 251] width 164 height 25
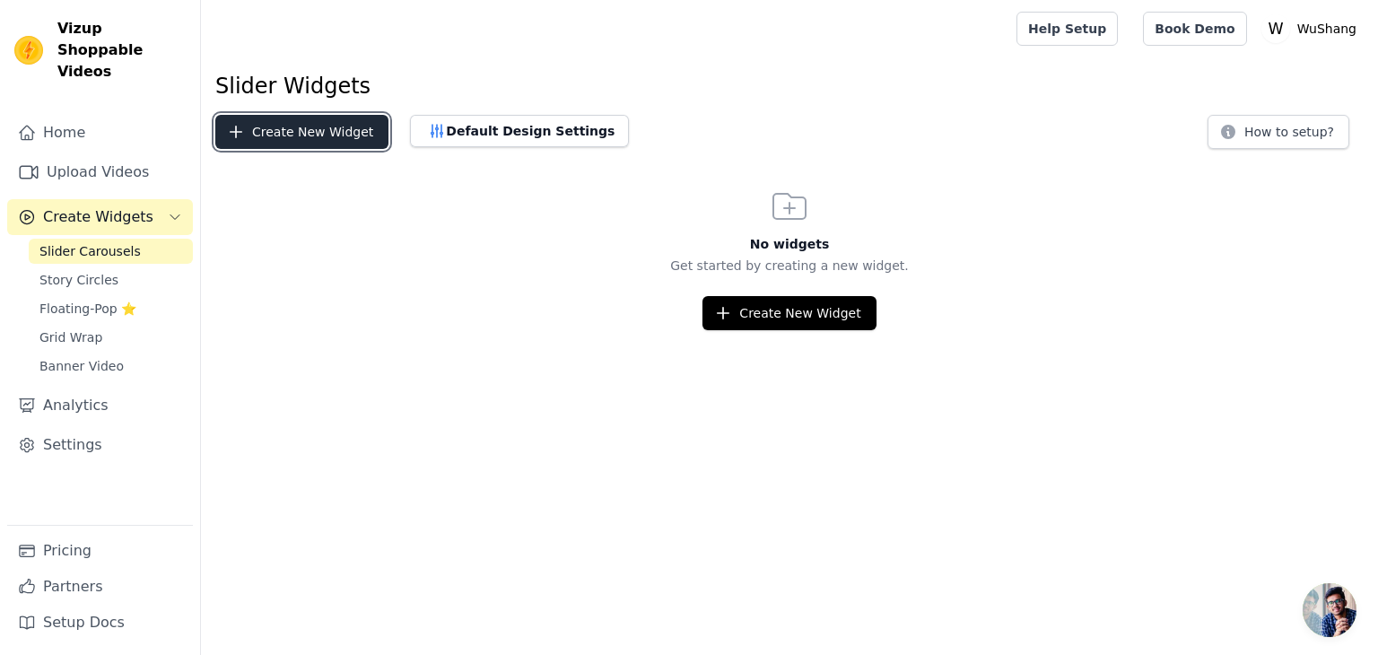
click at [353, 133] on button "Create New Widget" at bounding box center [301, 132] width 173 height 34
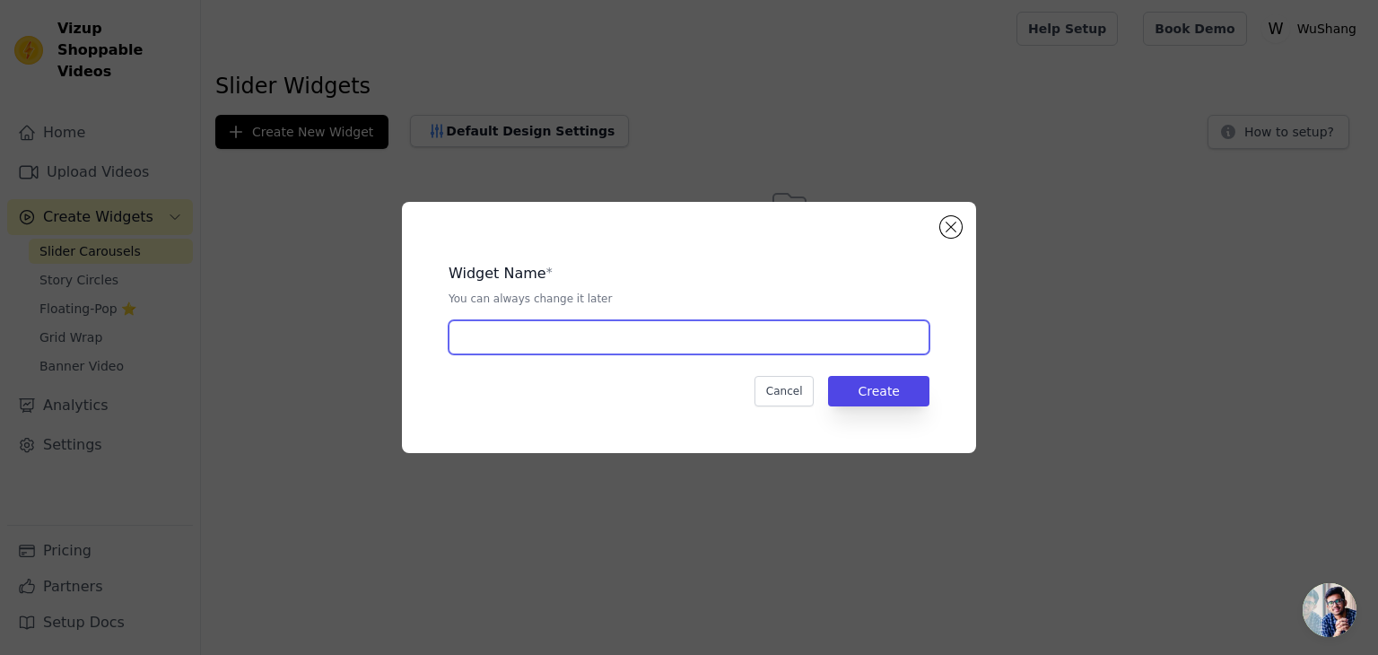
click at [541, 324] on input "text" at bounding box center [688, 337] width 481 height 34
type input "Slider"
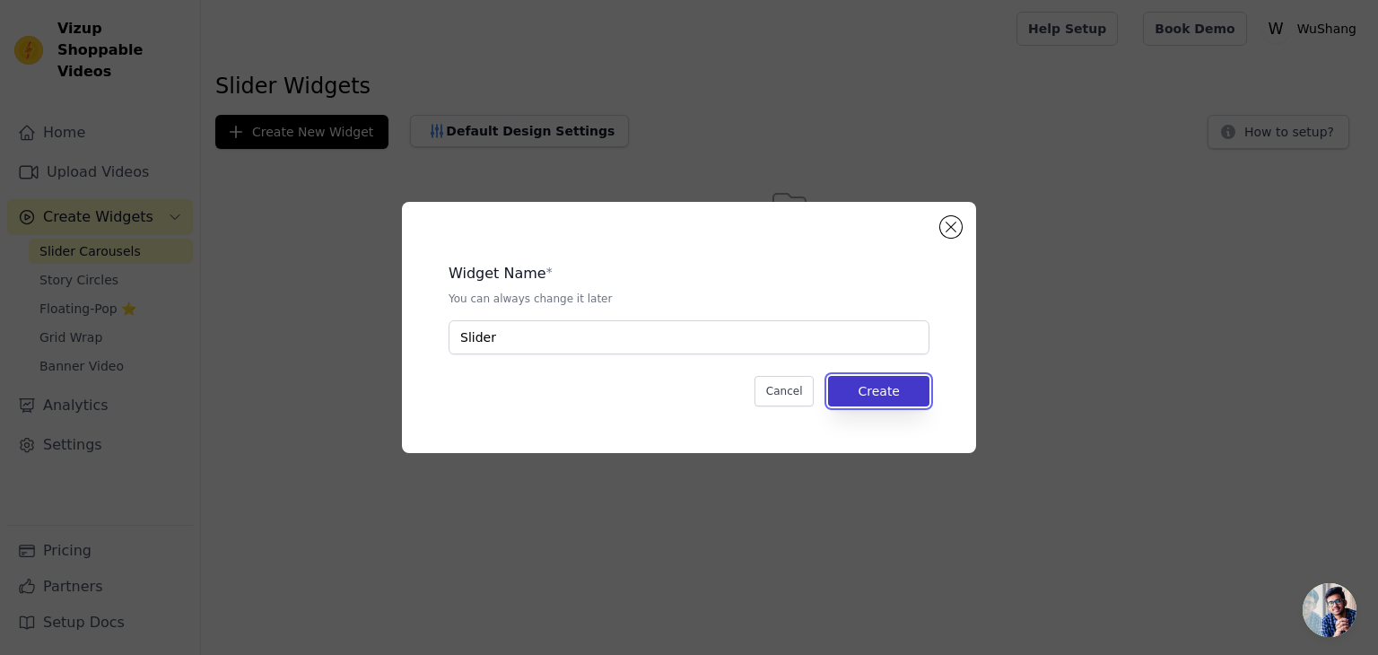
click at [904, 384] on button "Create" at bounding box center [878, 391] width 101 height 30
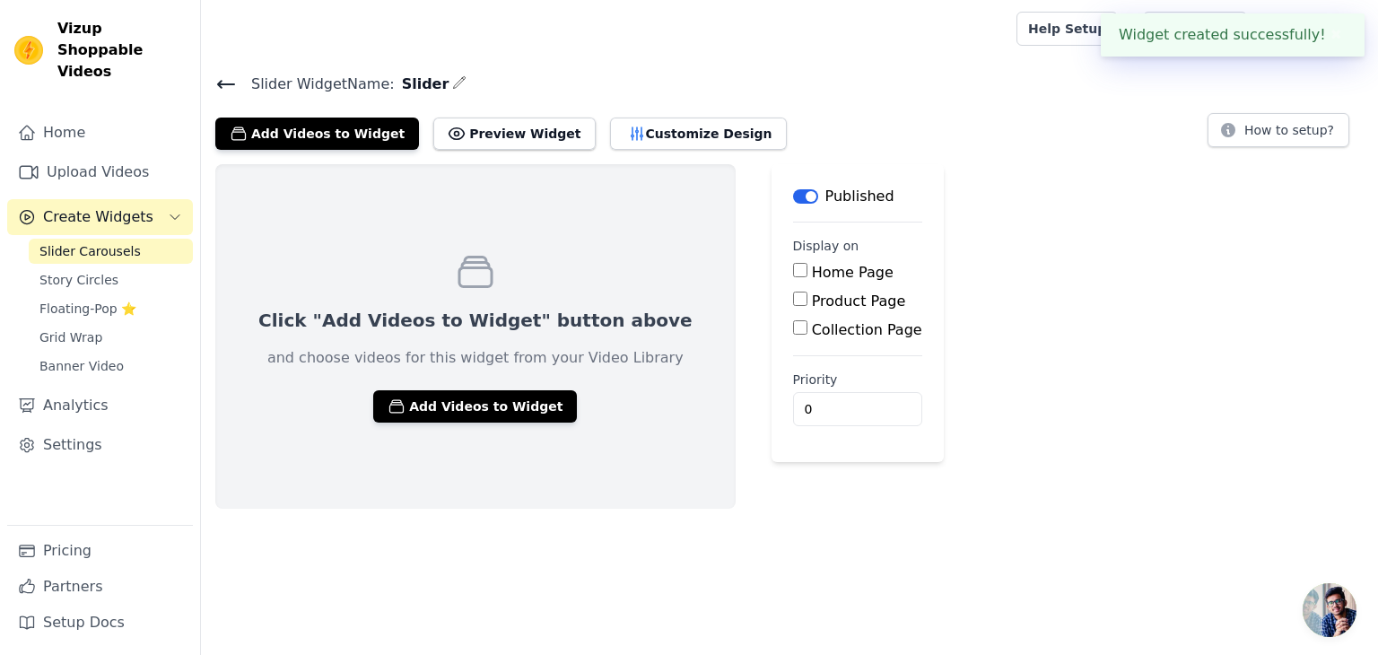
click at [793, 268] on input "Home Page" at bounding box center [800, 270] width 14 height 14
checkbox input "true"
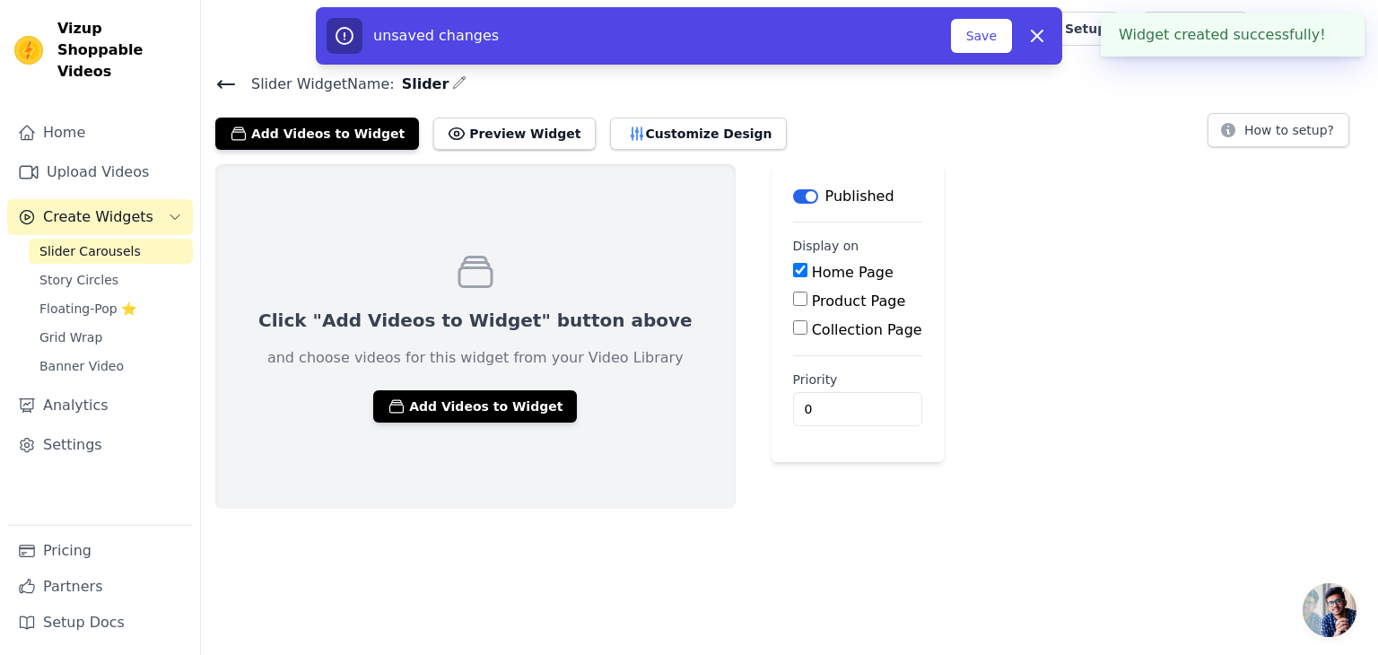
click at [793, 327] on input "Collection Page" at bounding box center [800, 327] width 14 height 14
checkbox input "true"
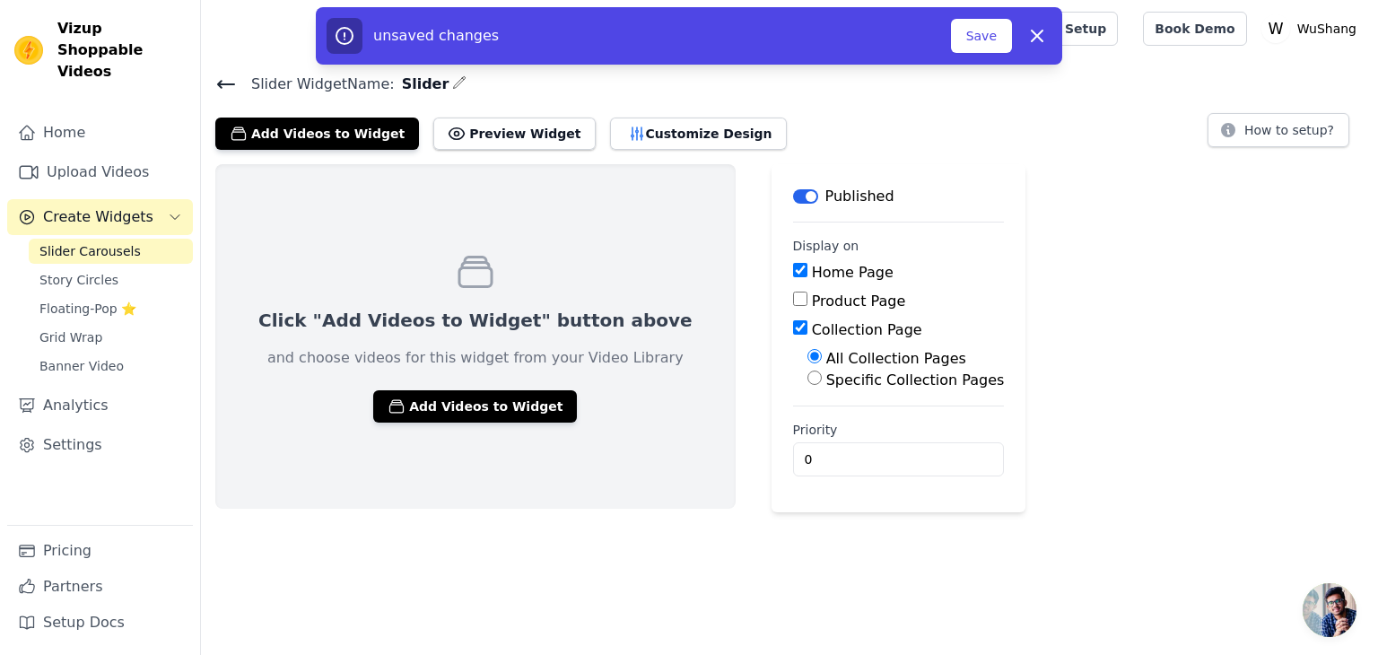
click at [793, 300] on input "Product Page" at bounding box center [800, 299] width 14 height 14
checkbox input "true"
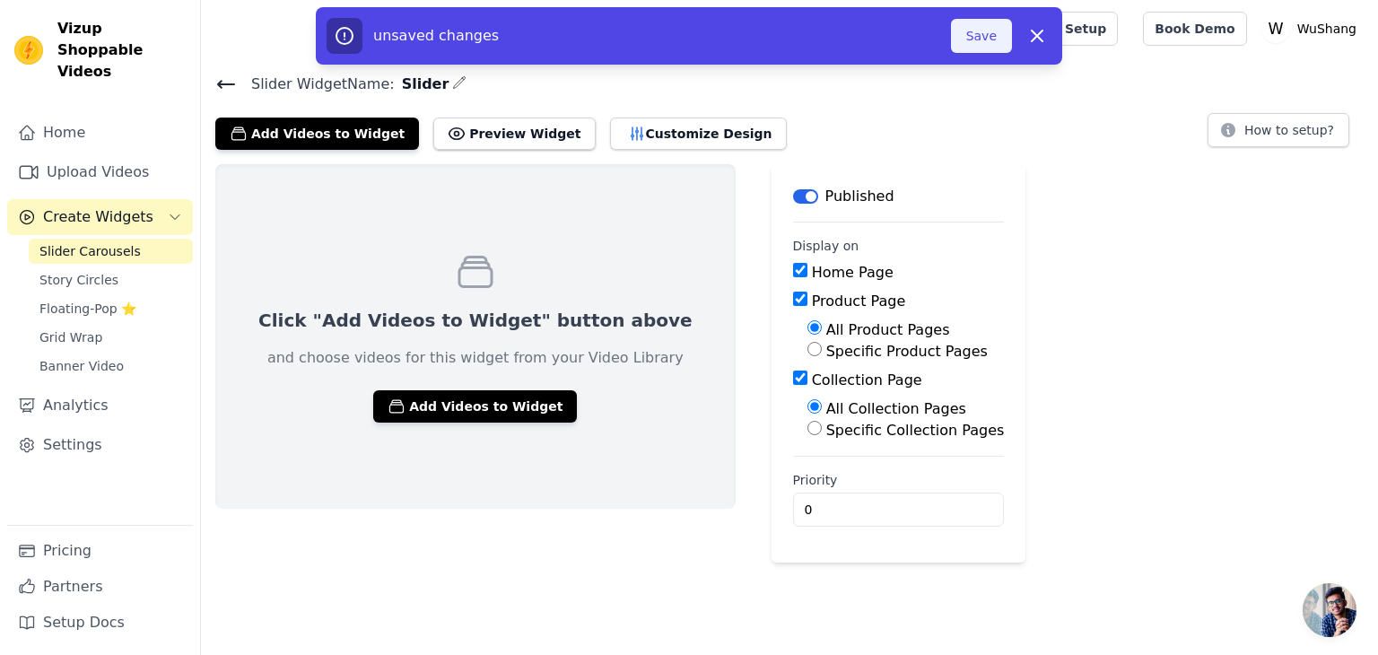
click at [990, 46] on button "Save" at bounding box center [981, 36] width 61 height 34
click at [453, 398] on button "Add Videos to Widget" at bounding box center [475, 406] width 204 height 32
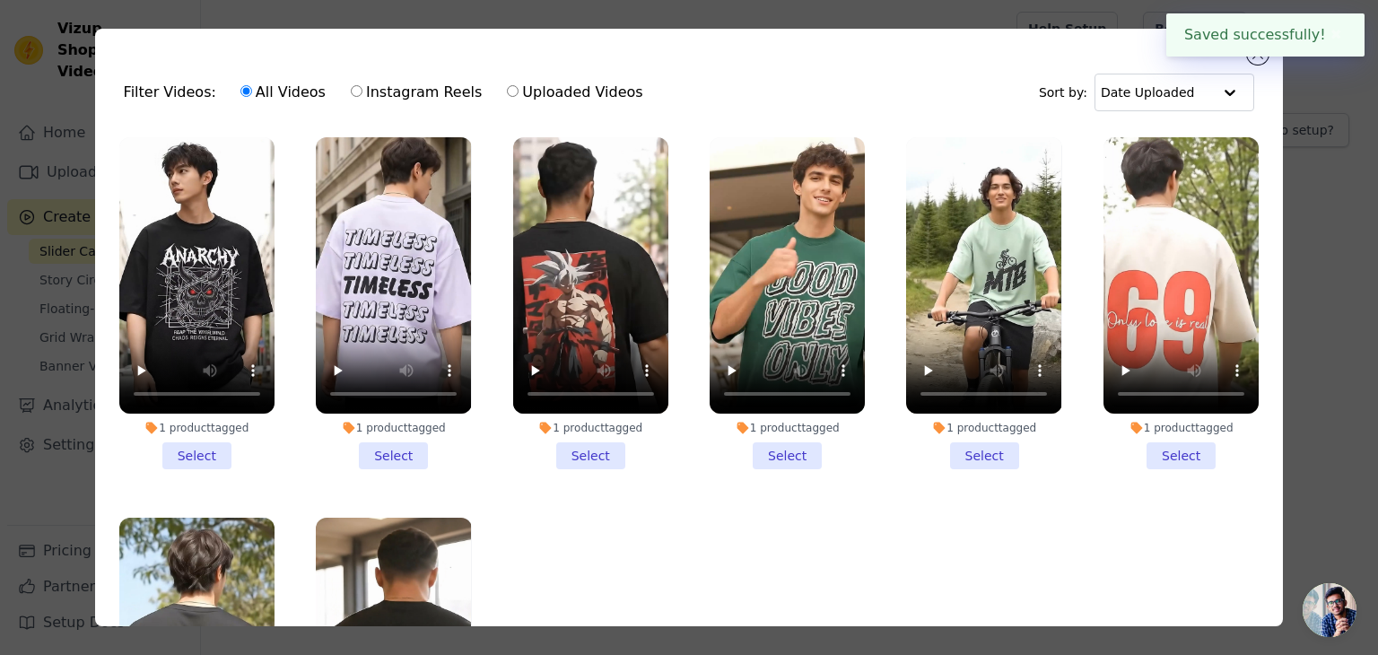
click at [219, 442] on li "1 product tagged Select" at bounding box center [196, 303] width 155 height 332
click at [0, 0] on input "1 product tagged Select" at bounding box center [0, 0] width 0 height 0
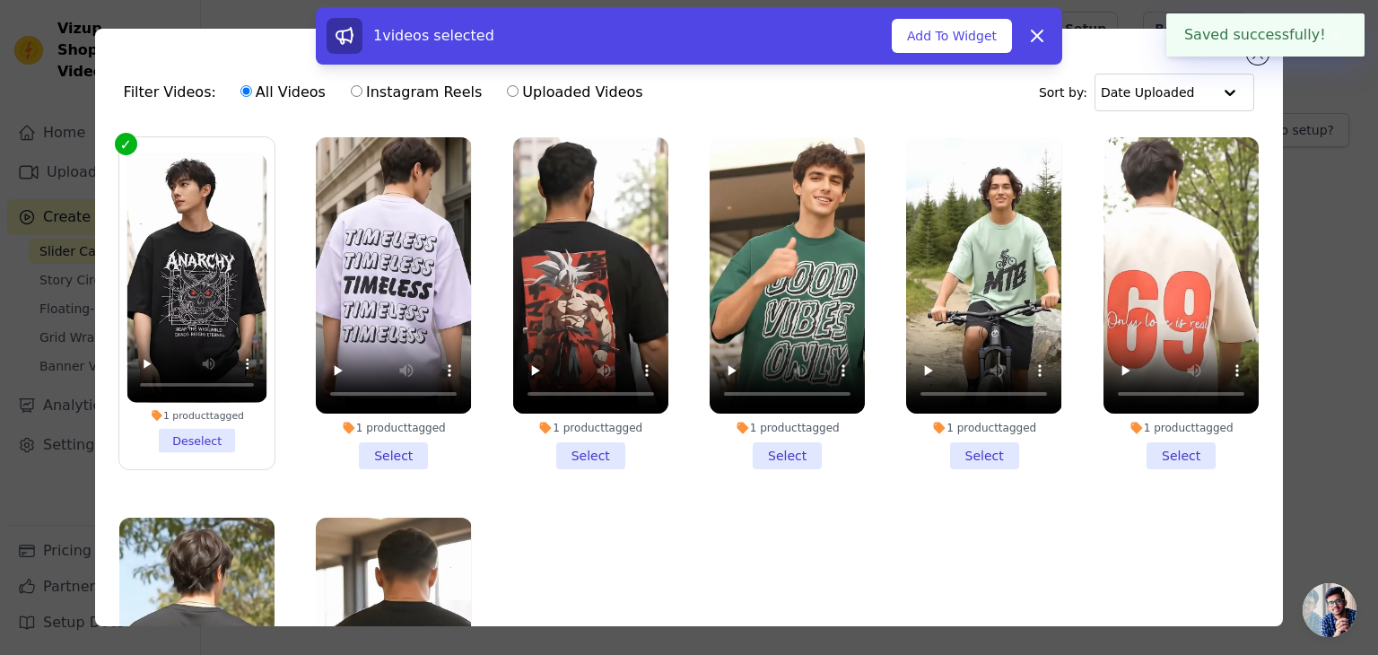
click at [391, 449] on li "1 product tagged Select" at bounding box center [393, 303] width 155 height 332
click at [0, 0] on input "1 product tagged Select" at bounding box center [0, 0] width 0 height 0
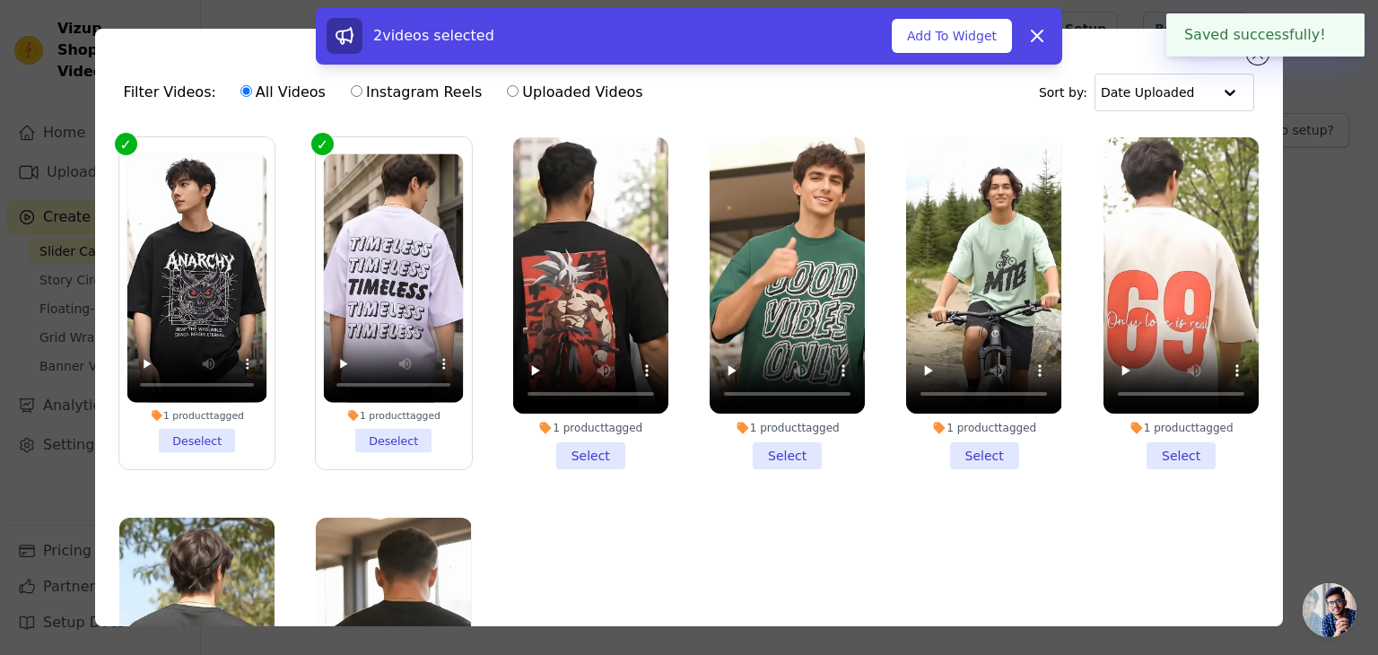
click at [566, 454] on li "1 product tagged Select" at bounding box center [590, 303] width 155 height 332
click at [0, 0] on input "1 product tagged Select" at bounding box center [0, 0] width 0 height 0
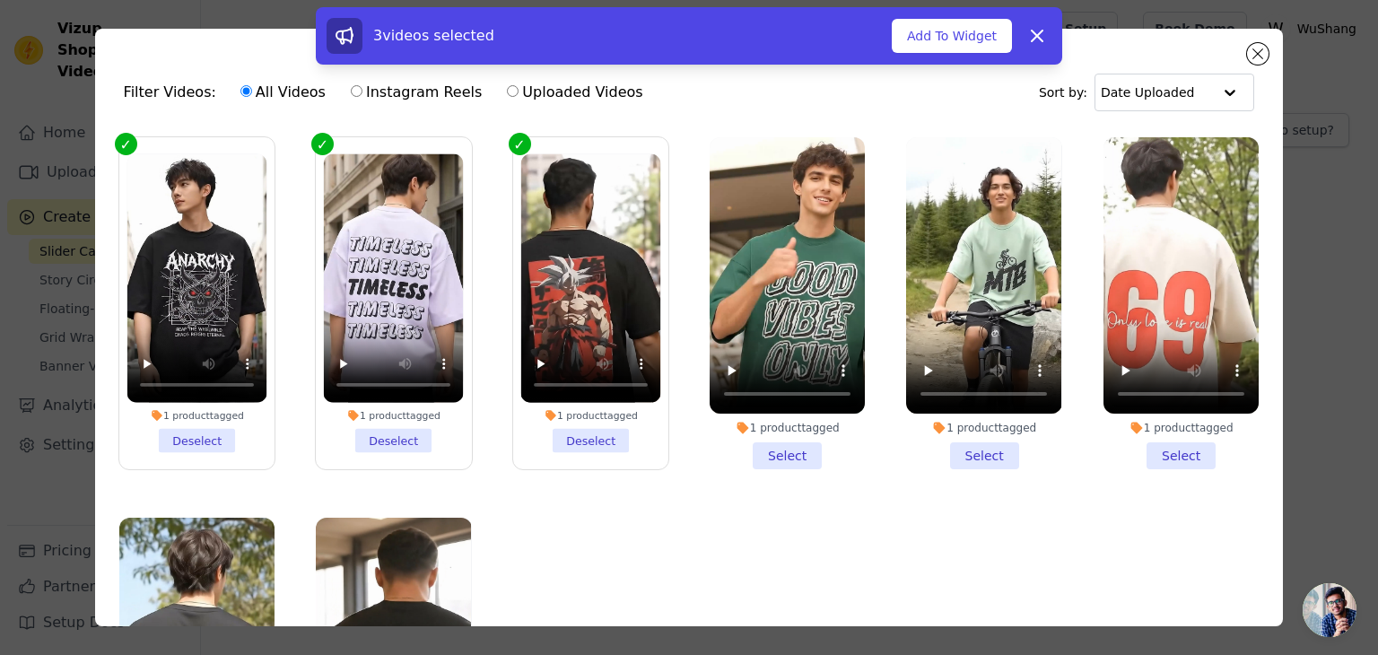
click at [786, 443] on li "1 product tagged Select" at bounding box center [787, 303] width 155 height 332
click at [0, 0] on input "1 product tagged Select" at bounding box center [0, 0] width 0 height 0
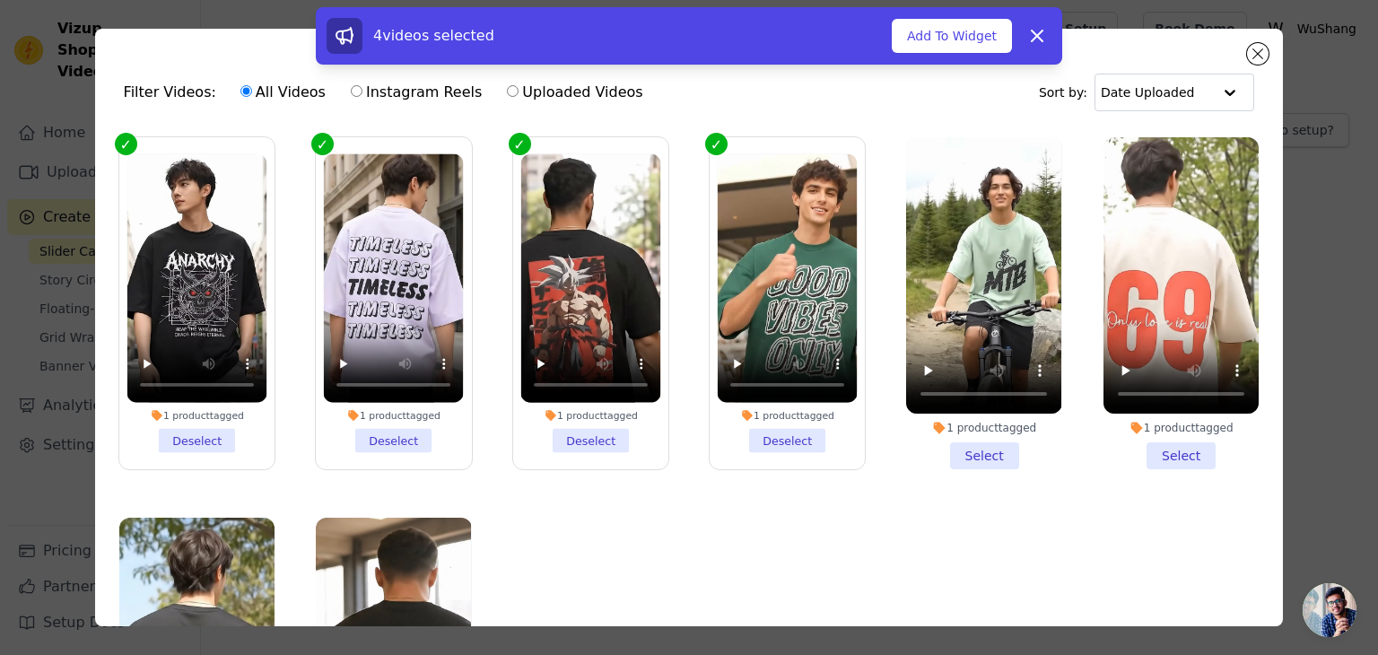
click at [956, 442] on li "1 product tagged Select" at bounding box center [983, 303] width 155 height 332
click at [0, 0] on input "1 product tagged Select" at bounding box center [0, 0] width 0 height 0
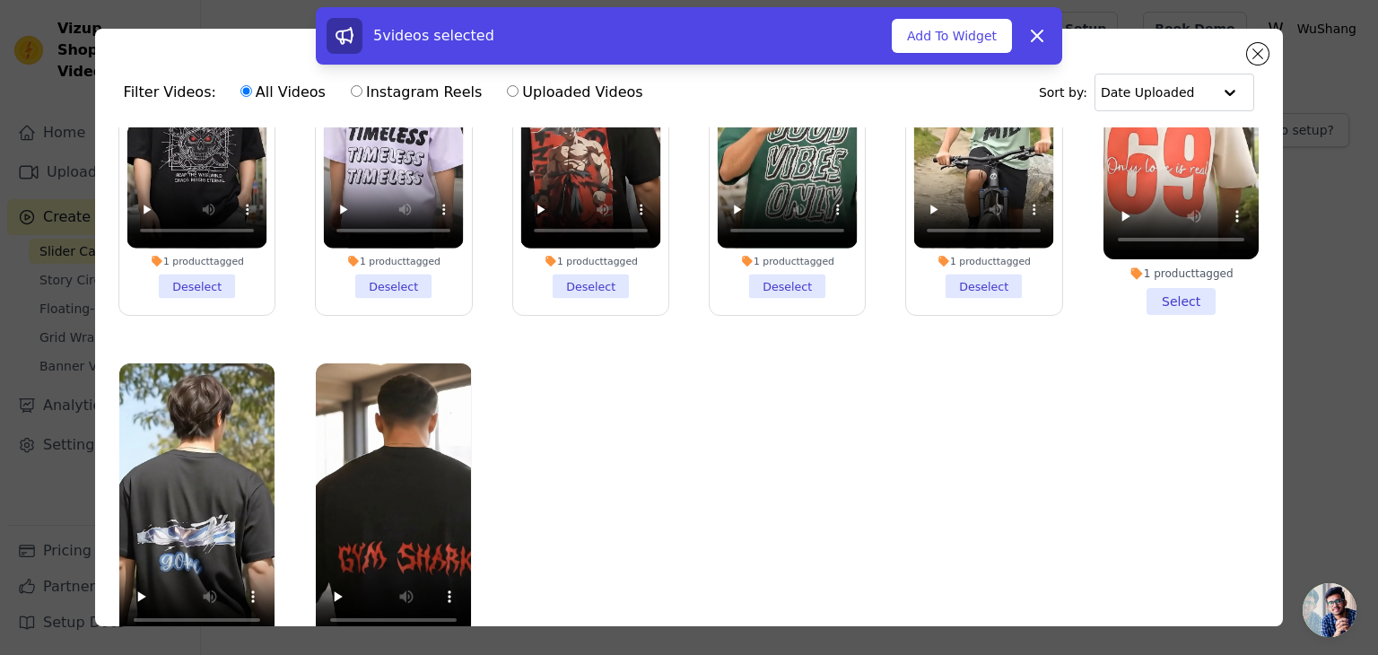
scroll to position [158, 0]
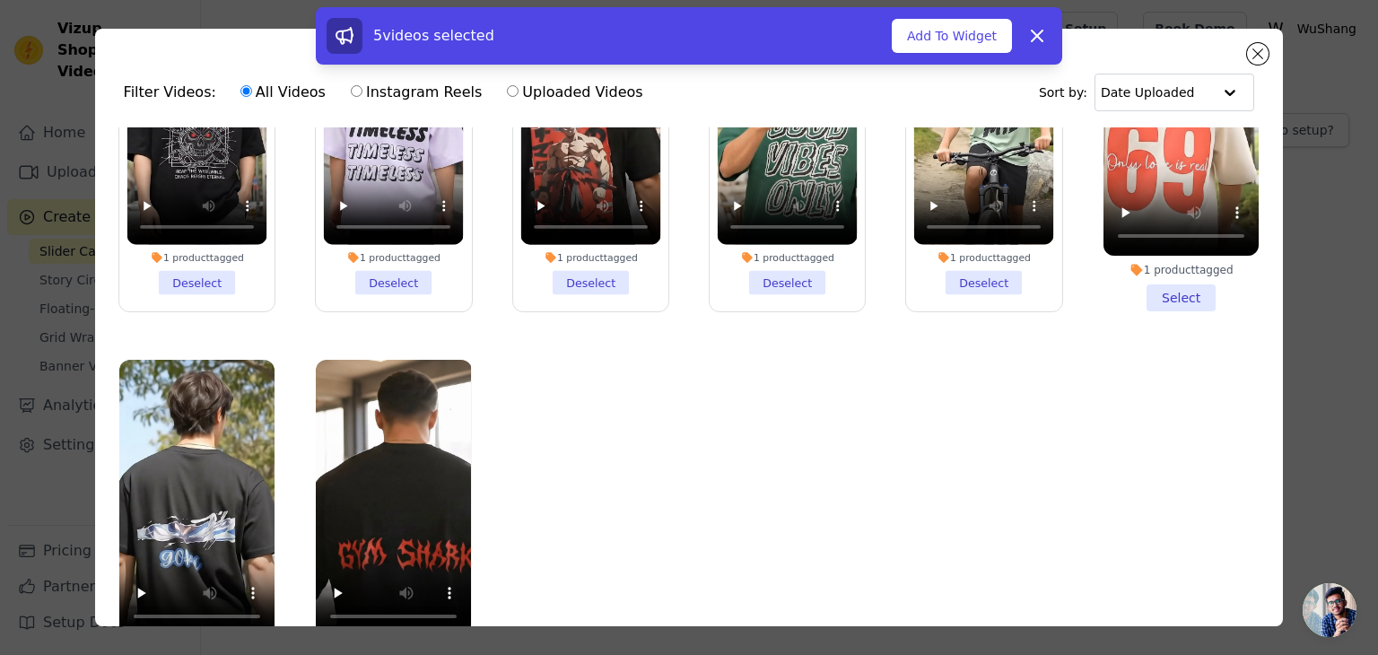
click at [1159, 284] on li "1 product tagged Select" at bounding box center [1180, 145] width 155 height 332
click at [0, 0] on input "1 product tagged Select" at bounding box center [0, 0] width 0 height 0
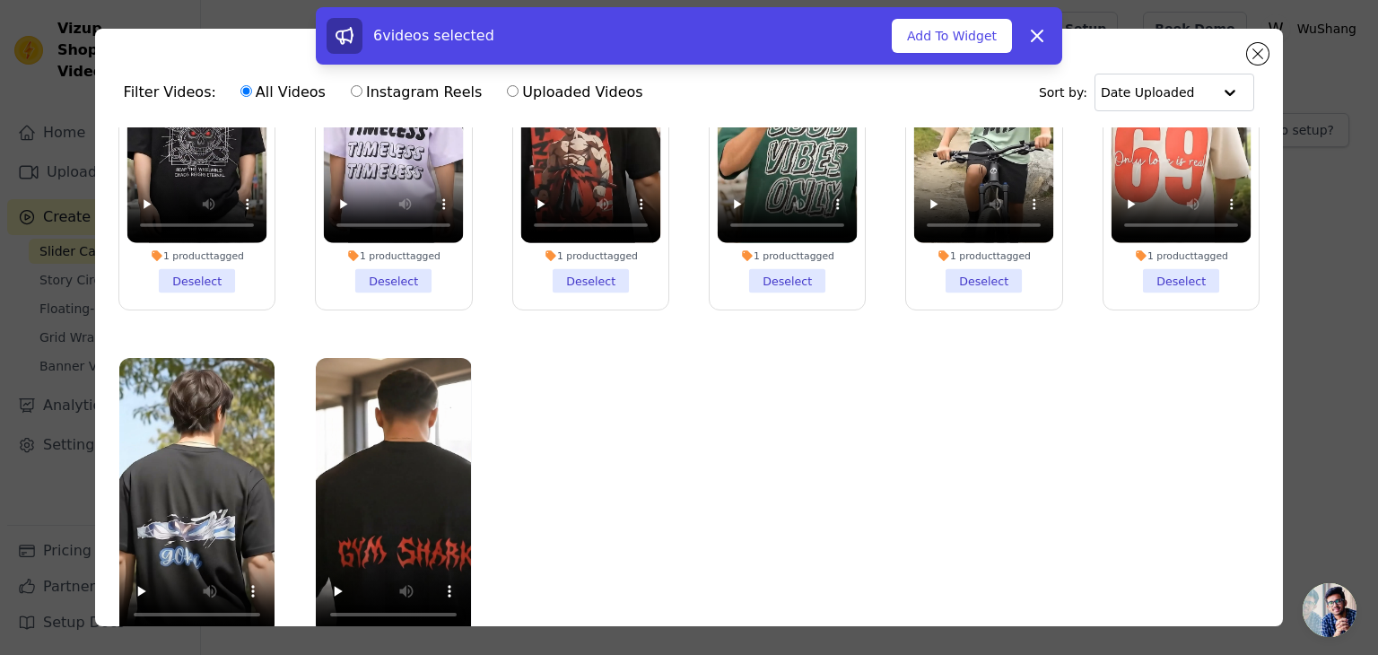
scroll to position [155, 0]
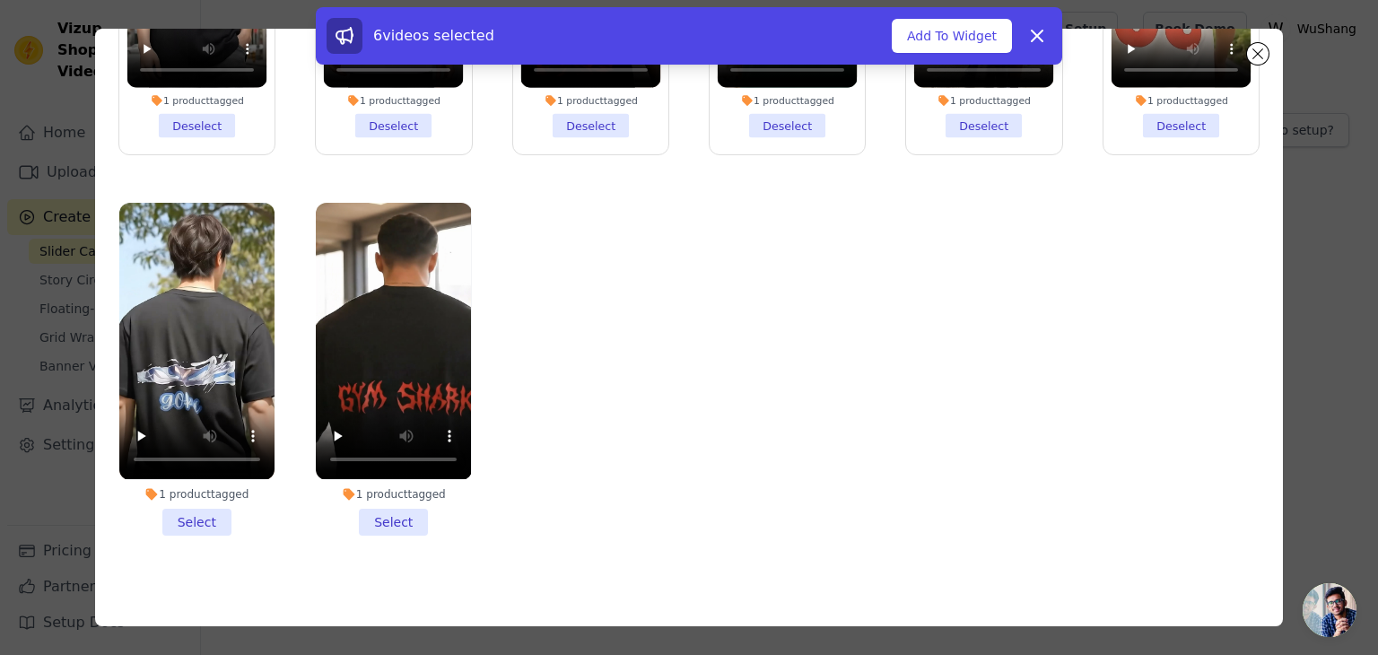
click at [372, 510] on li "1 product tagged Select" at bounding box center [393, 369] width 155 height 332
click at [0, 0] on input "1 product tagged Select" at bounding box center [0, 0] width 0 height 0
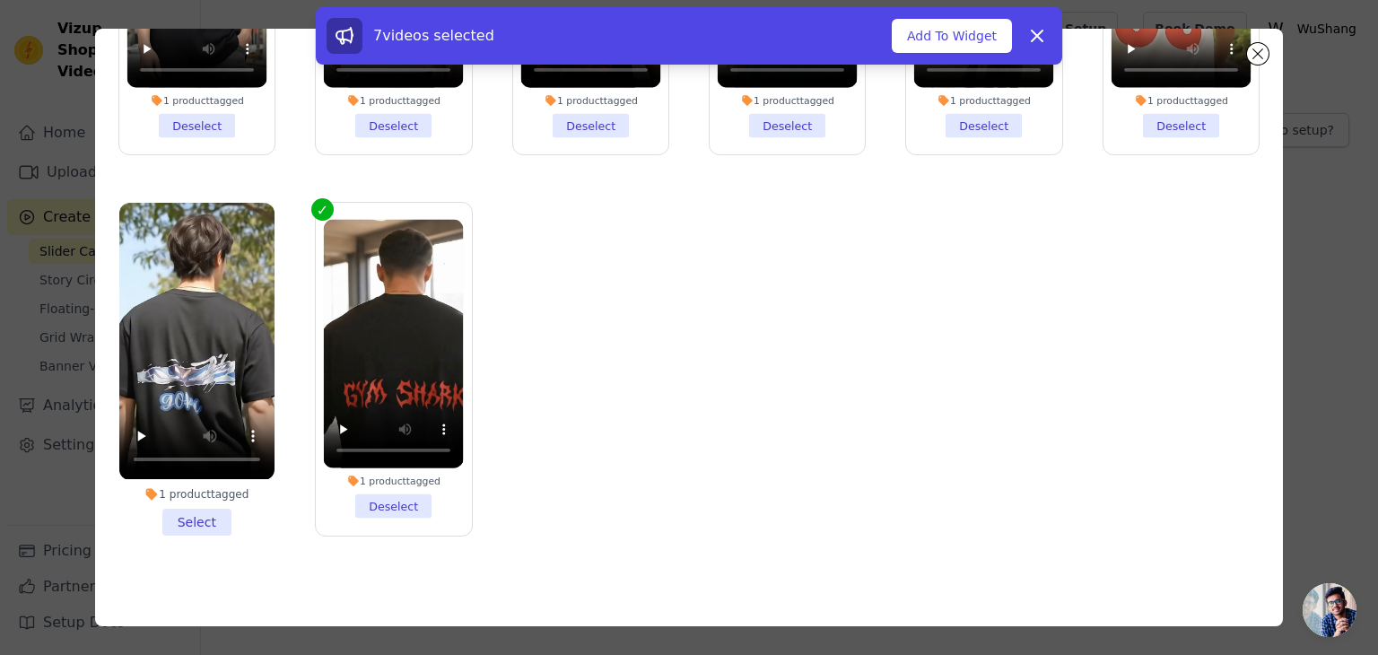
click at [208, 501] on li "1 product tagged Select" at bounding box center [196, 369] width 155 height 332
click at [0, 0] on input "1 product tagged Select" at bounding box center [0, 0] width 0 height 0
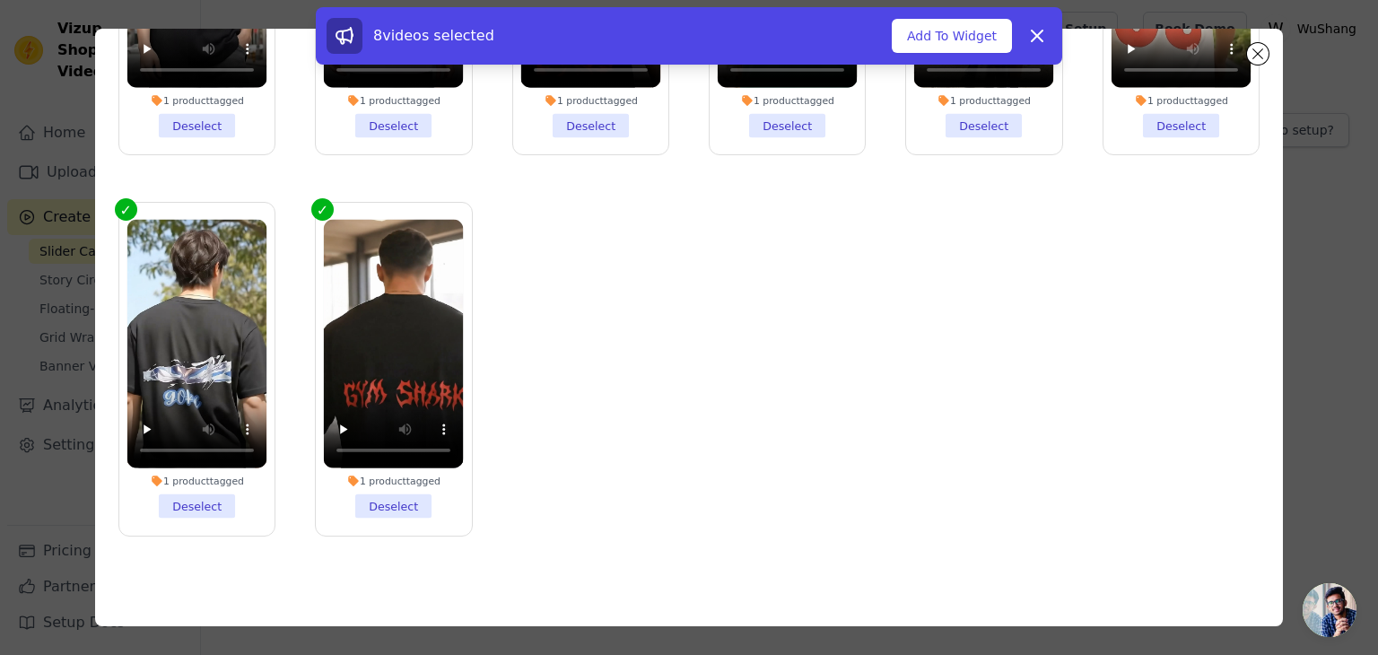
scroll to position [0, 0]
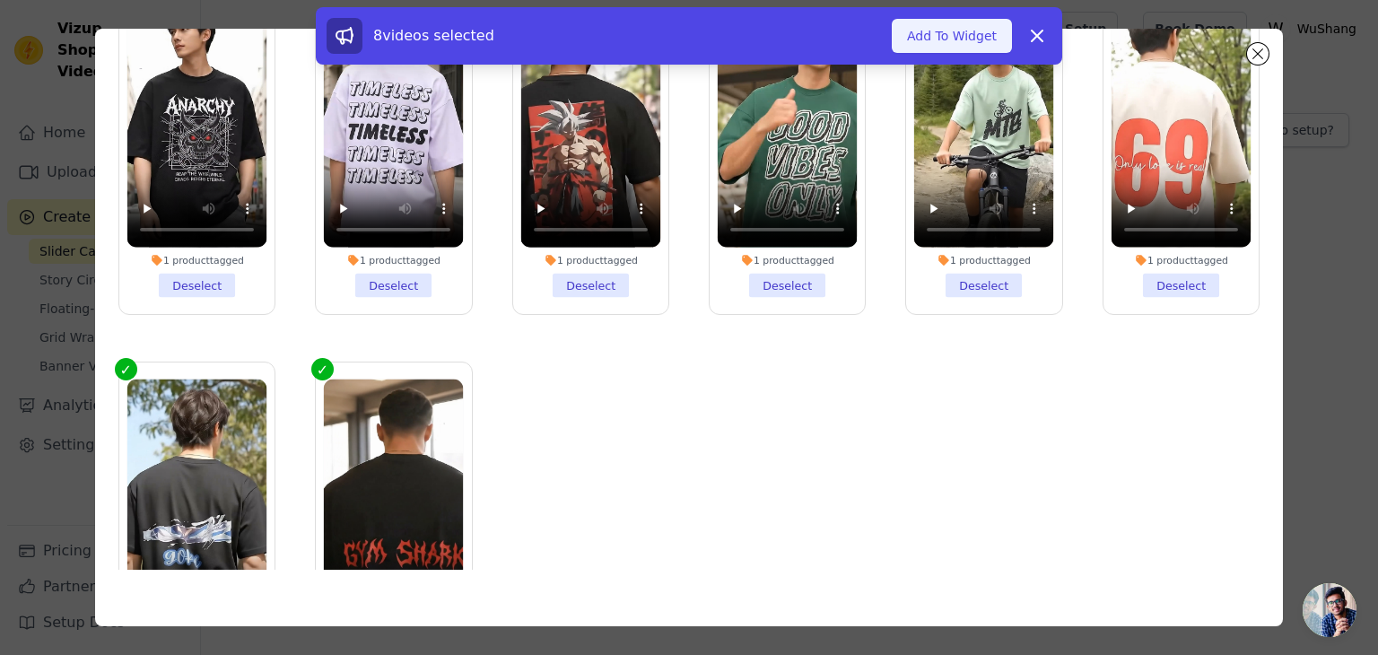
click at [962, 27] on button "Add To Widget" at bounding box center [952, 36] width 120 height 34
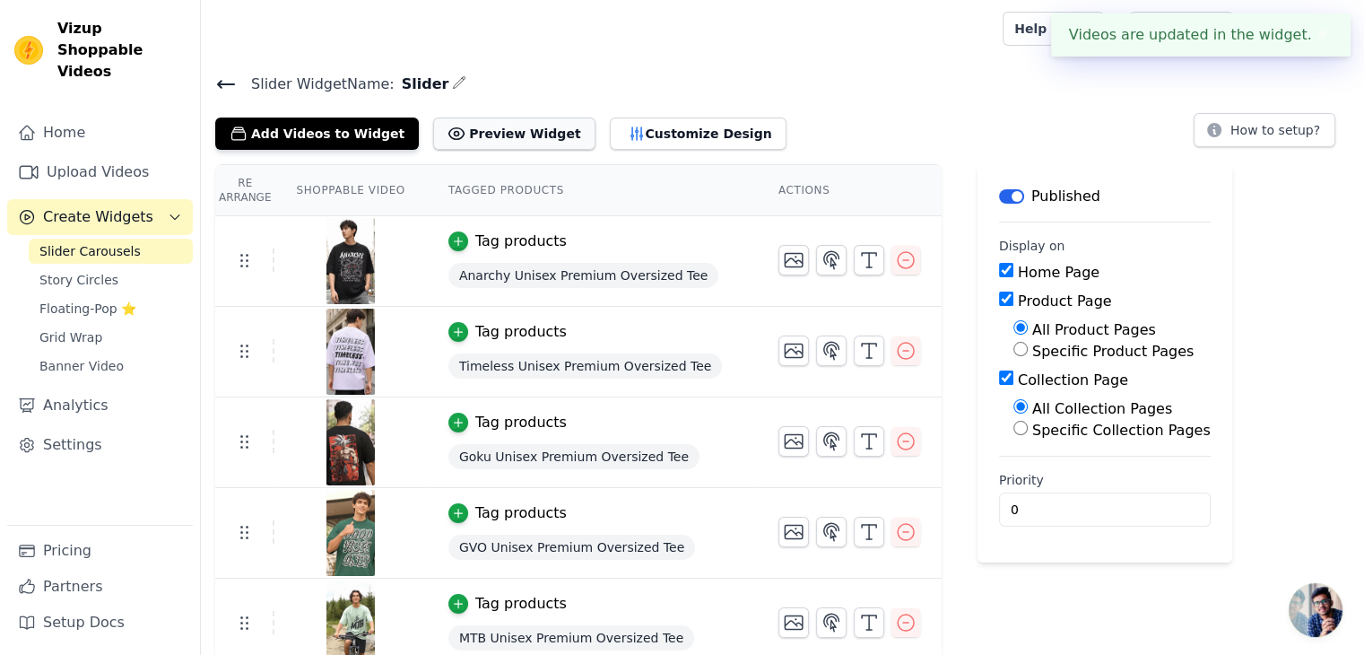
click at [485, 122] on button "Preview Widget" at bounding box center [513, 134] width 161 height 32
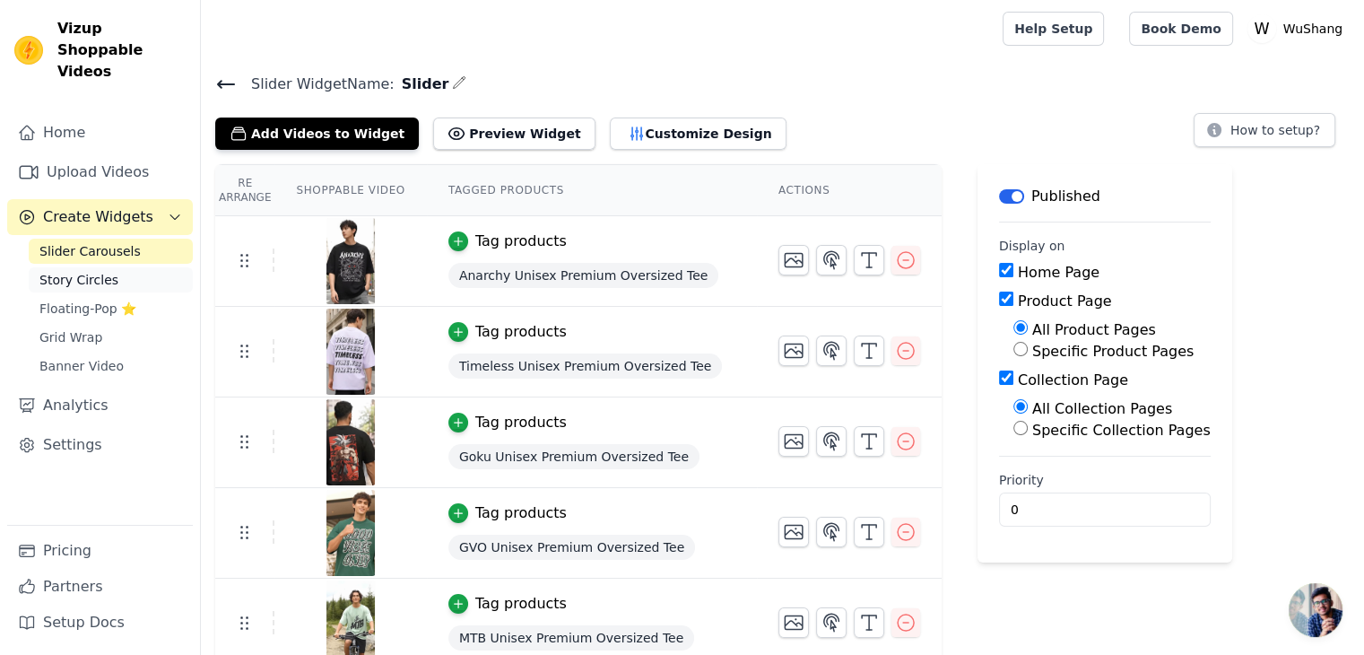
click at [61, 268] on link "Story Circles" at bounding box center [111, 279] width 164 height 25
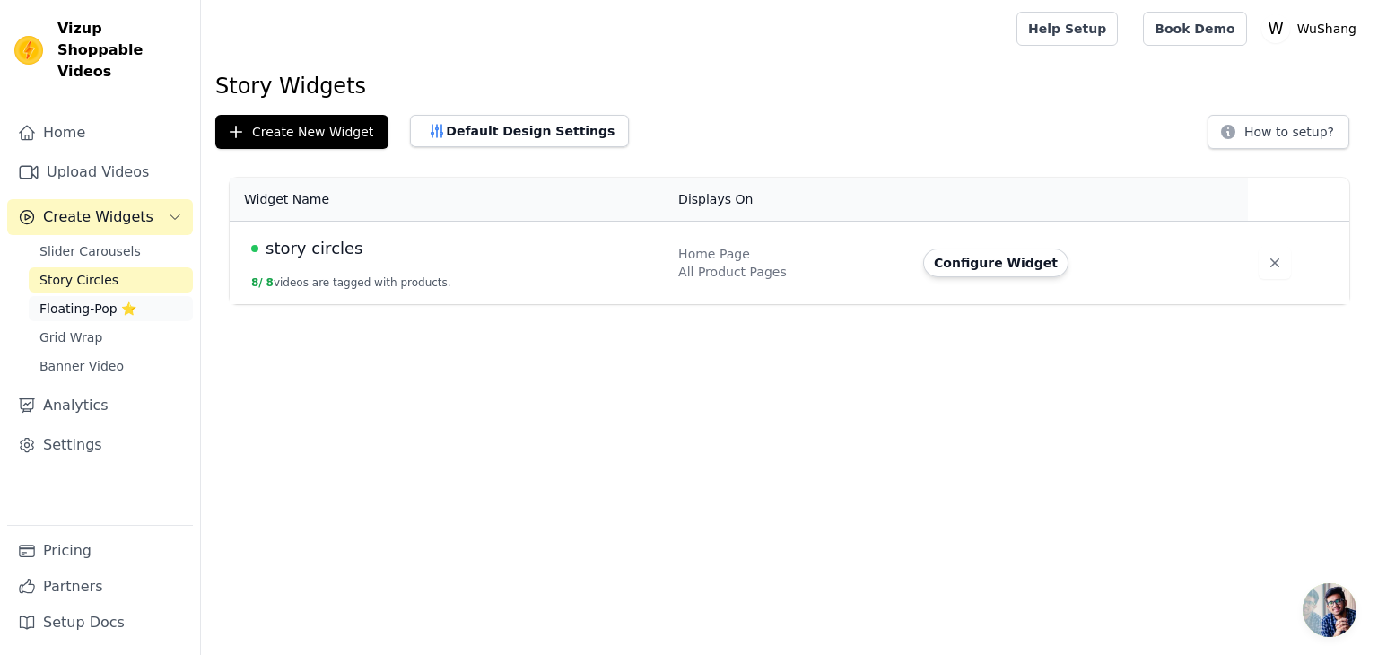
click at [84, 298] on link "Floating-Pop ⭐" at bounding box center [111, 308] width 164 height 25
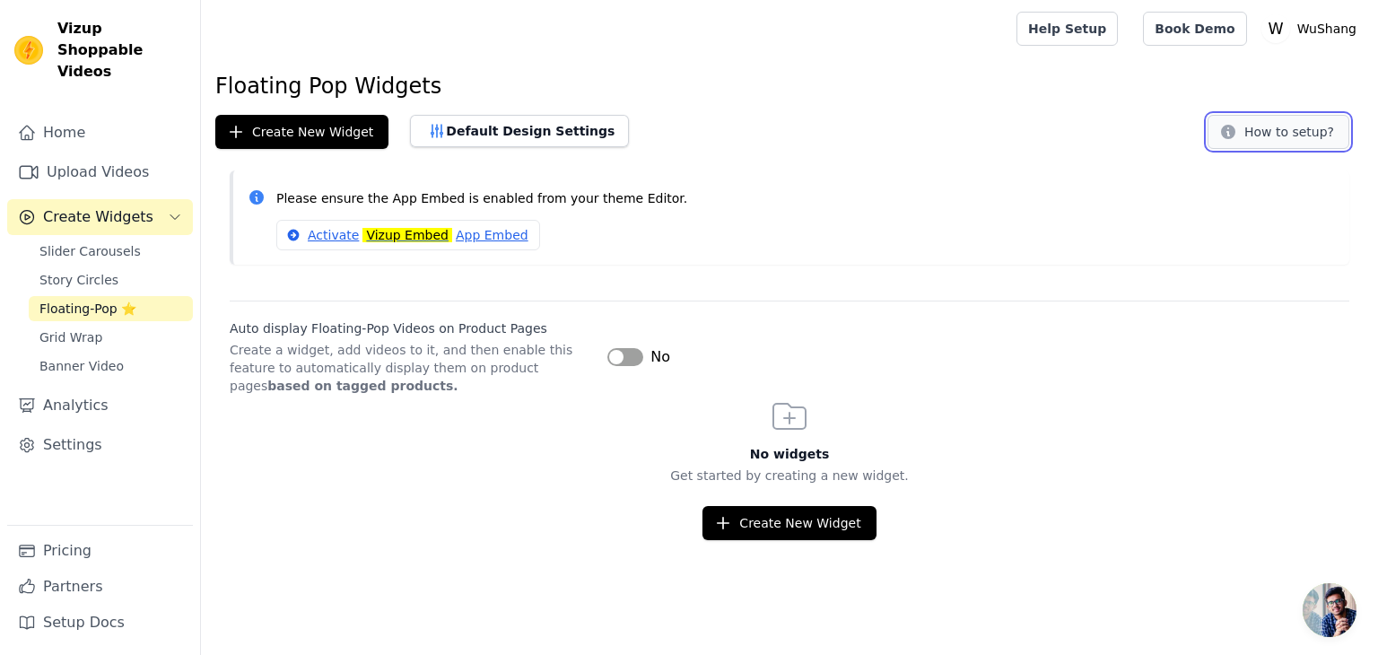
click at [1316, 126] on button "How to setup?" at bounding box center [1278, 132] width 142 height 34
click at [143, 267] on link "Story Circles" at bounding box center [111, 279] width 164 height 25
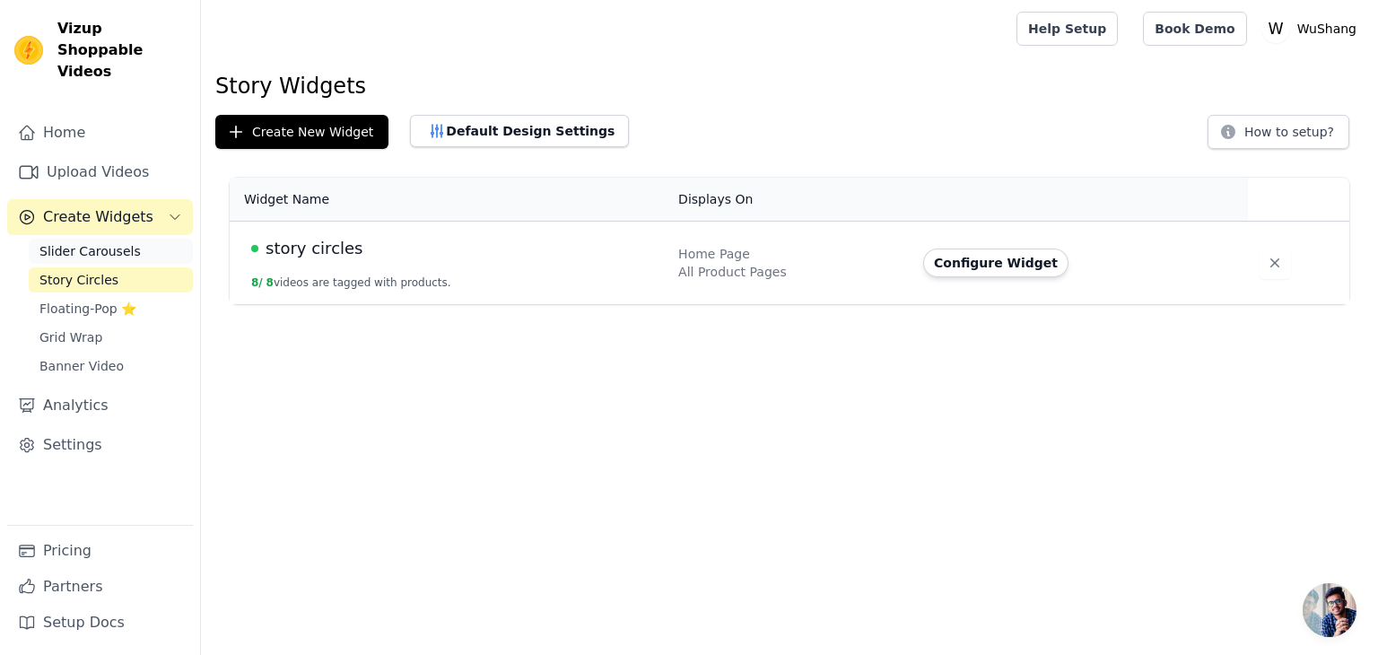
click at [141, 239] on link "Slider Carousels" at bounding box center [111, 251] width 164 height 25
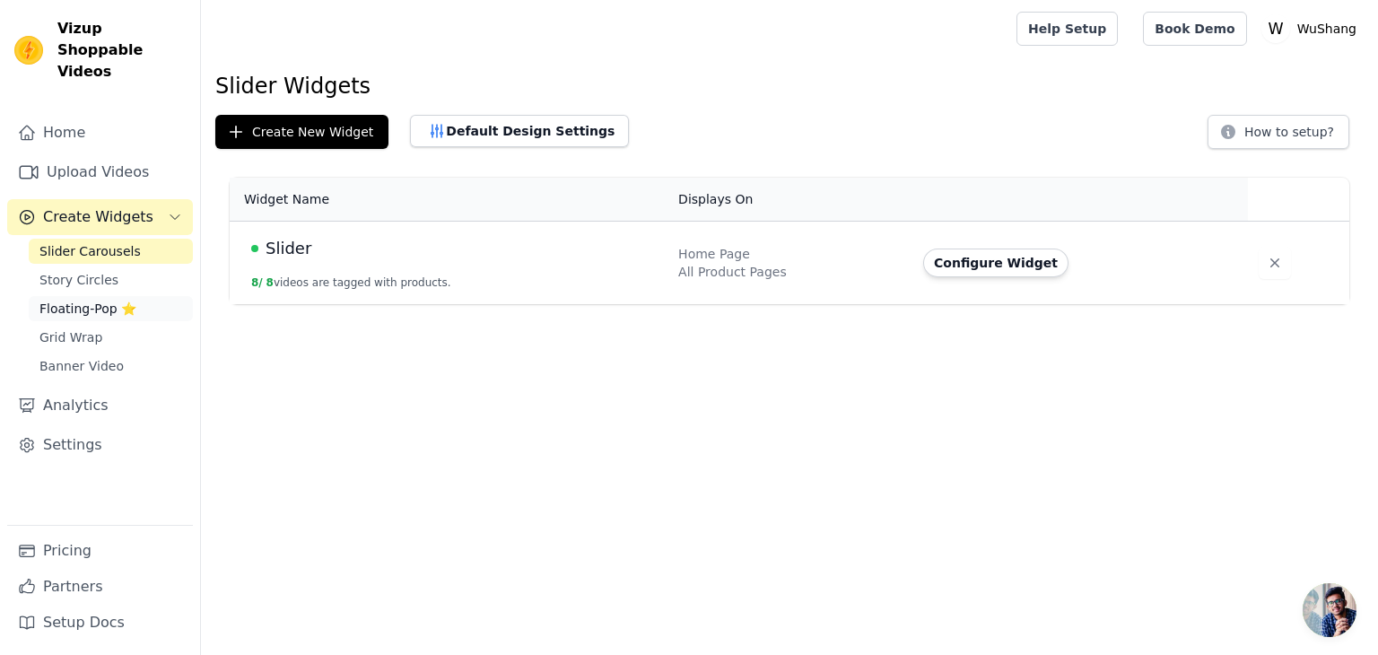
click at [147, 296] on link "Floating-Pop ⭐" at bounding box center [111, 308] width 164 height 25
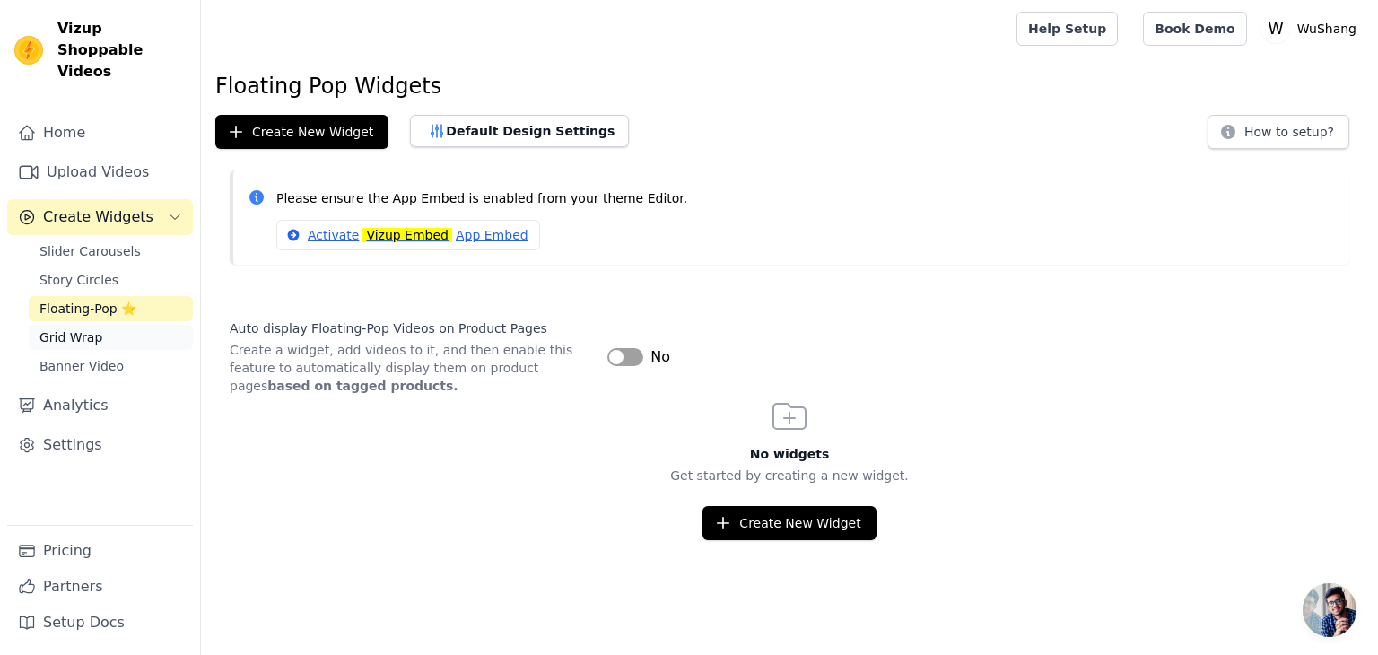
click at [138, 325] on link "Grid Wrap" at bounding box center [111, 337] width 164 height 25
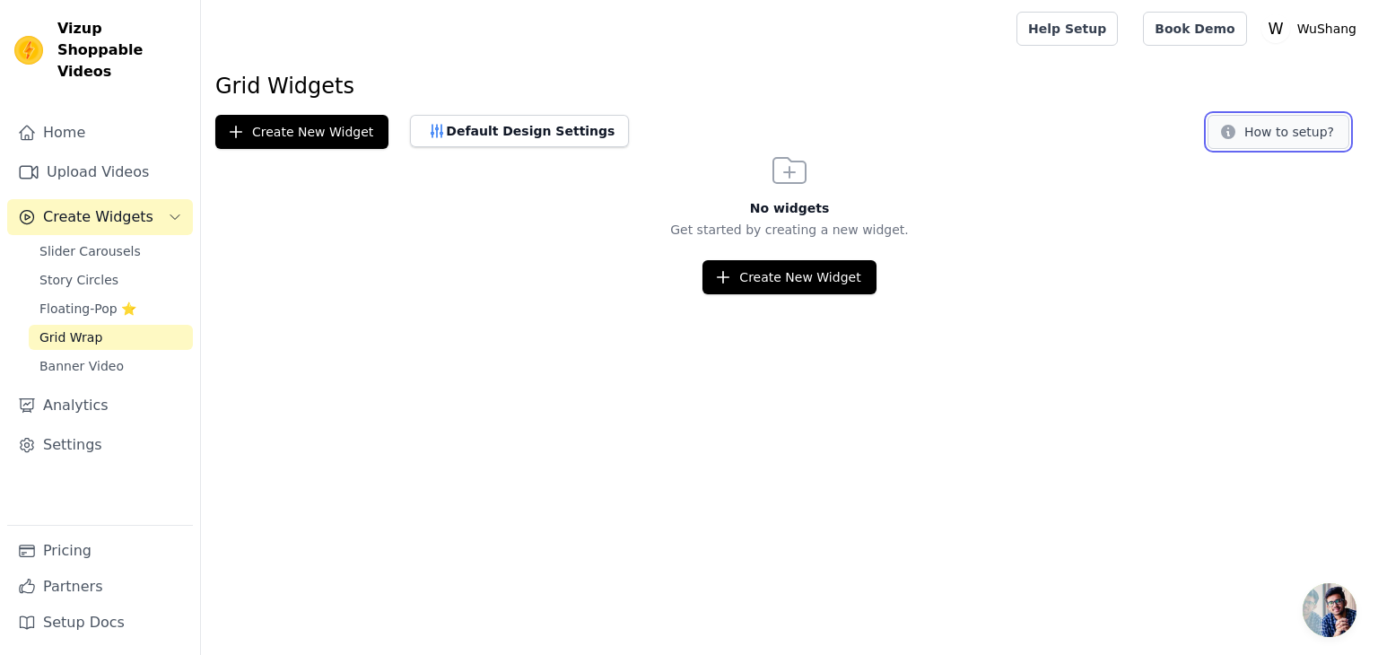
click at [1284, 145] on button "How to setup?" at bounding box center [1278, 132] width 142 height 34
click at [99, 354] on link "Banner Video" at bounding box center [111, 365] width 164 height 25
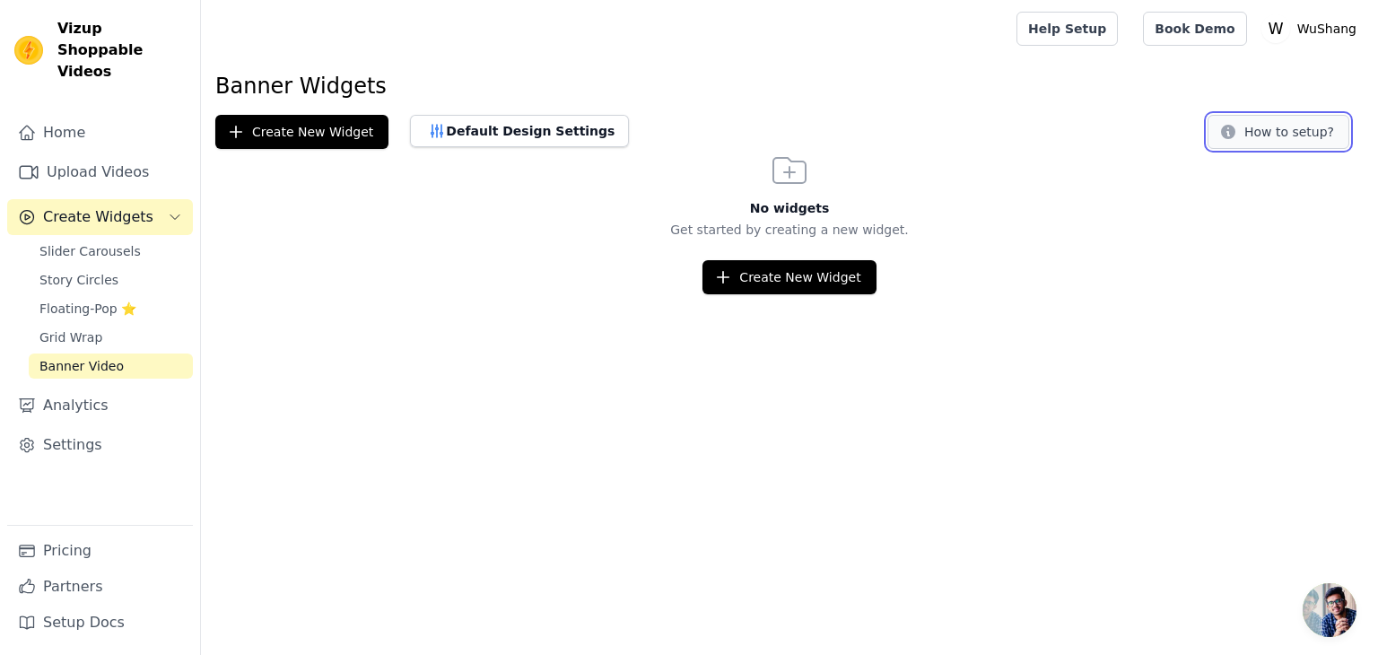
click at [1234, 145] on button "How to setup?" at bounding box center [1278, 132] width 142 height 34
click at [98, 300] on span "Floating-Pop ⭐" at bounding box center [87, 309] width 97 height 18
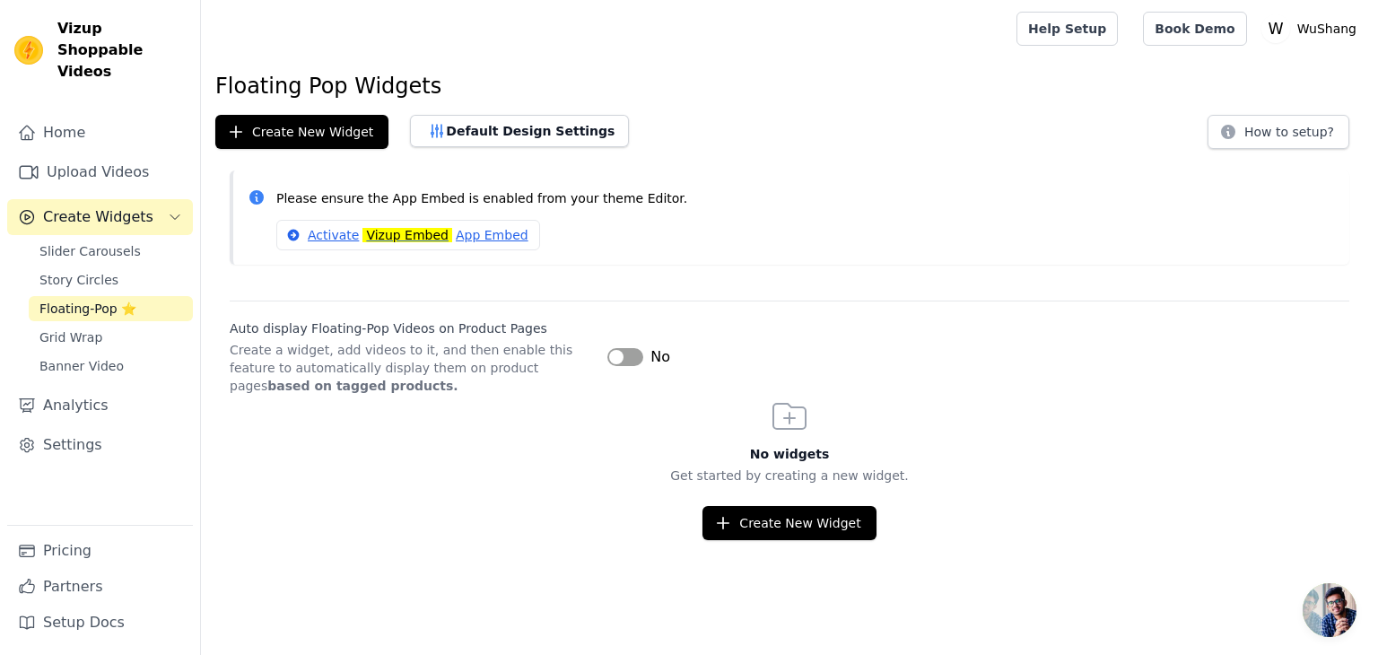
click at [629, 352] on button "Label" at bounding box center [625, 357] width 36 height 18
click at [570, 457] on h3 "No widgets" at bounding box center [789, 454] width 1177 height 18
click at [760, 521] on button "Create New Widget" at bounding box center [788, 523] width 173 height 34
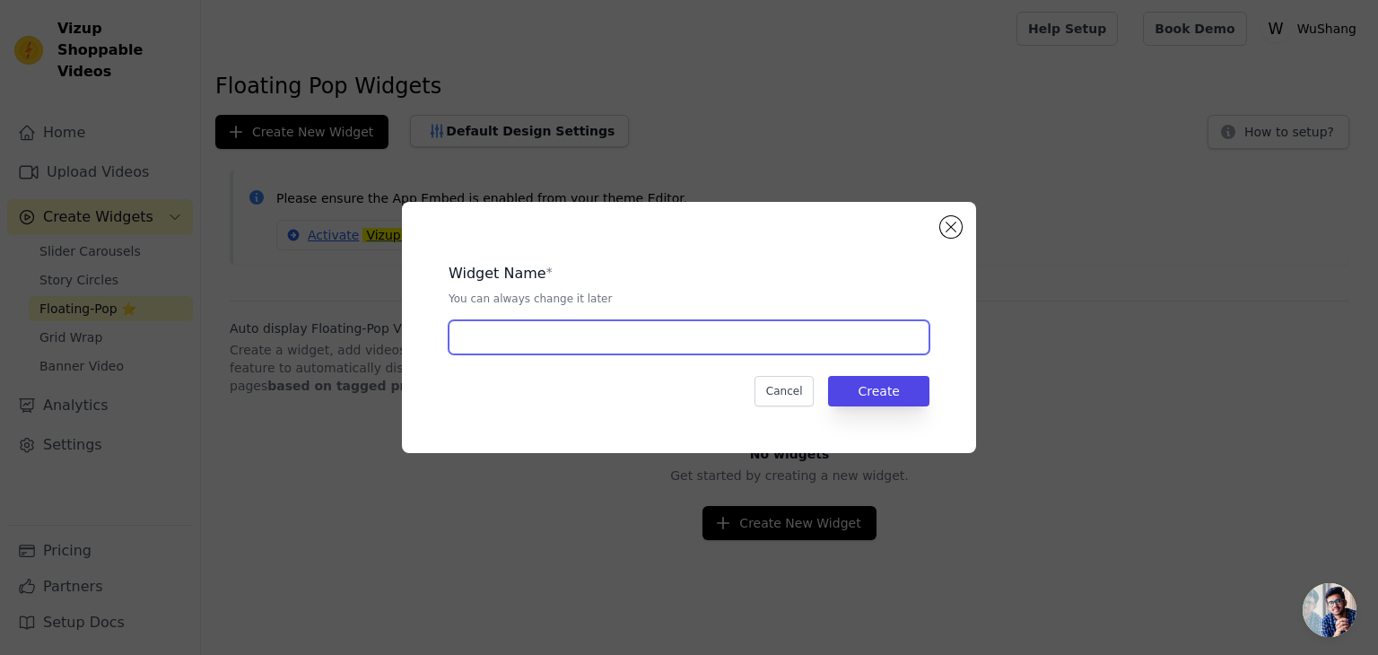
click at [653, 353] on input "text" at bounding box center [688, 337] width 481 height 34
type input "pop"
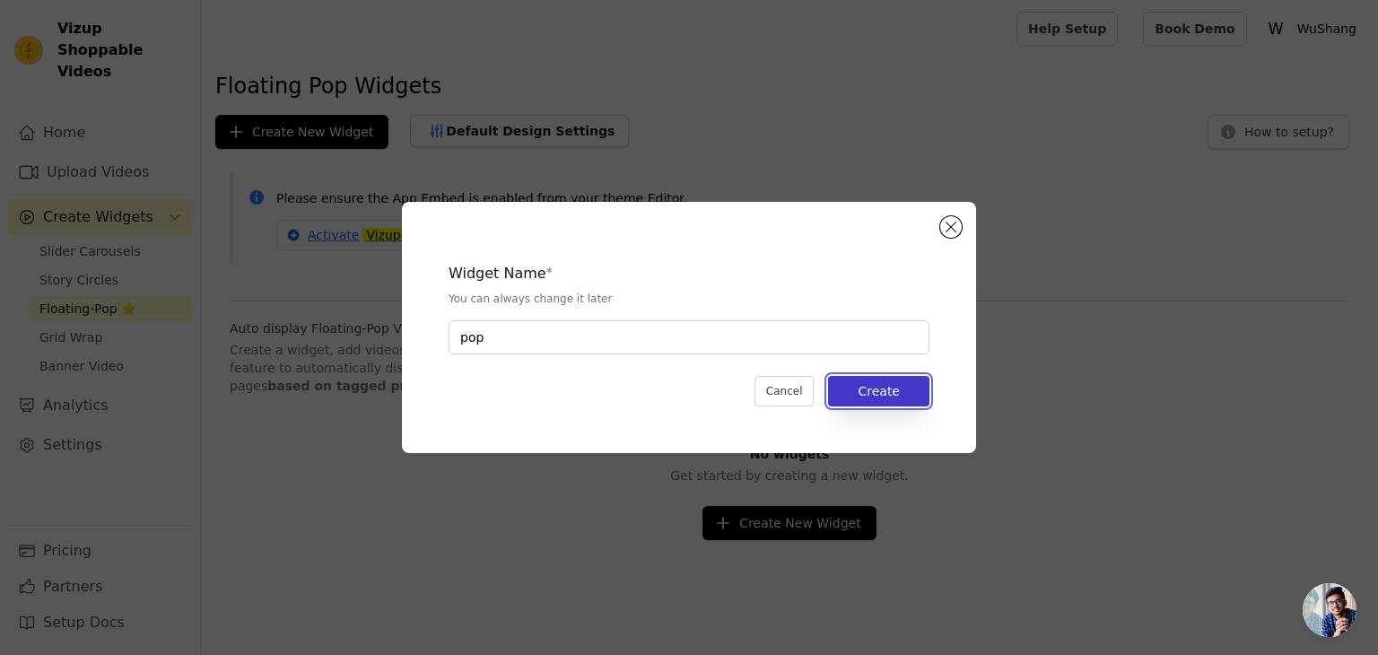
click at [890, 391] on button "Create" at bounding box center [878, 391] width 101 height 30
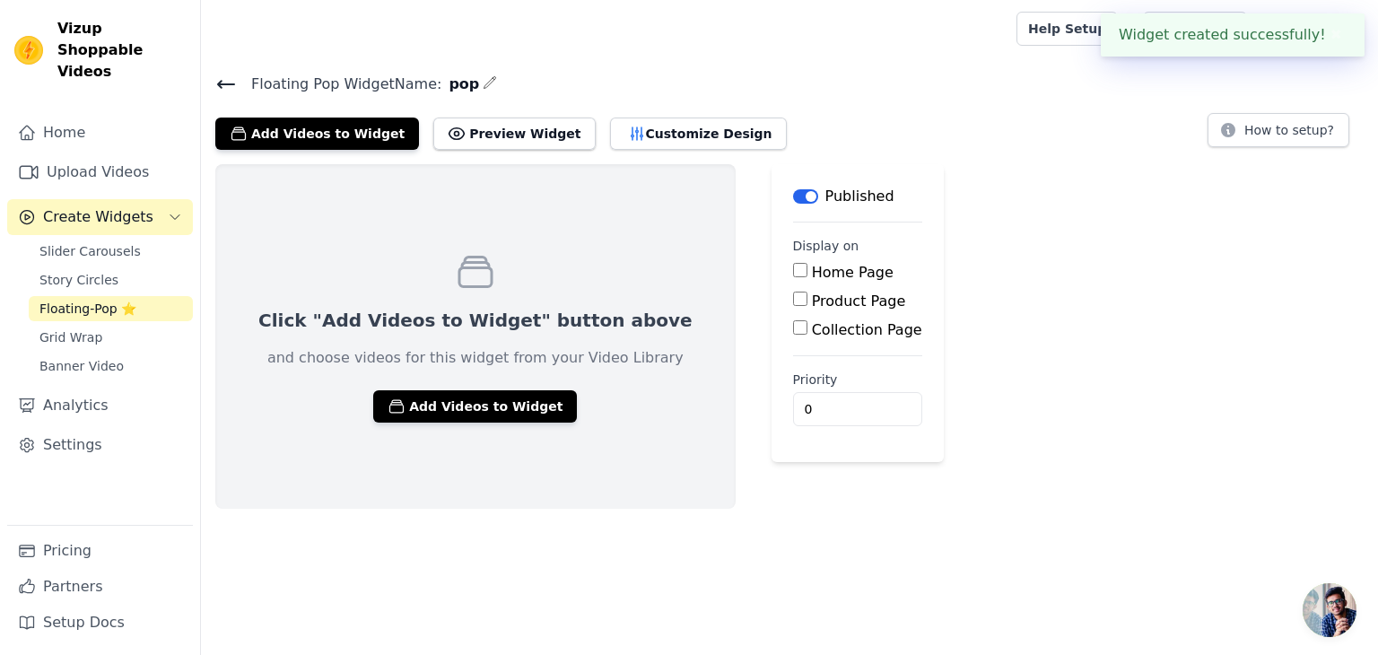
click at [812, 303] on label "Product Page" at bounding box center [859, 300] width 94 height 17
click at [793, 303] on input "Product Page" at bounding box center [800, 299] width 14 height 14
checkbox input "true"
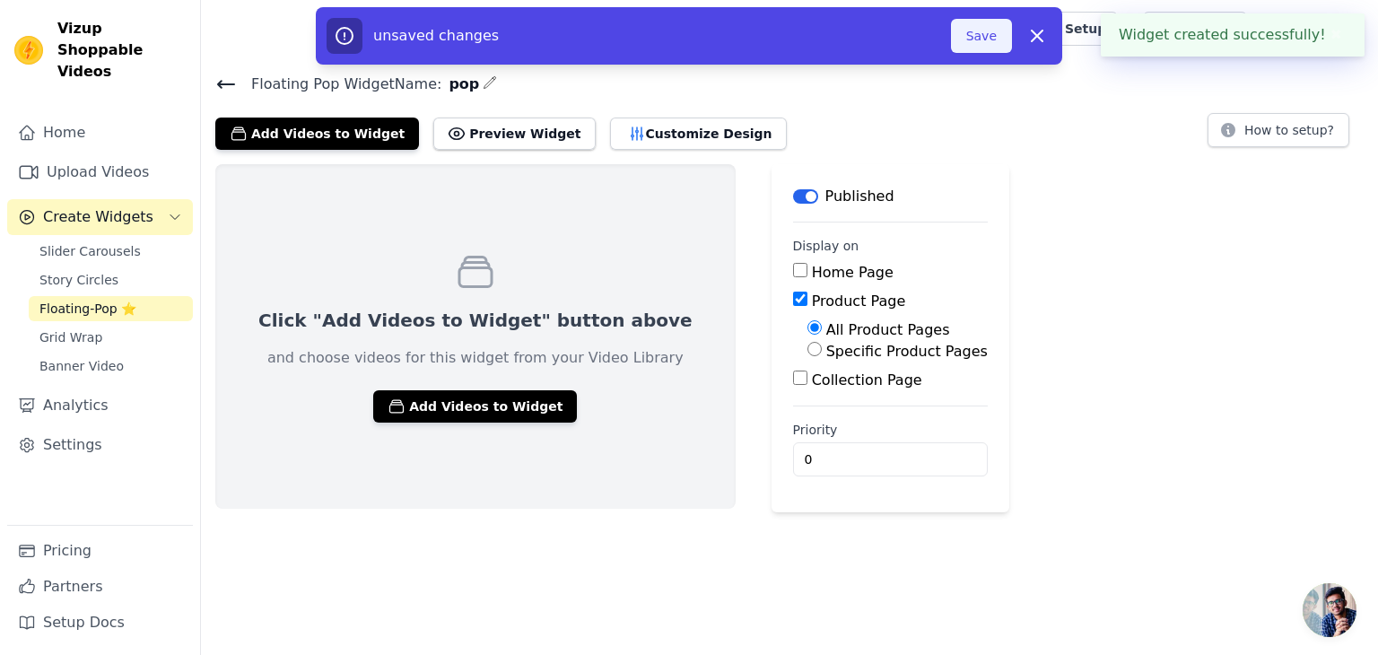
click at [997, 48] on button "Save" at bounding box center [981, 36] width 61 height 34
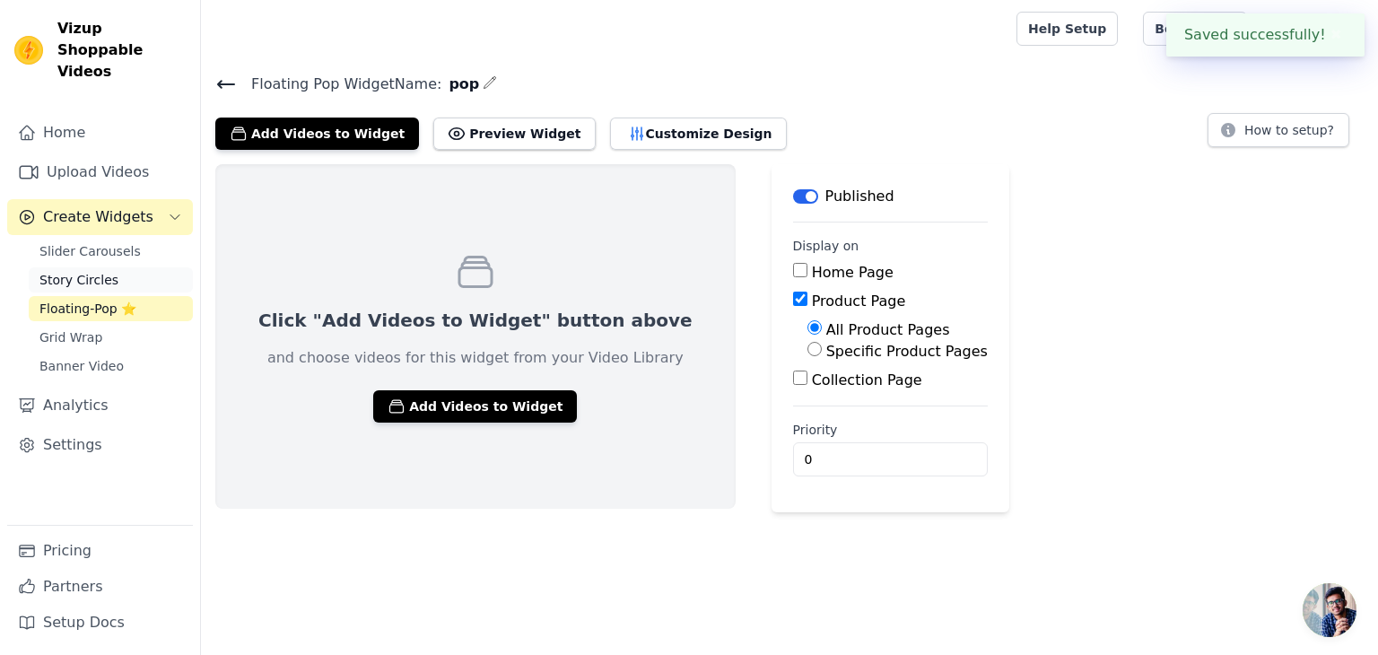
click at [56, 271] on span "Story Circles" at bounding box center [78, 280] width 79 height 18
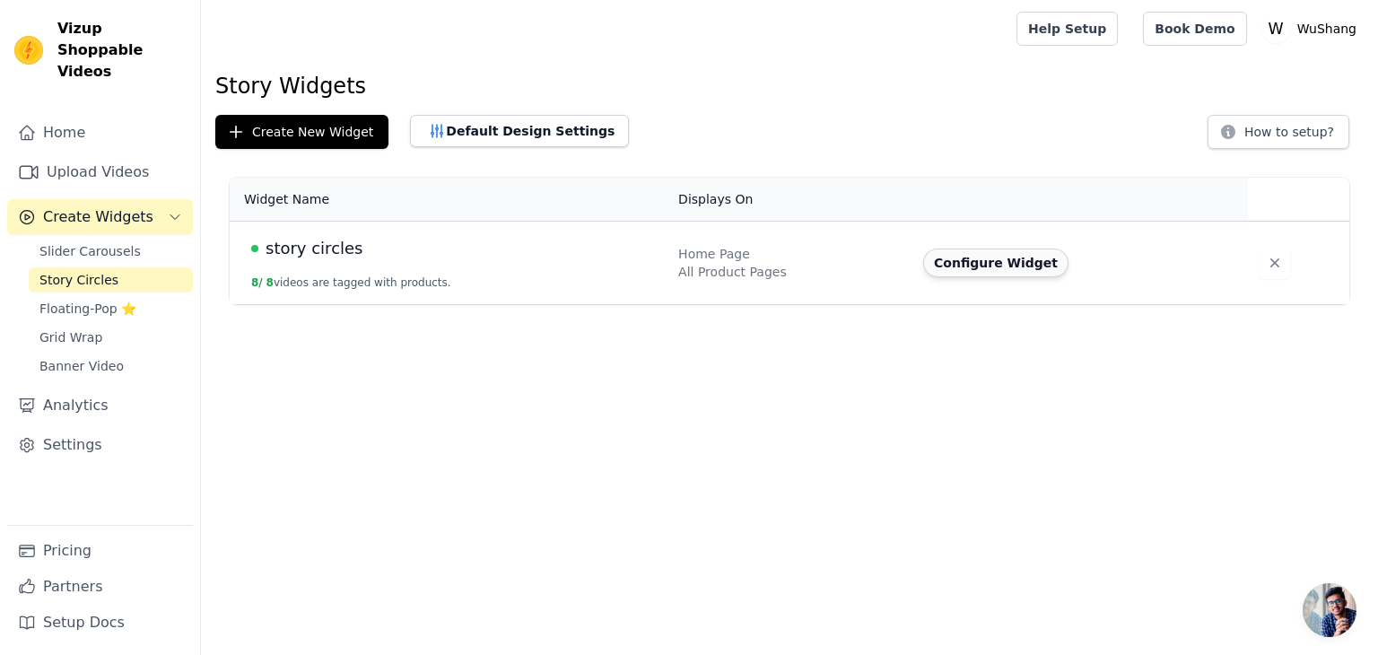
click at [977, 260] on button "Configure Widget" at bounding box center [995, 262] width 145 height 29
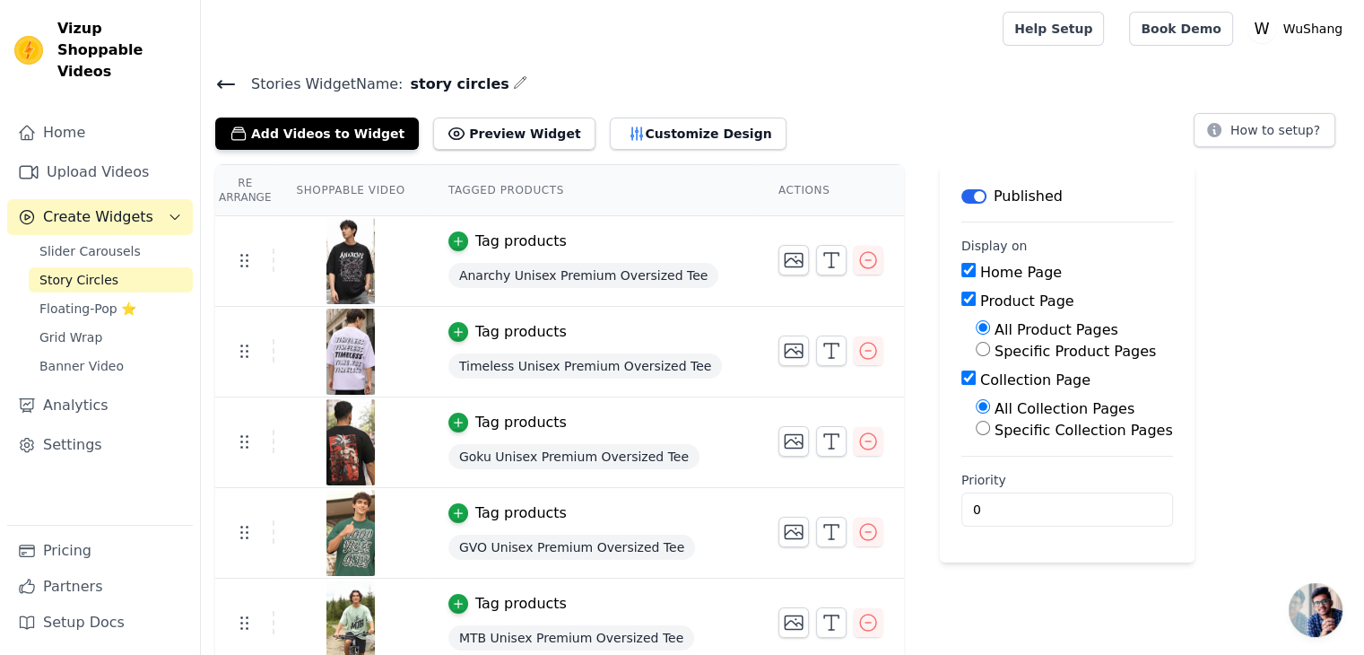
click at [980, 299] on label "Product Page" at bounding box center [1027, 300] width 94 height 17
click at [962, 299] on input "Product Page" at bounding box center [969, 299] width 14 height 14
checkbox input "false"
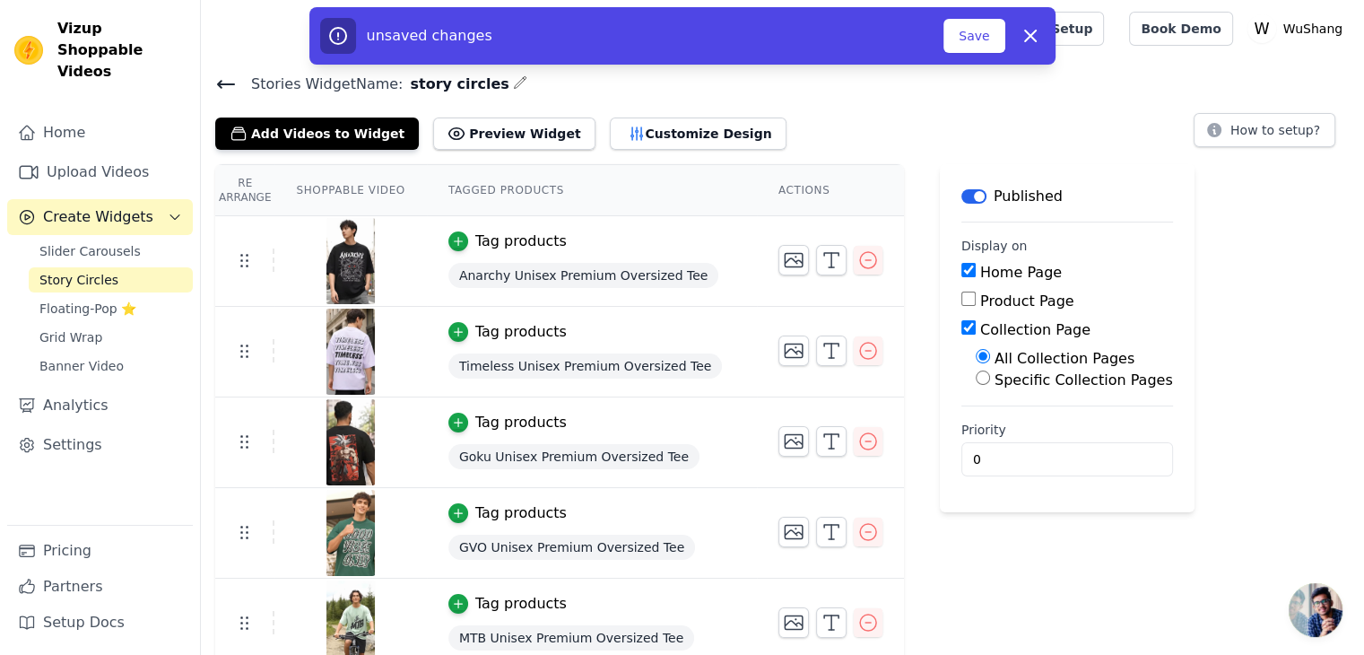
click at [980, 323] on label "Collection Page" at bounding box center [1035, 329] width 110 height 17
click at [962, 323] on input "Collection Page" at bounding box center [969, 327] width 14 height 14
checkbox input "false"
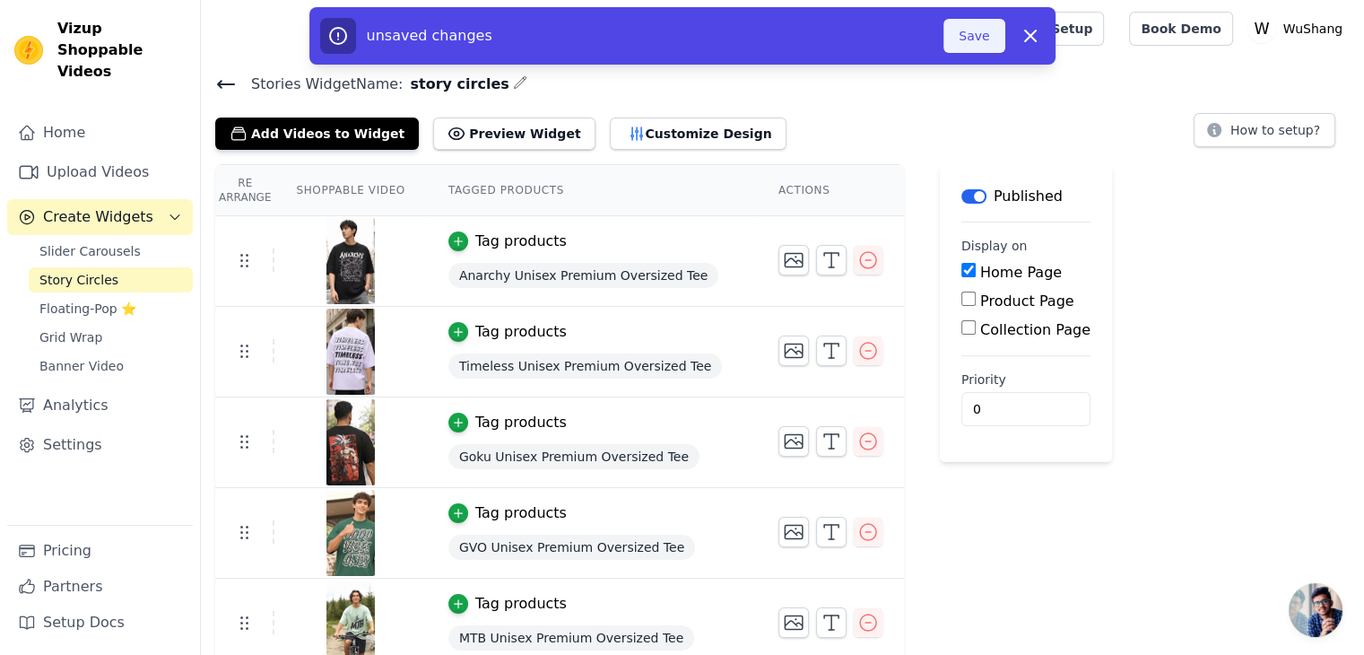
click at [987, 24] on button "Save" at bounding box center [974, 36] width 61 height 34
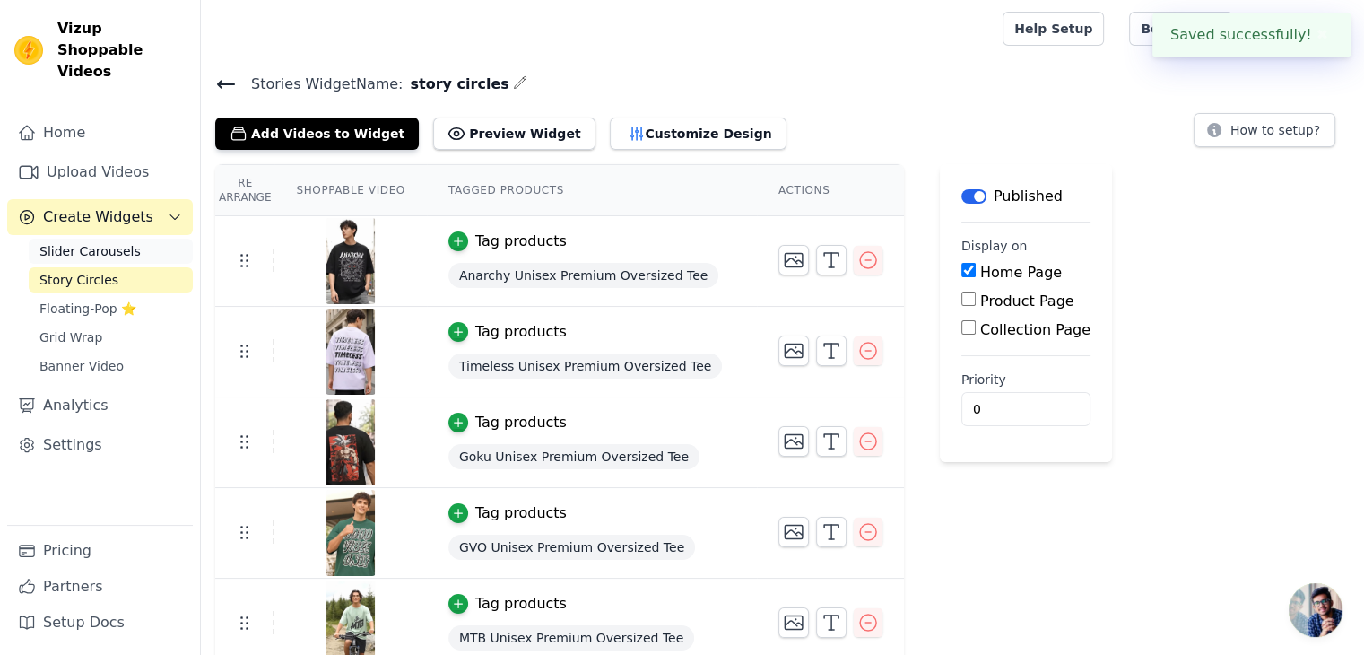
click at [119, 242] on span "Slider Carousels" at bounding box center [89, 251] width 101 height 18
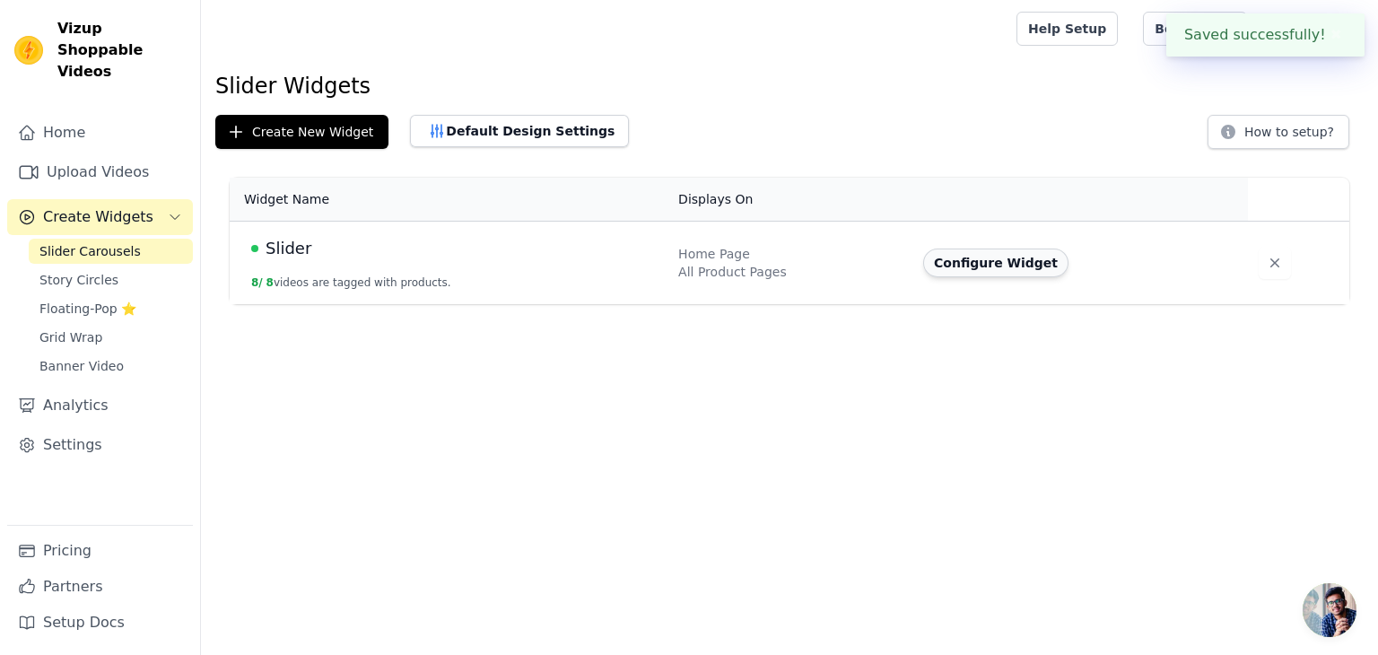
click at [973, 274] on button "Configure Widget" at bounding box center [995, 262] width 145 height 29
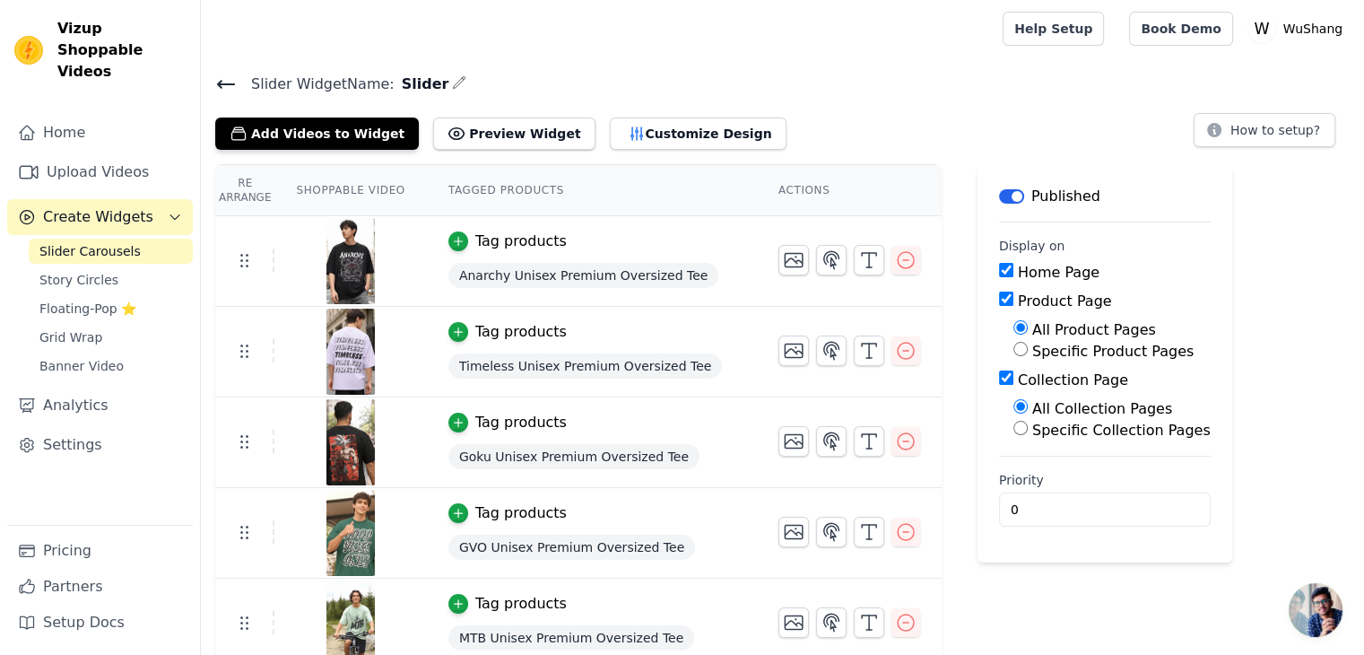
click at [999, 299] on input "Product Page" at bounding box center [1006, 299] width 14 height 14
checkbox input "false"
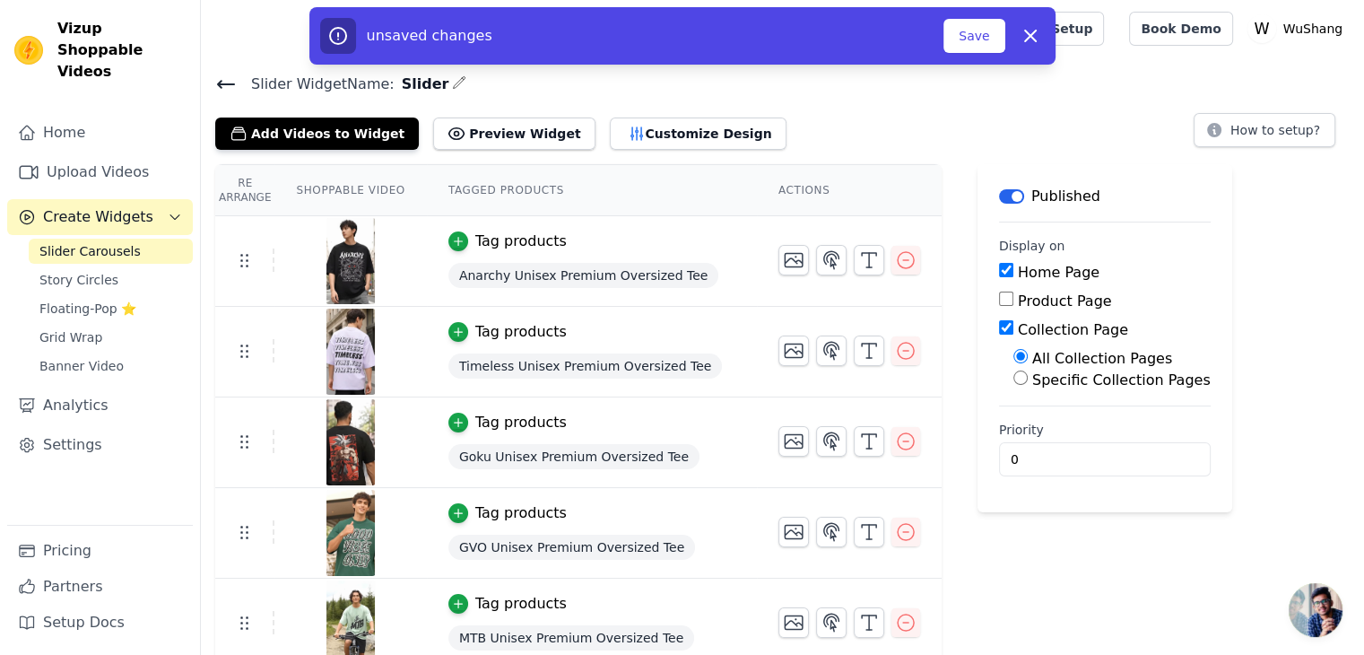
click at [999, 331] on input "Collection Page" at bounding box center [1006, 327] width 14 height 14
checkbox input "false"
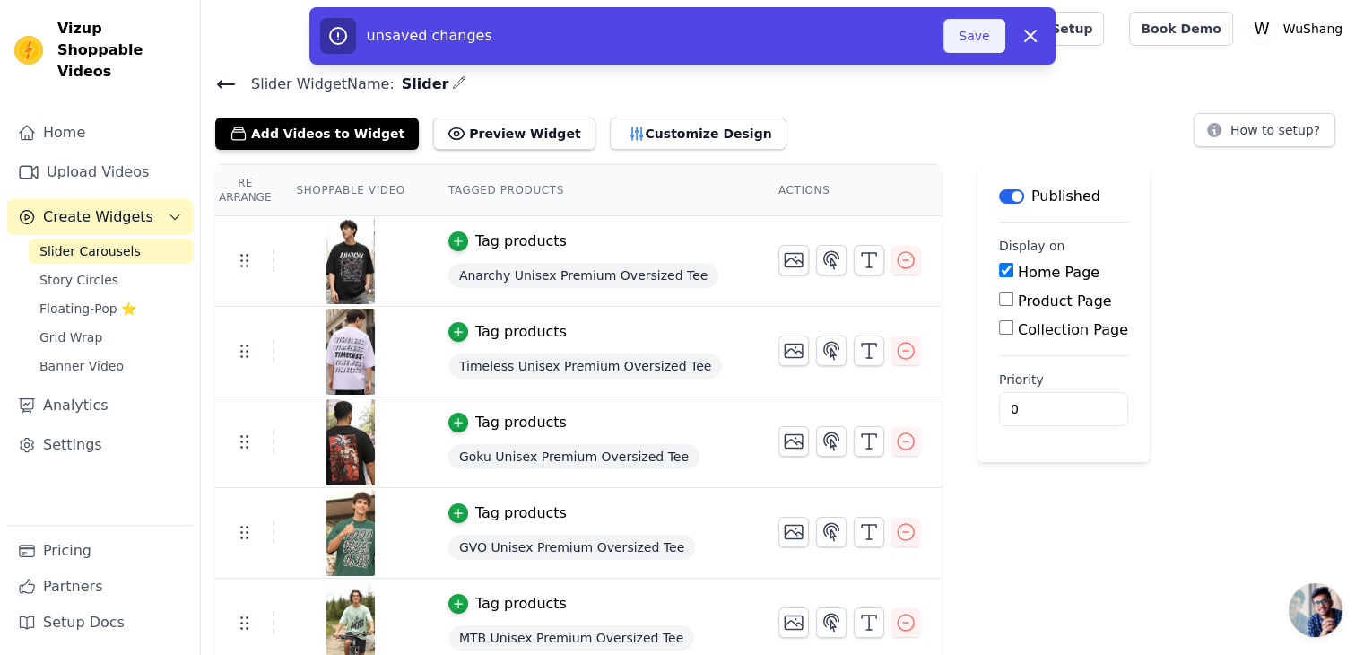
click at [962, 26] on button "Save" at bounding box center [974, 36] width 61 height 34
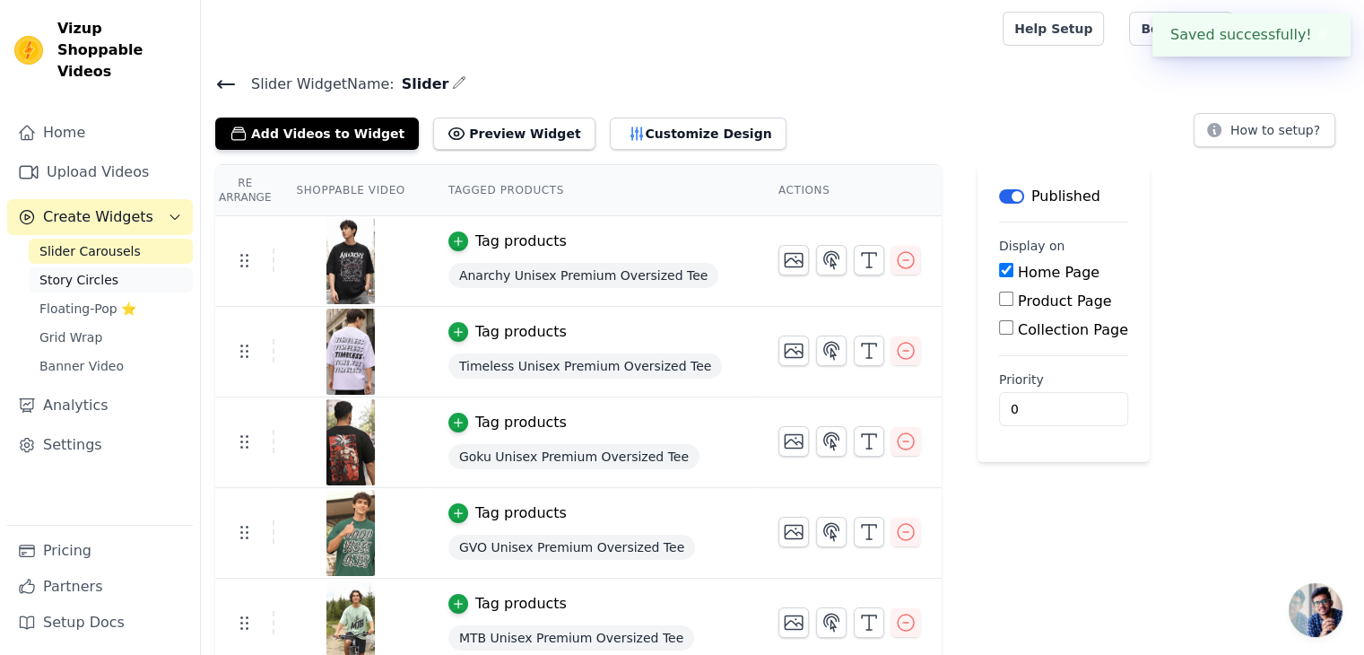
click at [69, 271] on span "Story Circles" at bounding box center [78, 280] width 79 height 18
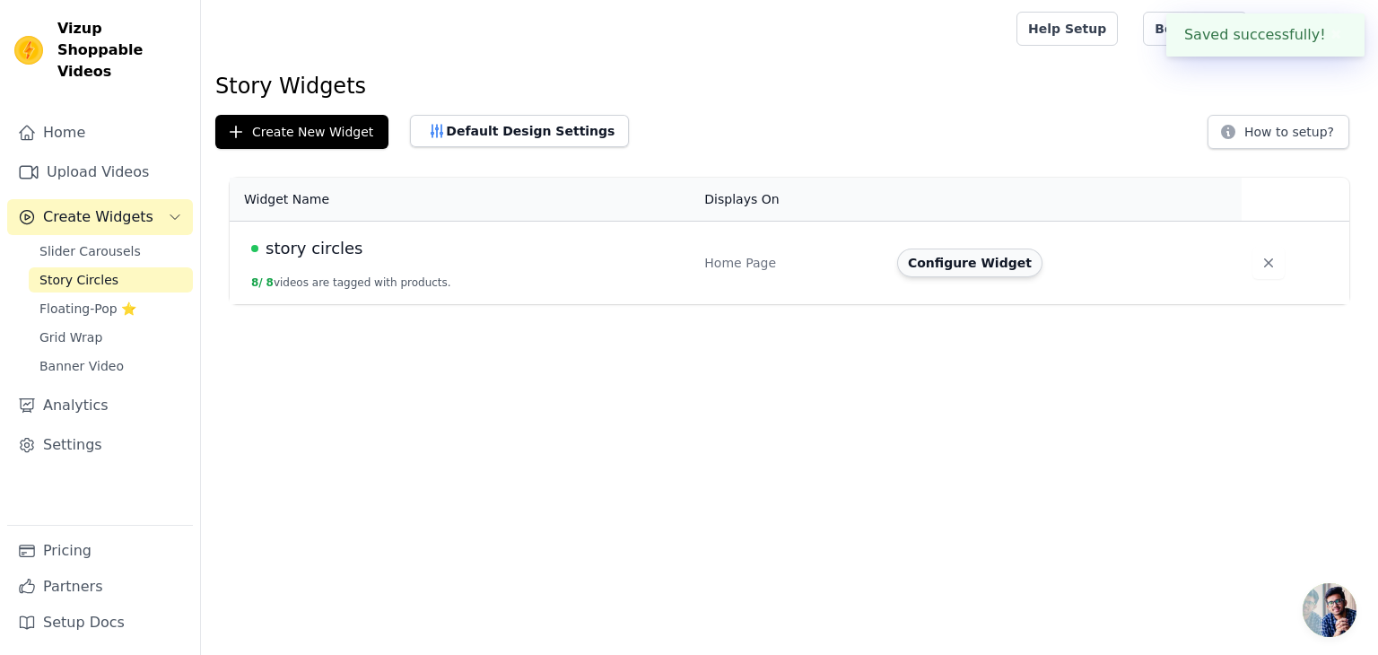
click at [933, 274] on button "Configure Widget" at bounding box center [969, 262] width 145 height 29
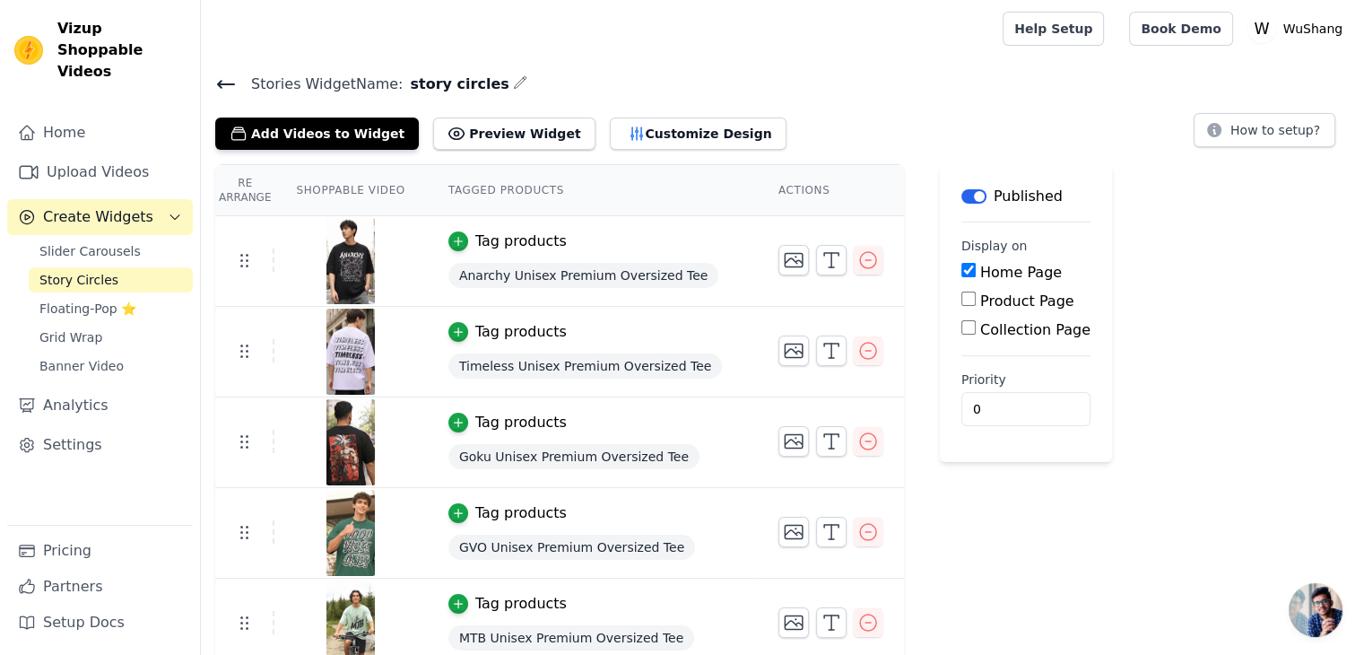
click at [998, 305] on label "Product Page" at bounding box center [1027, 300] width 94 height 17
click at [976, 305] on input "Product Page" at bounding box center [969, 299] width 14 height 14
checkbox input "true"
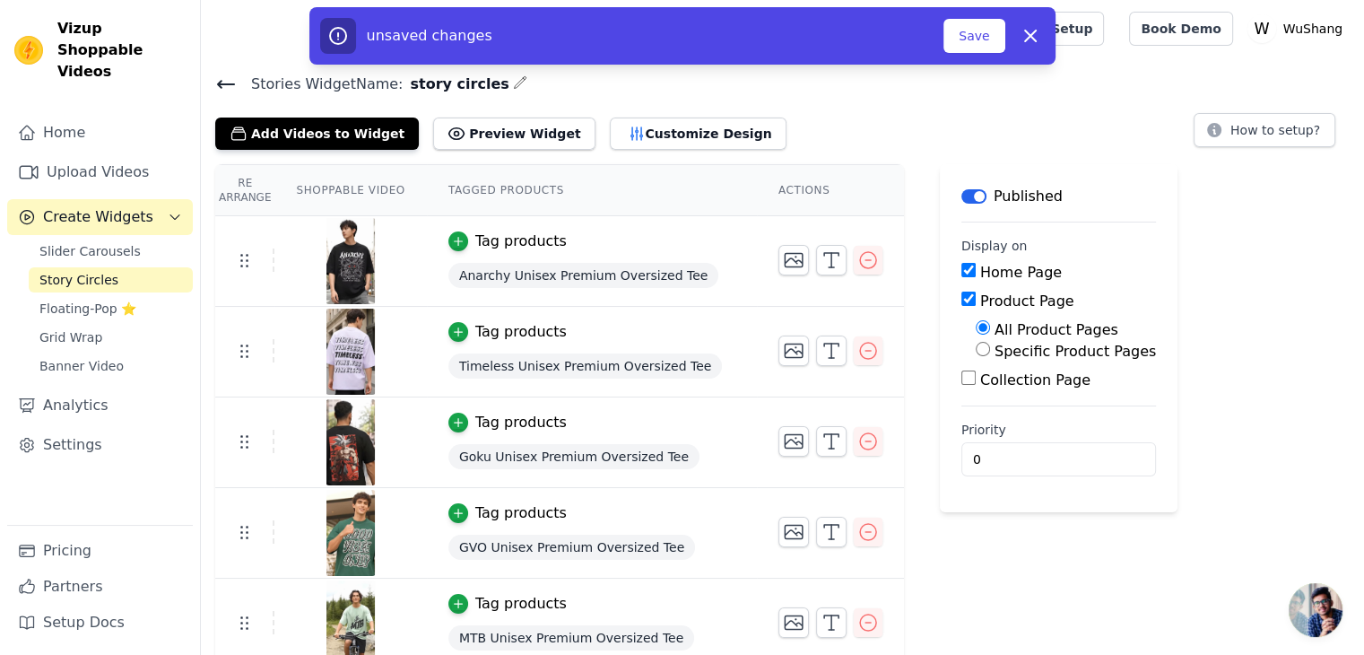
click at [980, 274] on label "Home Page" at bounding box center [1021, 272] width 82 height 17
click at [962, 274] on input "Home Page" at bounding box center [969, 270] width 14 height 14
checkbox input "false"
click at [997, 34] on button "Save" at bounding box center [974, 36] width 61 height 34
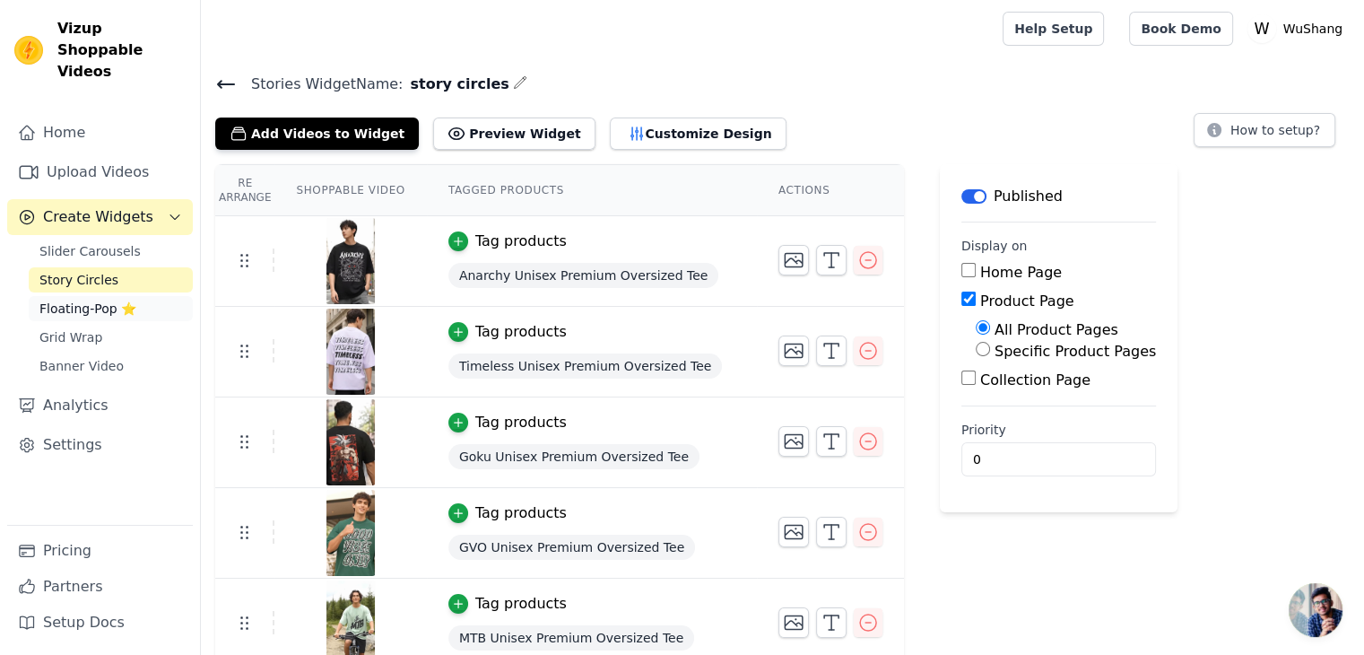
click at [116, 300] on span "Floating-Pop ⭐" at bounding box center [87, 309] width 97 height 18
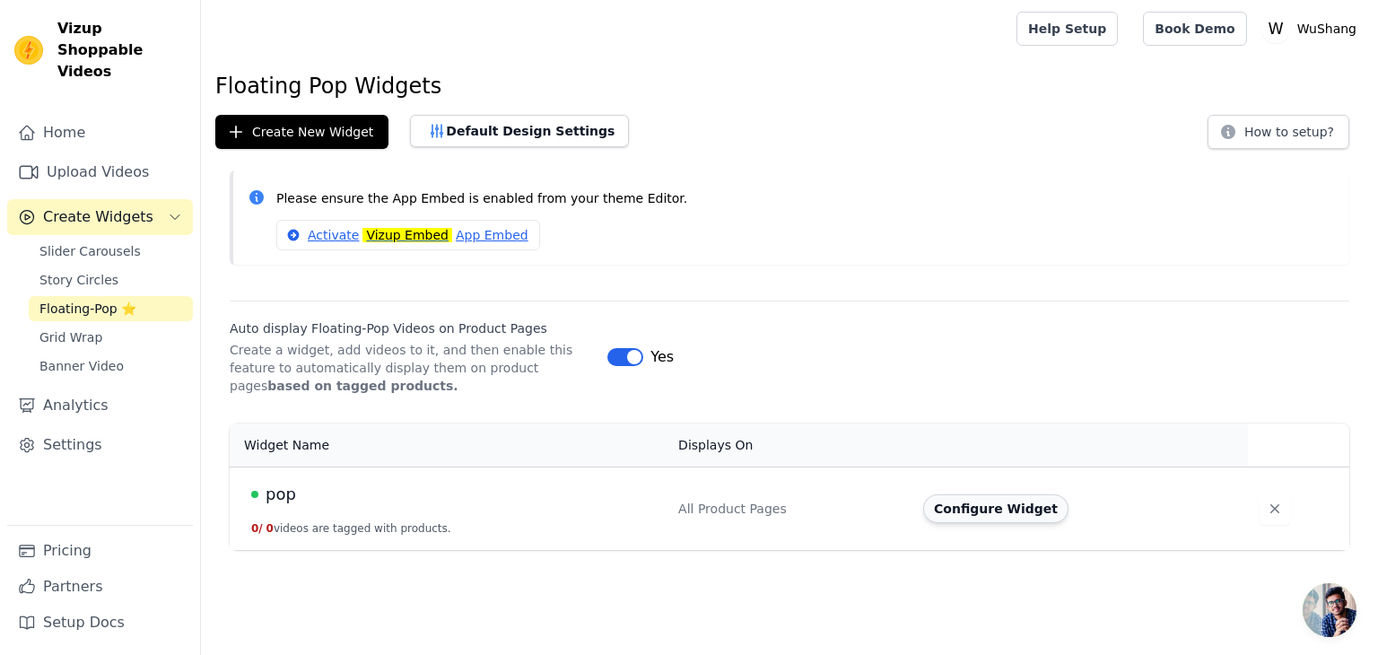
click at [1015, 501] on button "Configure Widget" at bounding box center [995, 508] width 145 height 29
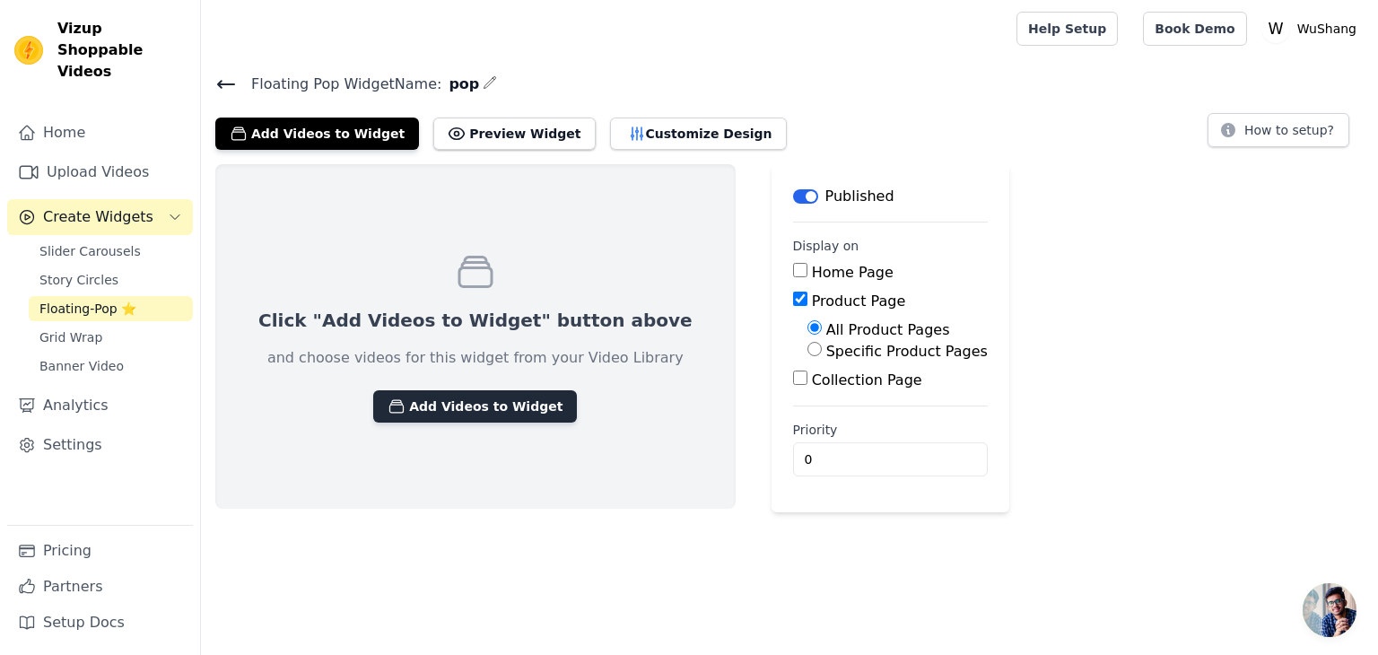
click at [501, 413] on button "Add Videos to Widget" at bounding box center [475, 406] width 204 height 32
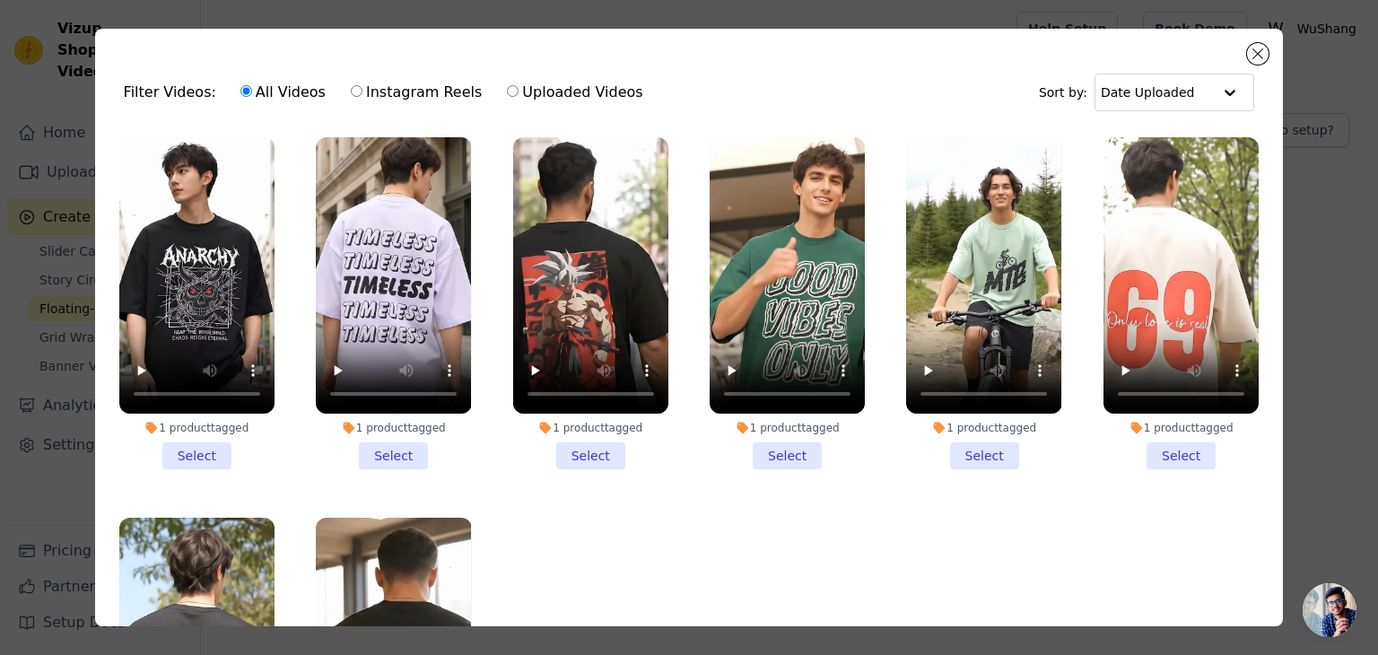
click at [215, 449] on li "1 product tagged Select" at bounding box center [196, 303] width 155 height 332
click at [0, 0] on input "1 product tagged Select" at bounding box center [0, 0] width 0 height 0
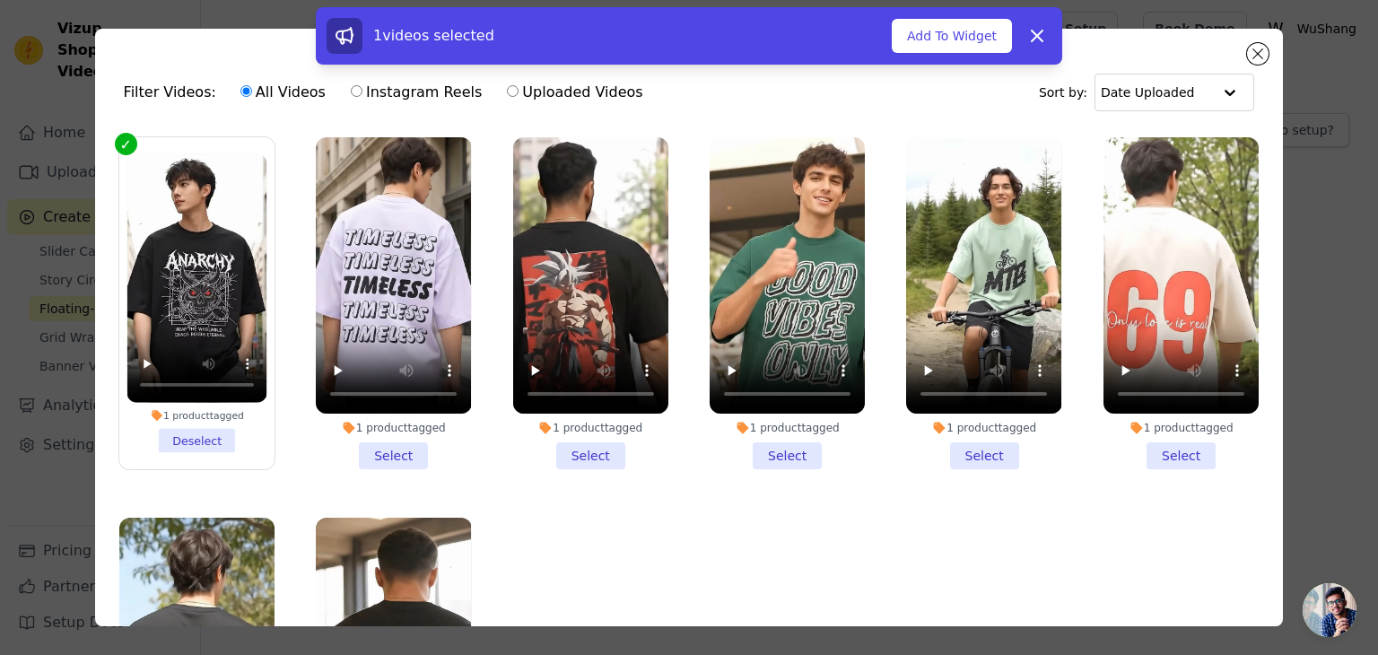
click at [375, 440] on li "1 product tagged Select" at bounding box center [393, 303] width 155 height 332
click at [0, 0] on input "1 product tagged Select" at bounding box center [0, 0] width 0 height 0
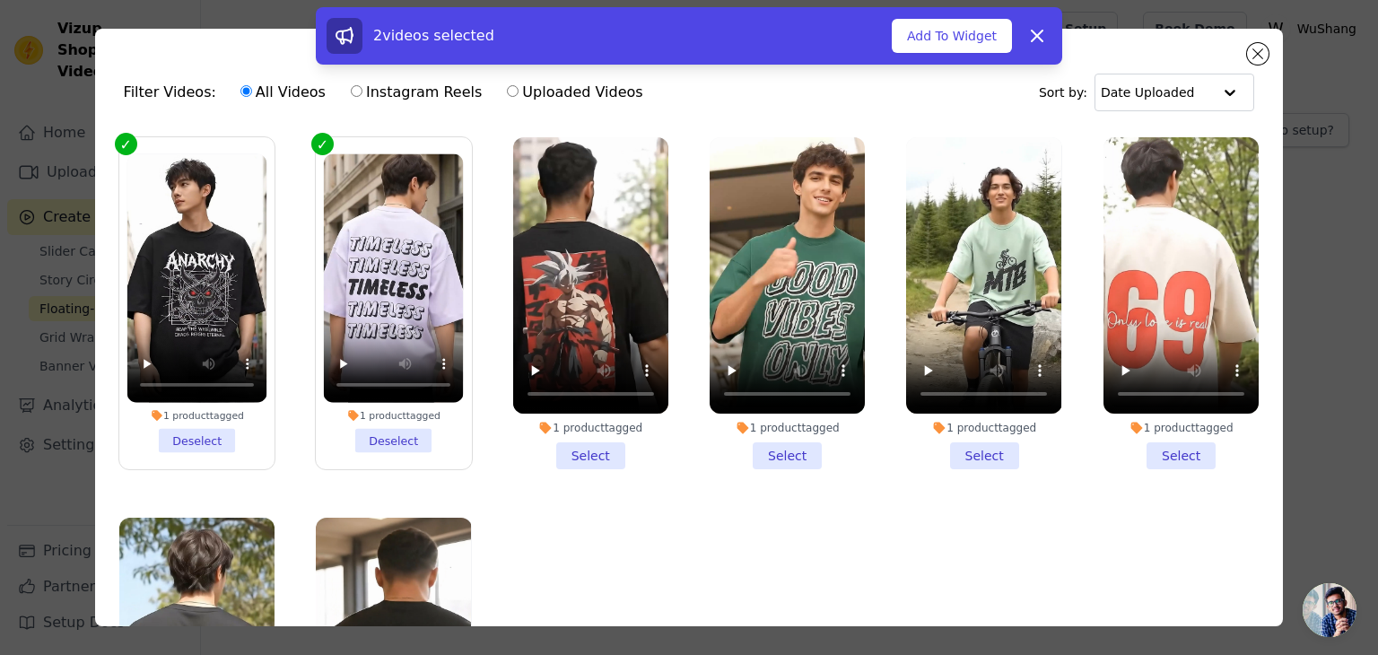
click at [574, 449] on li "1 product tagged Select" at bounding box center [590, 303] width 155 height 332
click at [0, 0] on input "1 product tagged Select" at bounding box center [0, 0] width 0 height 0
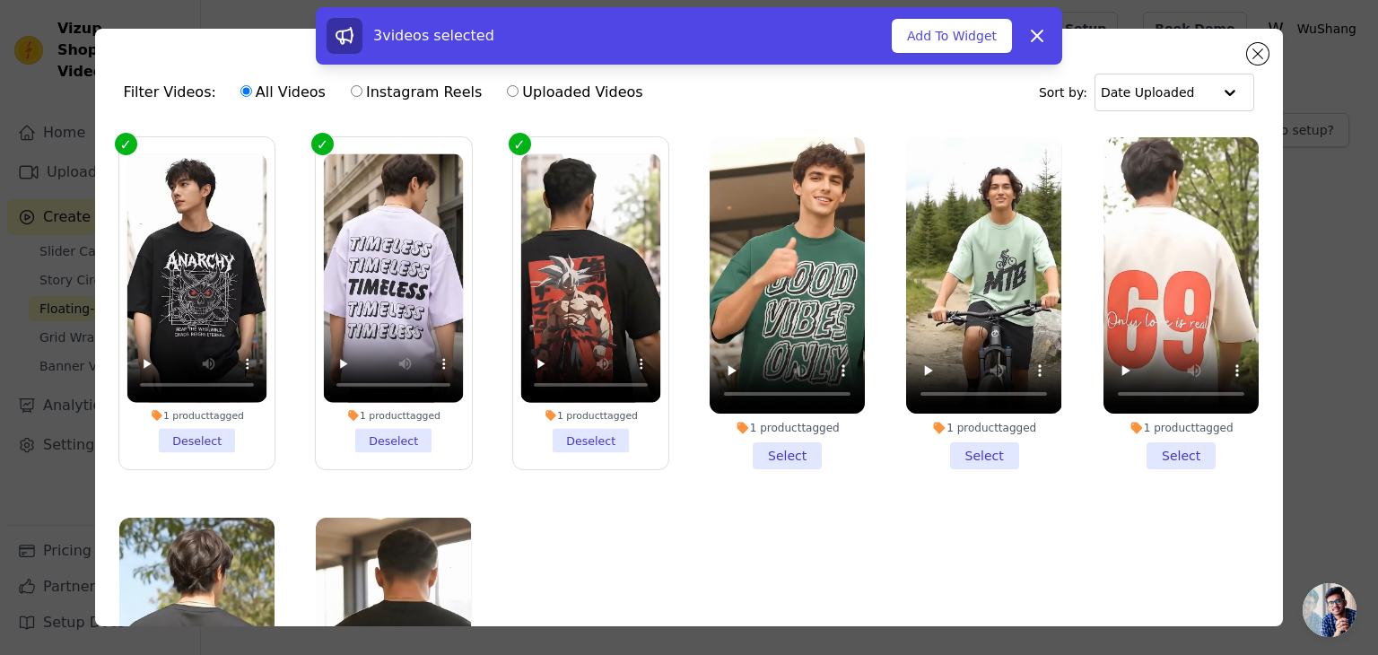
click at [779, 453] on li "1 product tagged Select" at bounding box center [787, 303] width 155 height 332
click at [0, 0] on input "1 product tagged Select" at bounding box center [0, 0] width 0 height 0
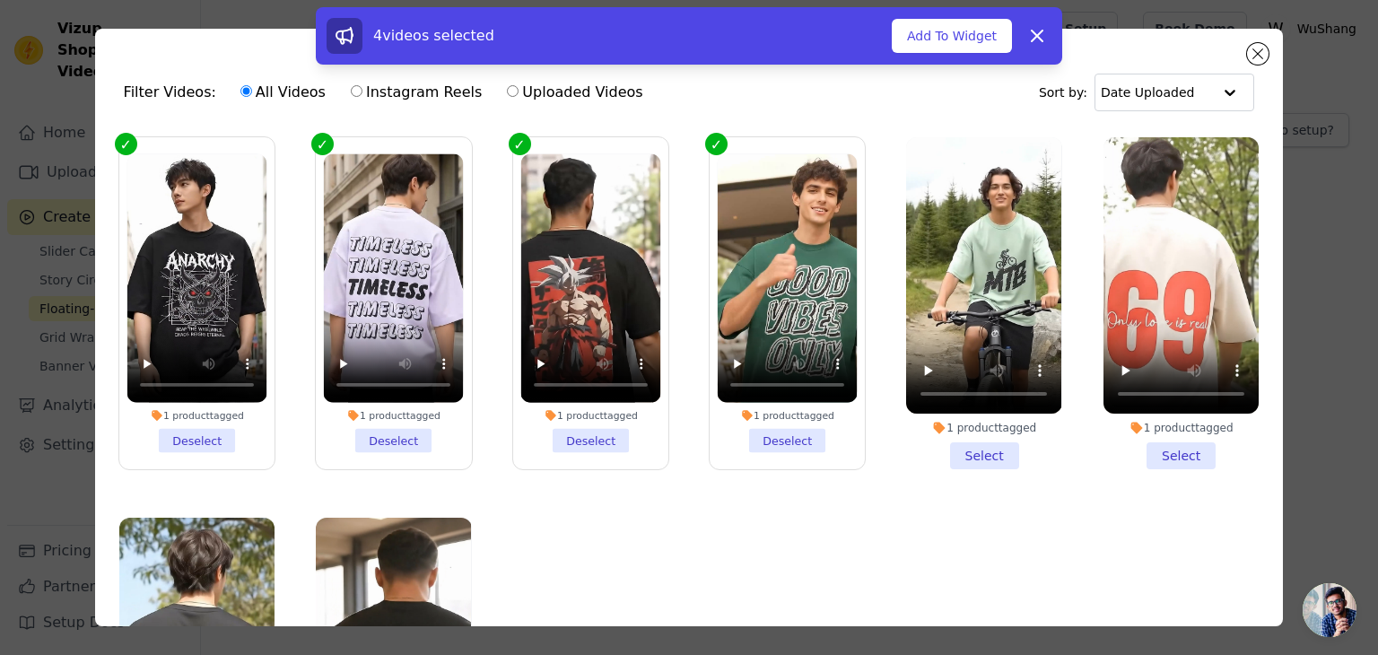
click at [944, 446] on li "1 product tagged Select" at bounding box center [983, 303] width 155 height 332
click at [0, 0] on input "1 product tagged Select" at bounding box center [0, 0] width 0 height 0
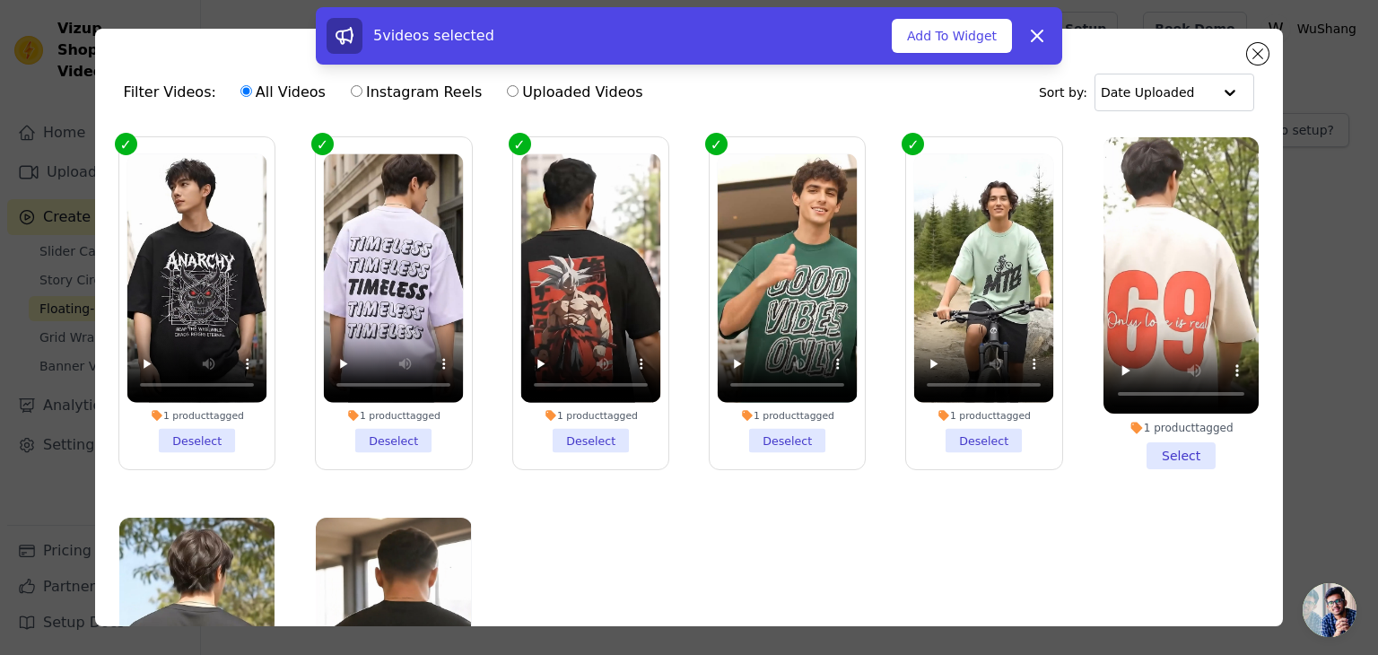
click at [1189, 454] on li "1 product tagged Select" at bounding box center [1180, 303] width 155 height 332
click at [0, 0] on input "1 product tagged Select" at bounding box center [0, 0] width 0 height 0
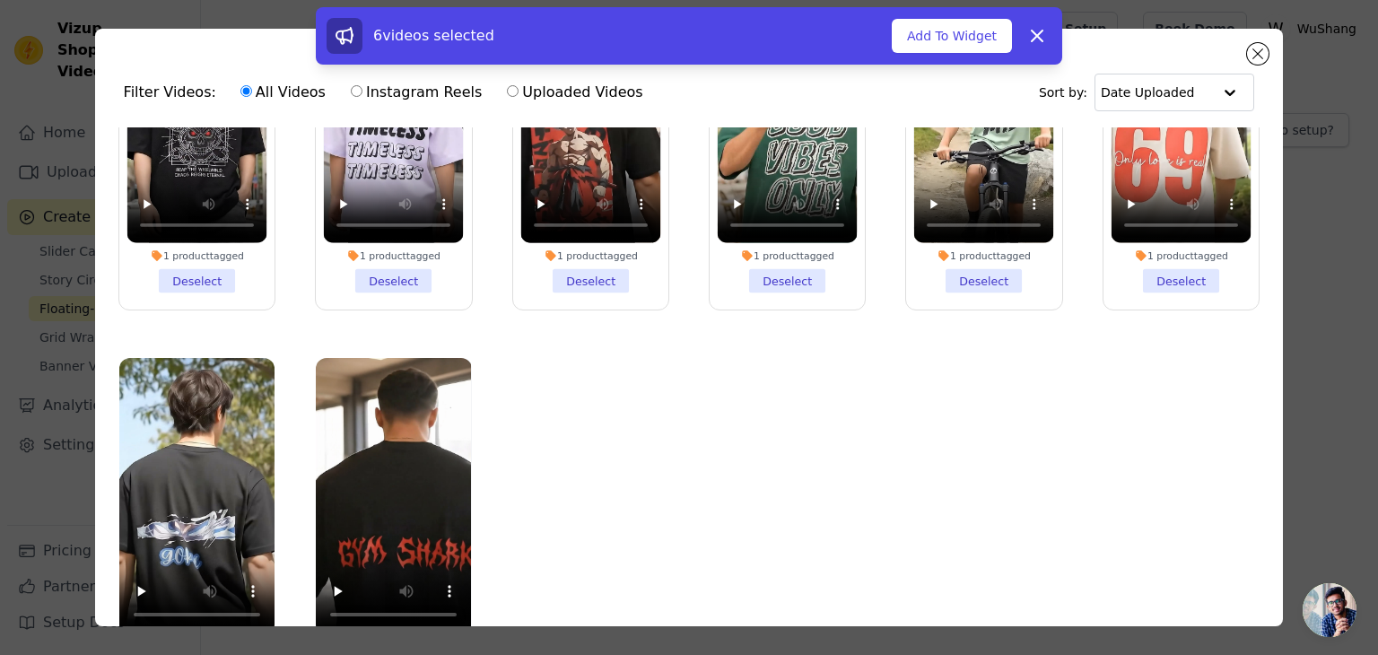
scroll to position [155, 0]
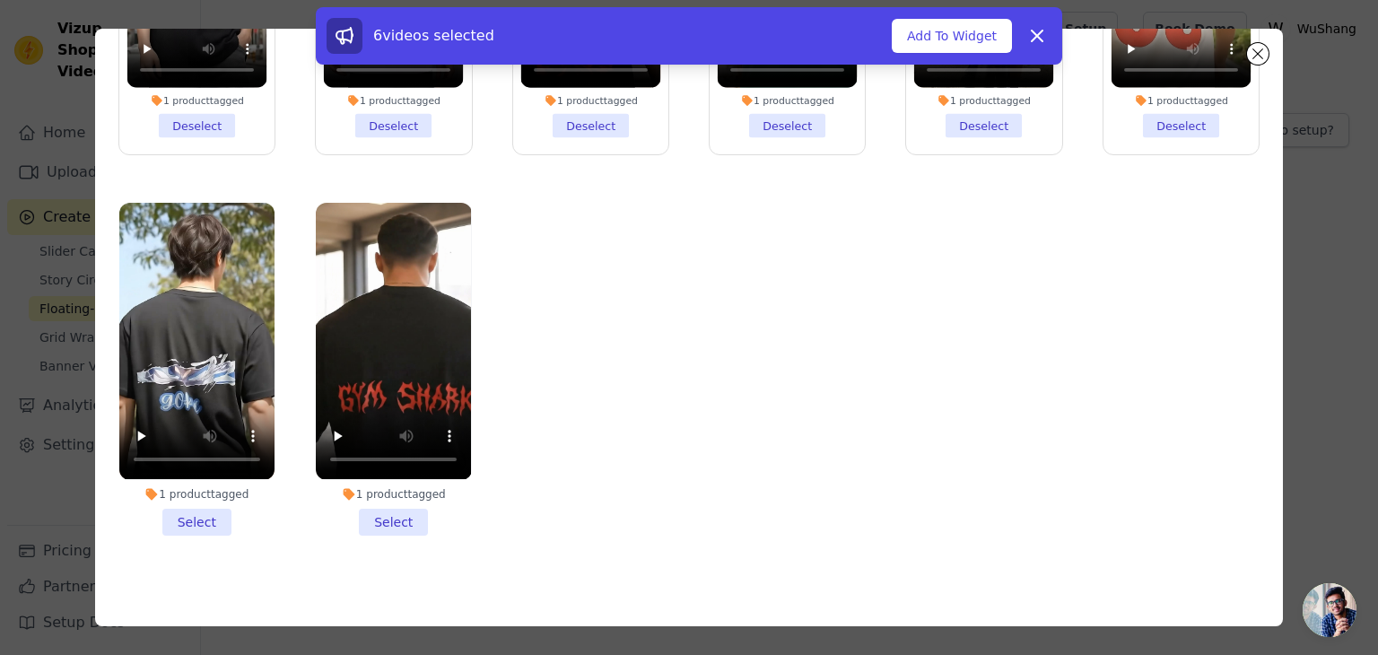
click at [407, 514] on li "1 product tagged Select" at bounding box center [393, 369] width 155 height 332
click at [0, 0] on input "1 product tagged Select" at bounding box center [0, 0] width 0 height 0
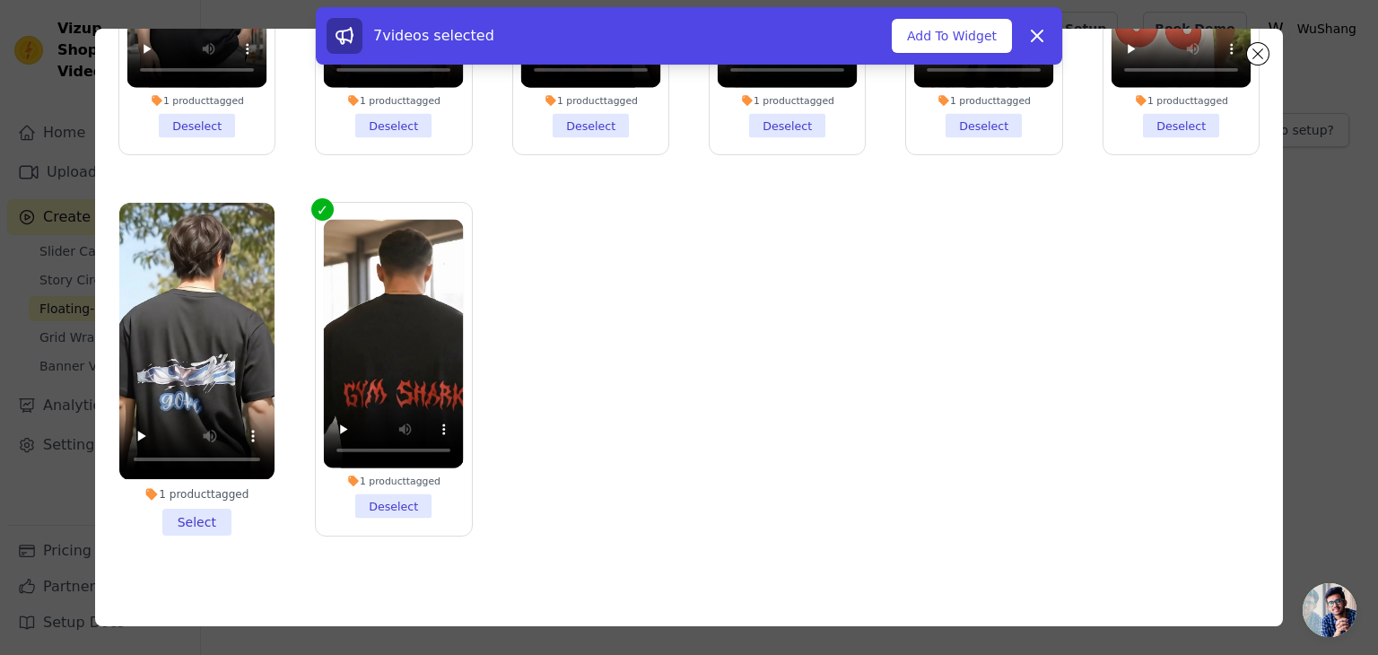
click at [204, 507] on li "1 product tagged Select" at bounding box center [196, 369] width 155 height 332
click at [0, 0] on input "1 product tagged Select" at bounding box center [0, 0] width 0 height 0
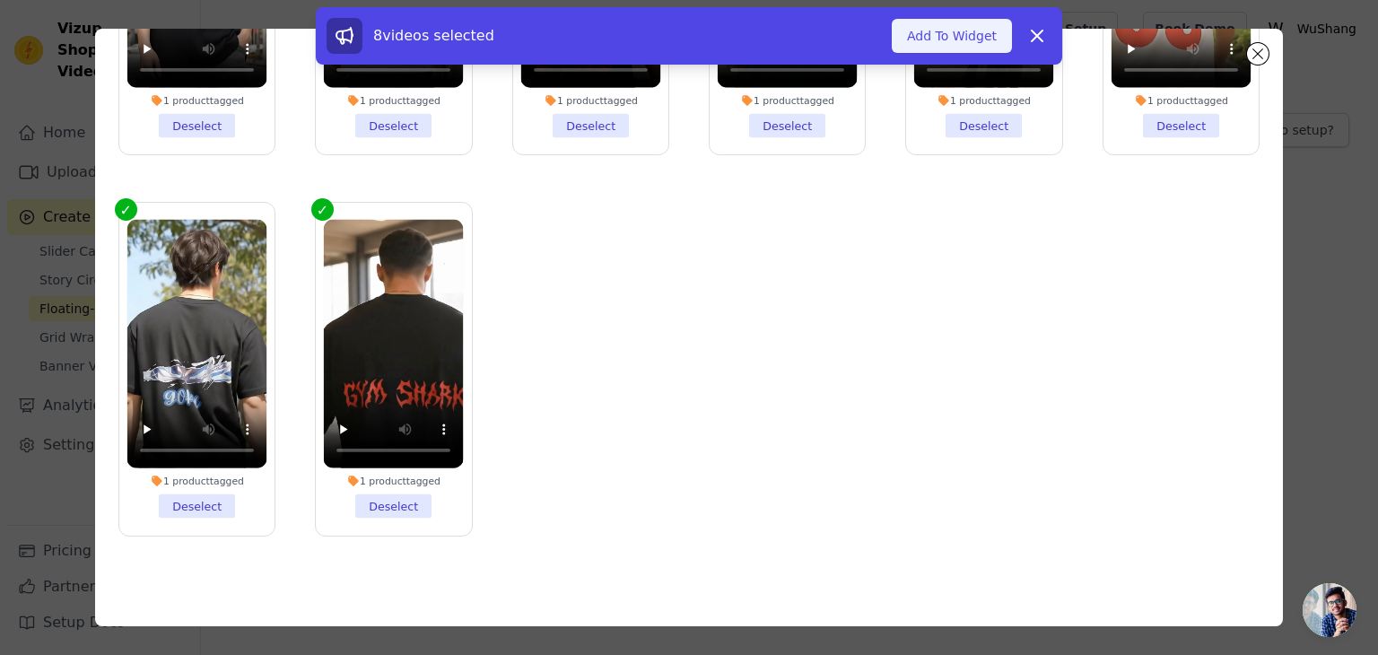
click at [996, 40] on button "Add To Widget" at bounding box center [952, 36] width 120 height 34
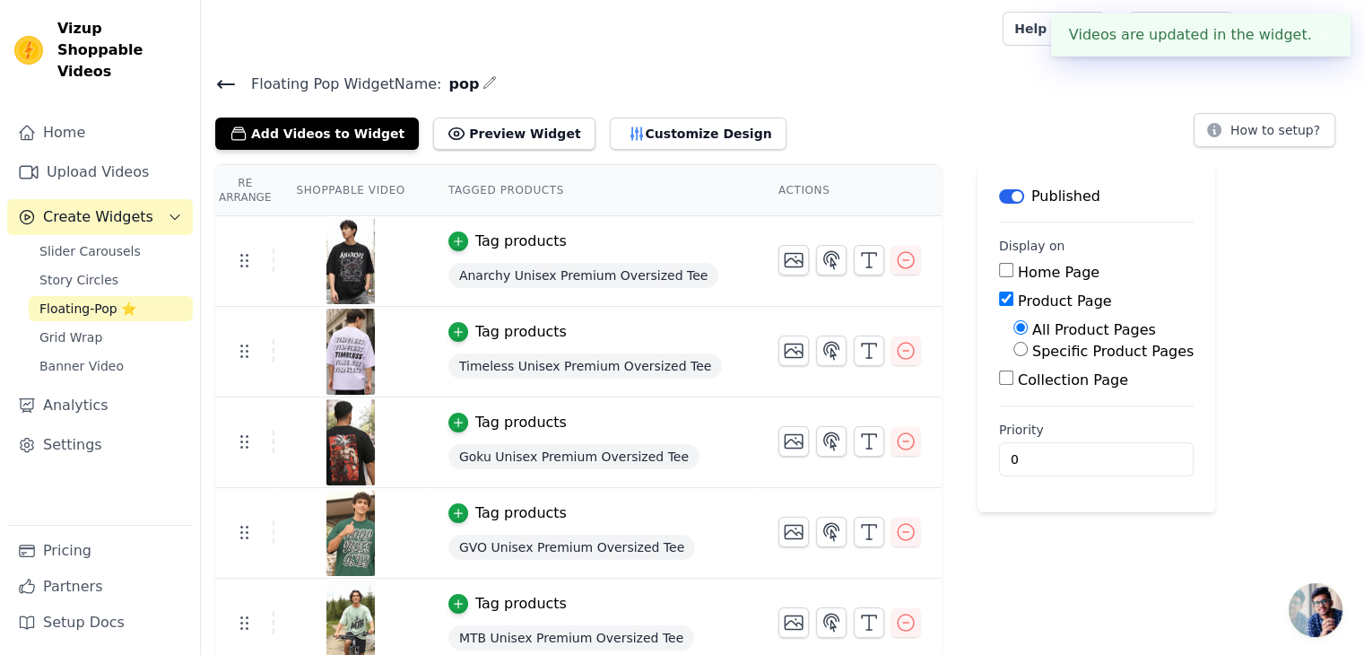
click at [1321, 31] on button "✖" at bounding box center [1322, 35] width 21 height 22
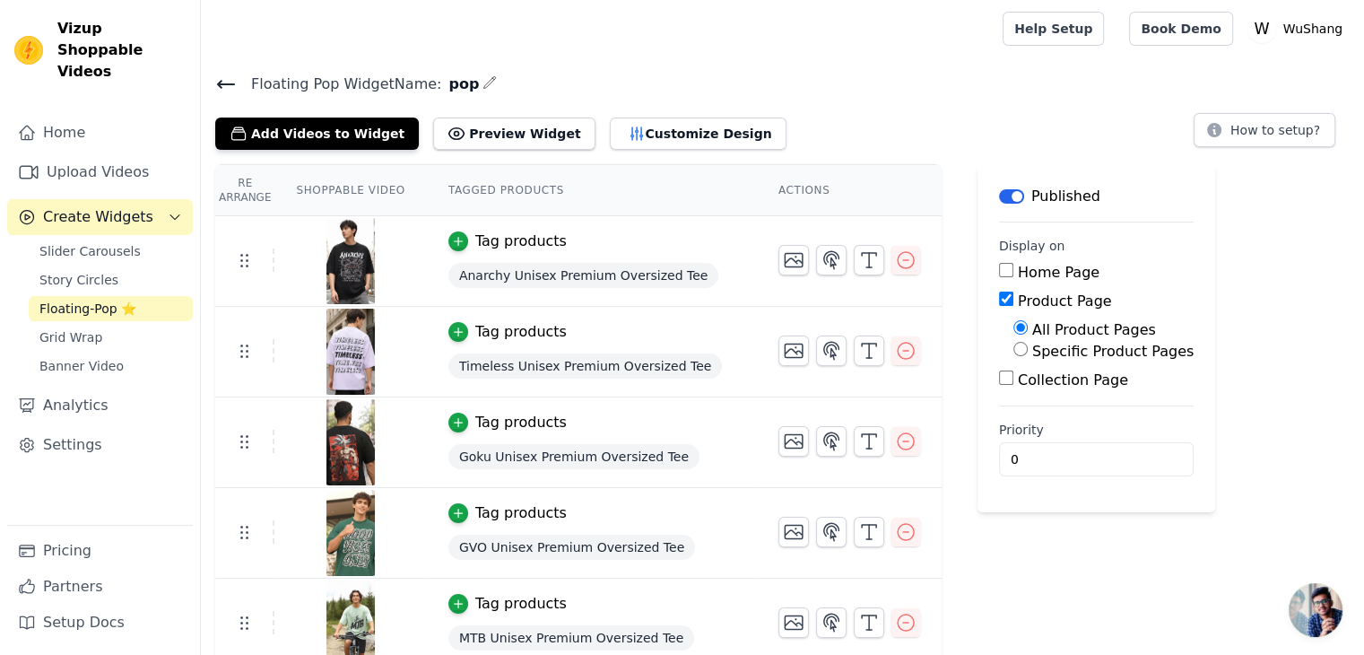
click at [218, 78] on icon at bounding box center [226, 85] width 22 height 22
